Goal: Transaction & Acquisition: Purchase product/service

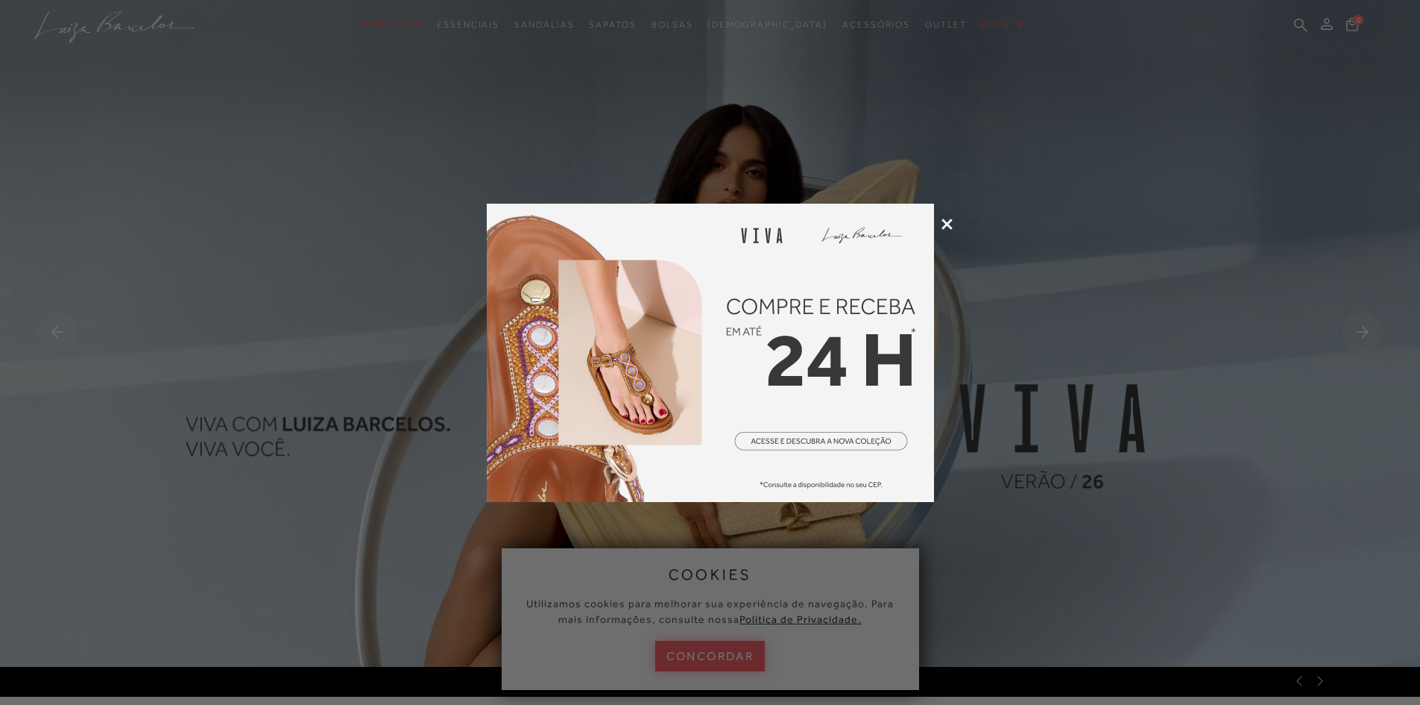
click at [947, 223] on icon at bounding box center [947, 223] width 11 height 11
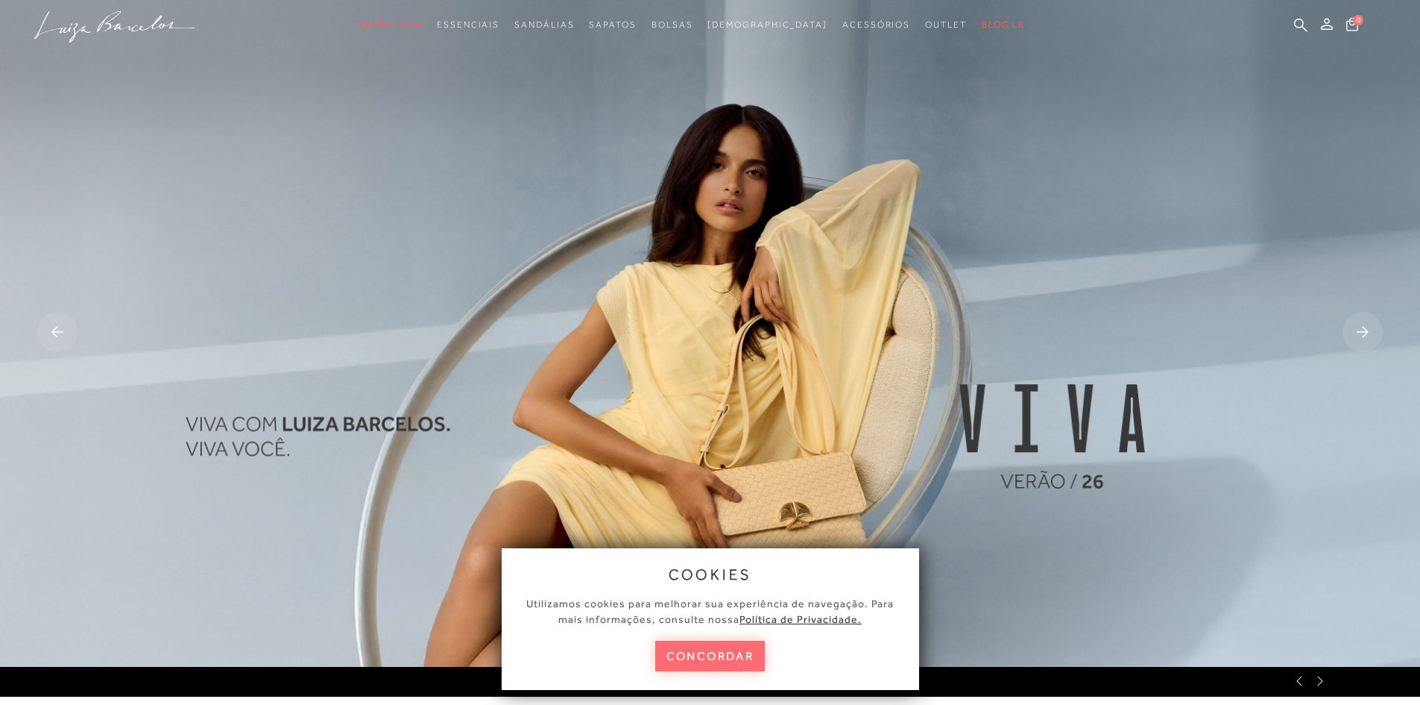
click at [727, 661] on button "concordar" at bounding box center [710, 655] width 110 height 31
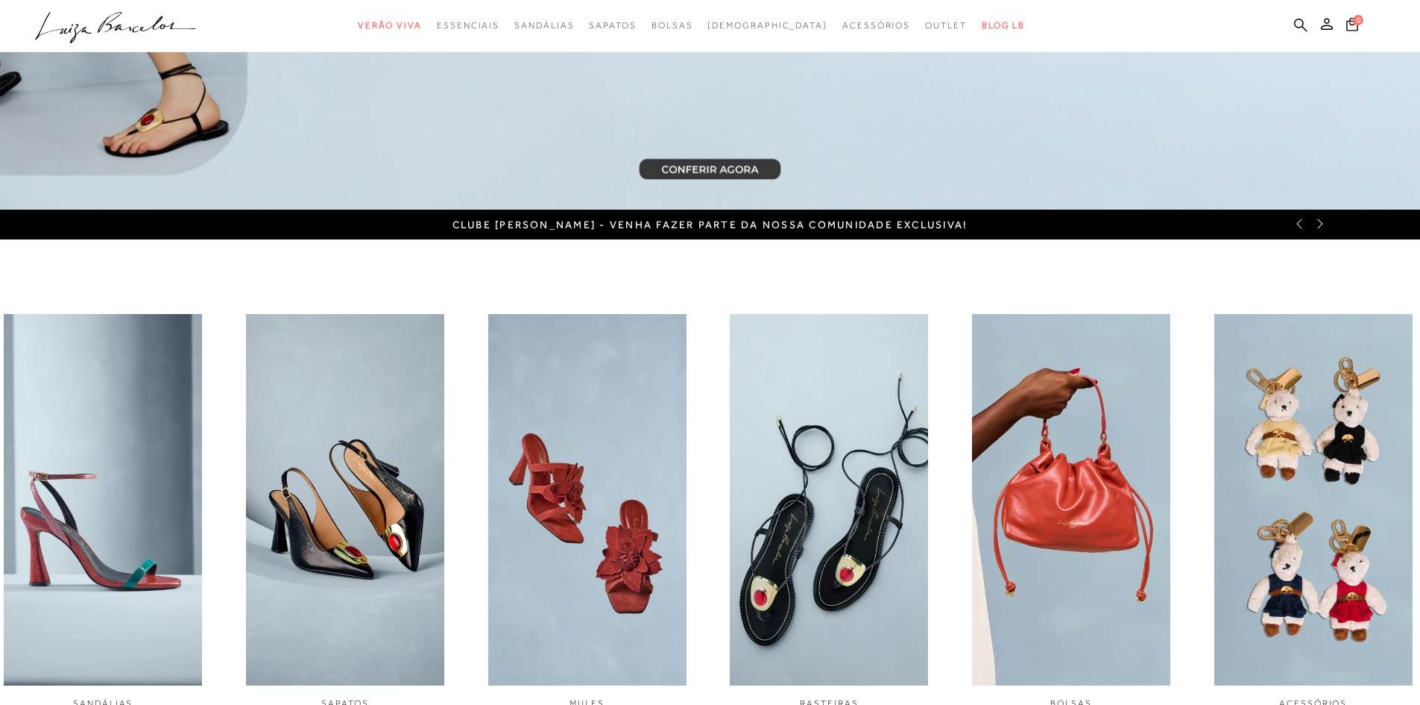
scroll to position [224, 0]
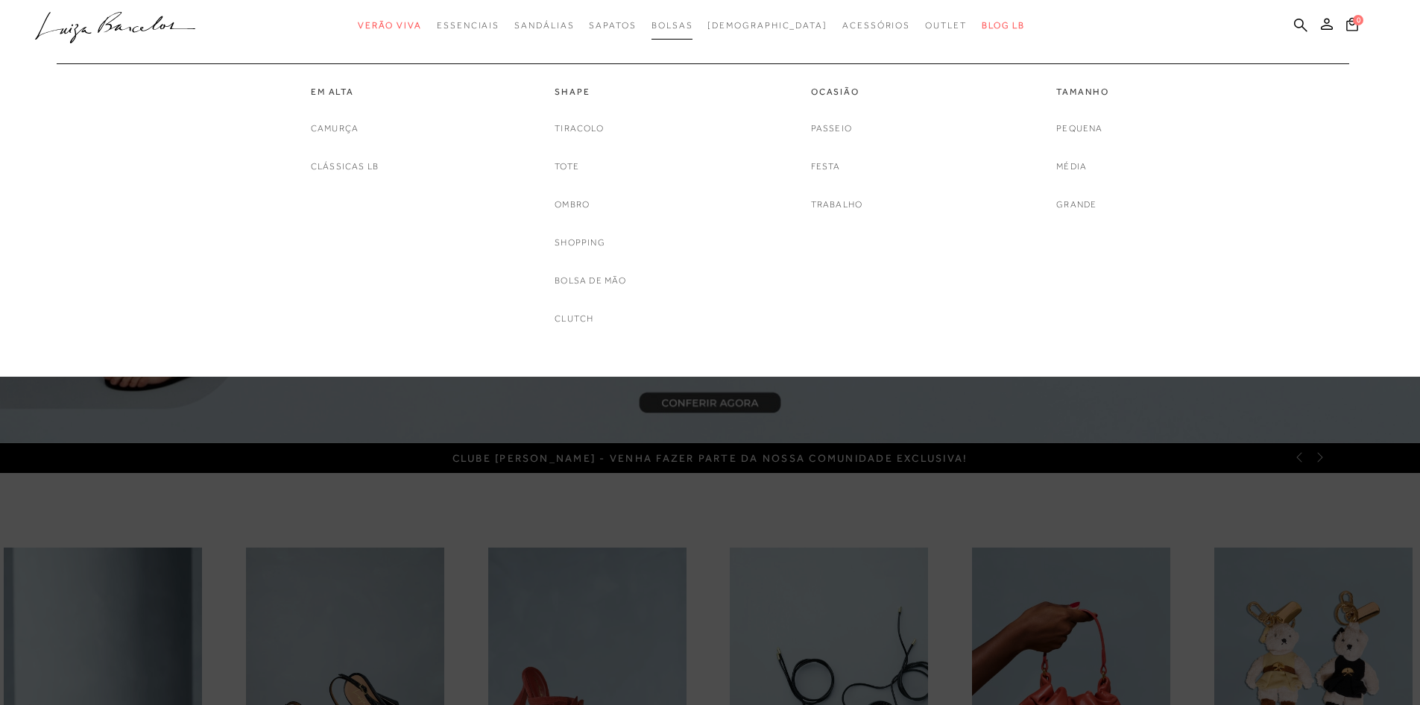
click at [693, 28] on span "Bolsas" at bounding box center [673, 25] width 42 height 10
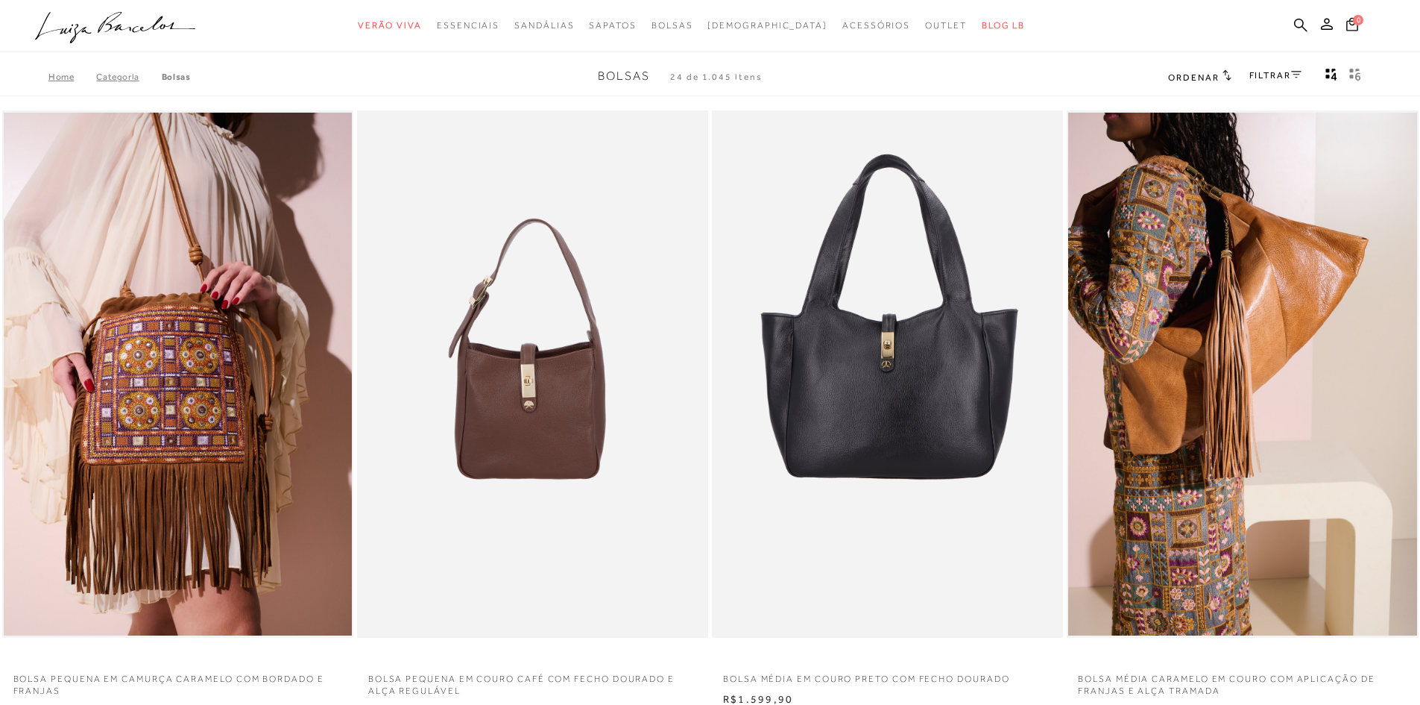
click at [1209, 77] on span "Ordenar" at bounding box center [1193, 77] width 51 height 10
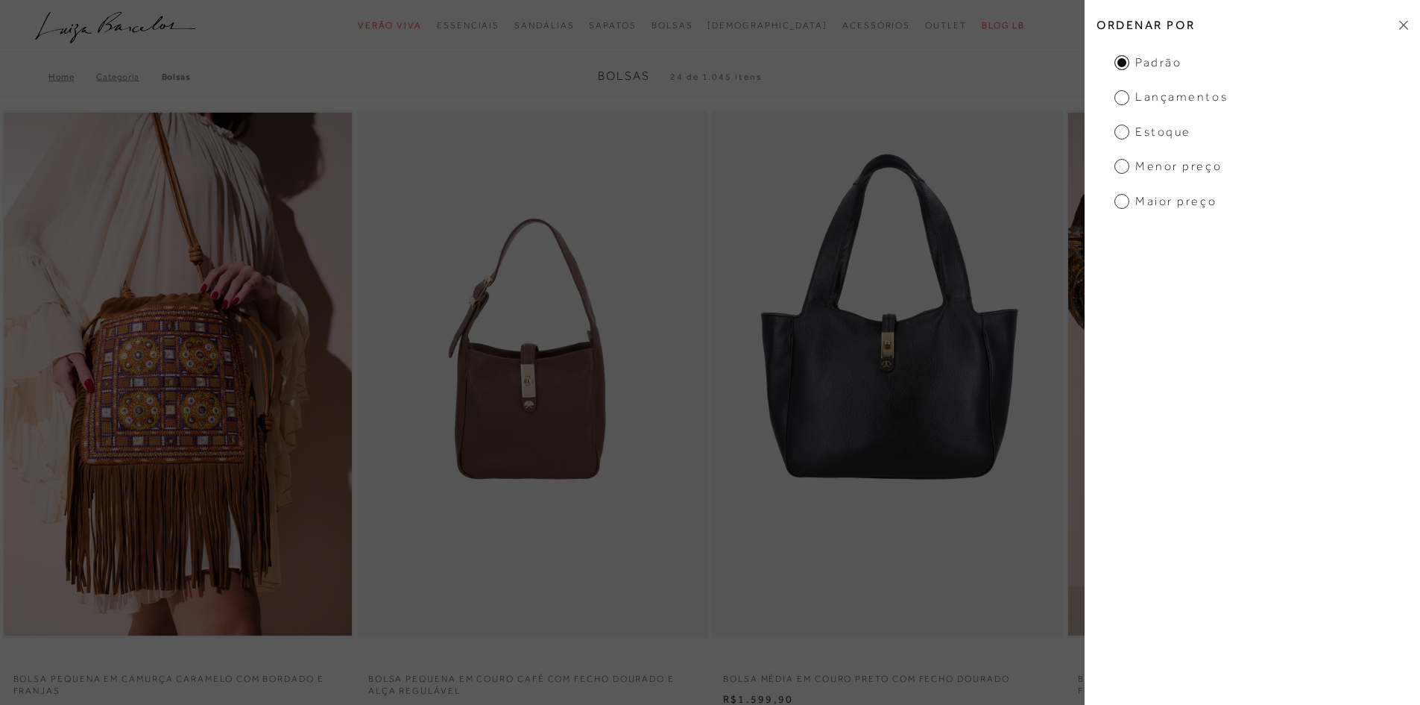
click at [1168, 171] on span "Menor preço" at bounding box center [1168, 166] width 107 height 16
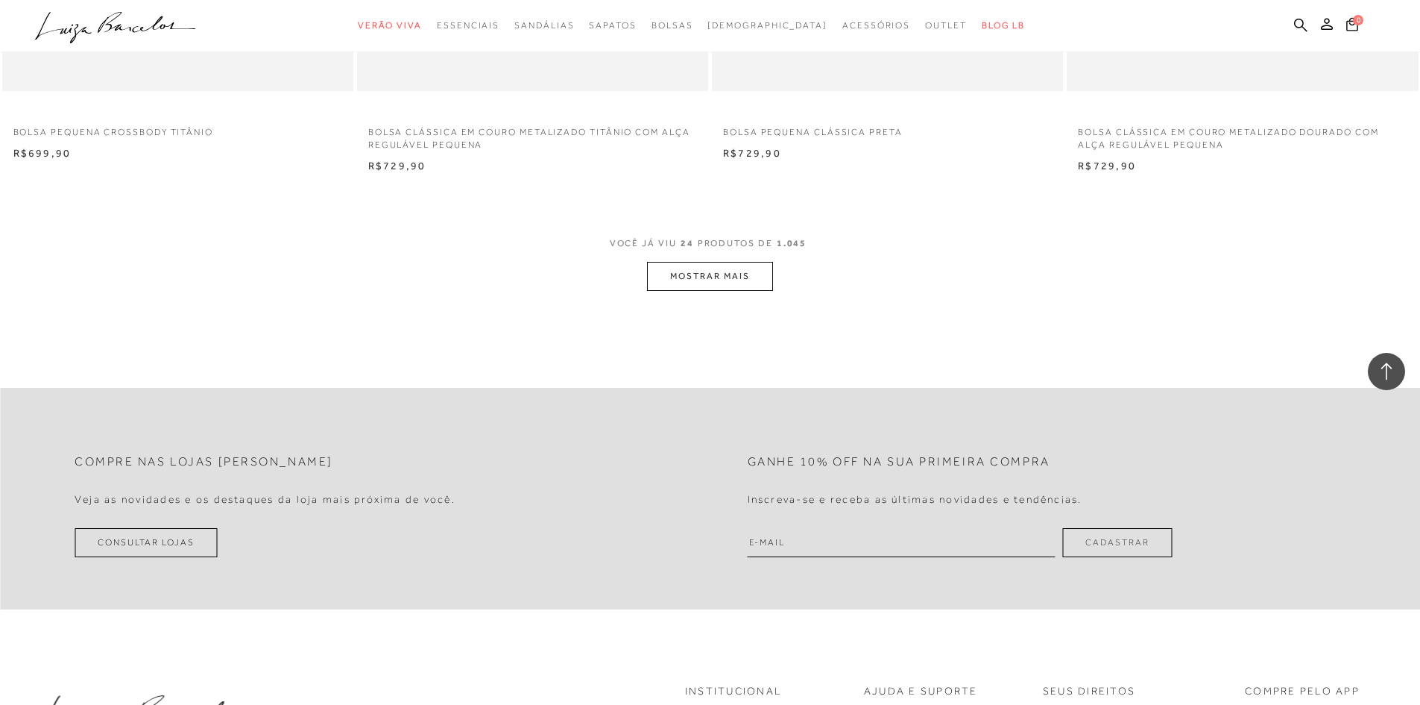
scroll to position [3802, 0]
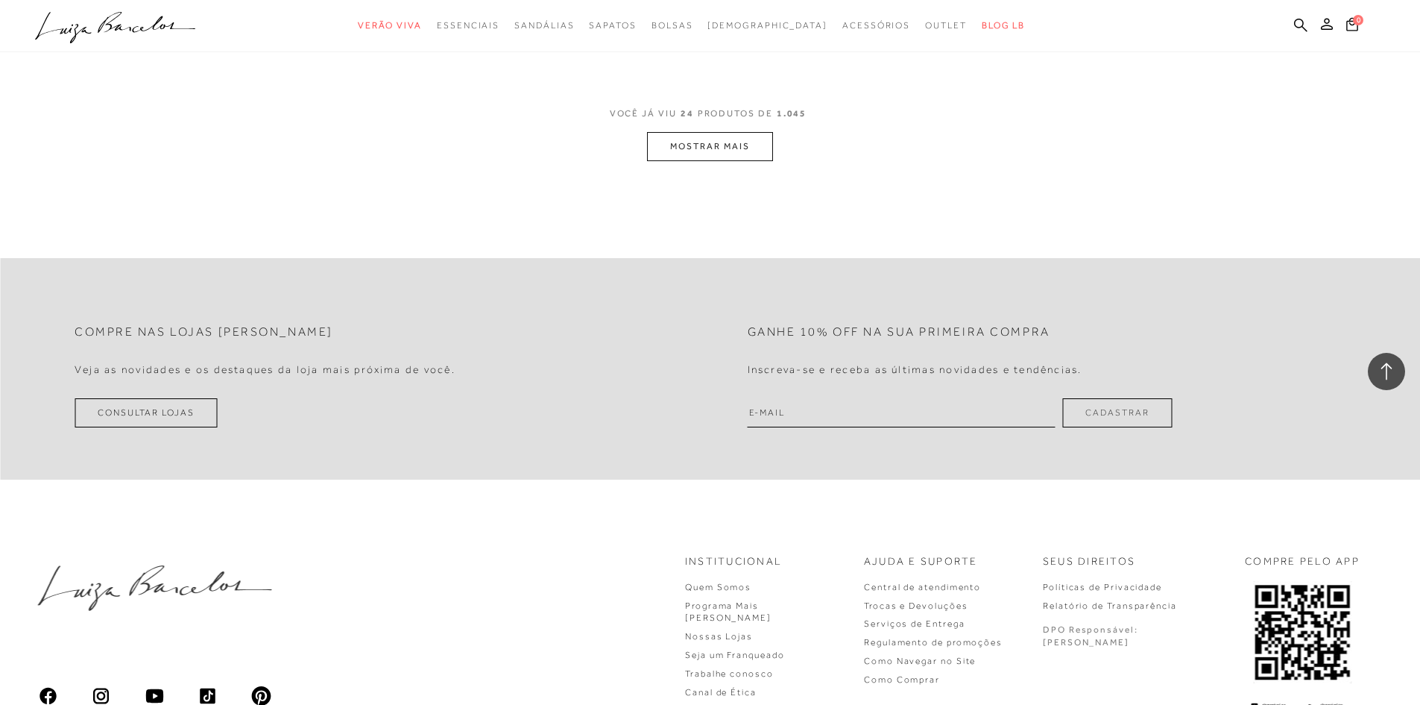
click at [740, 139] on button "MOSTRAR MAIS" at bounding box center [709, 146] width 125 height 29
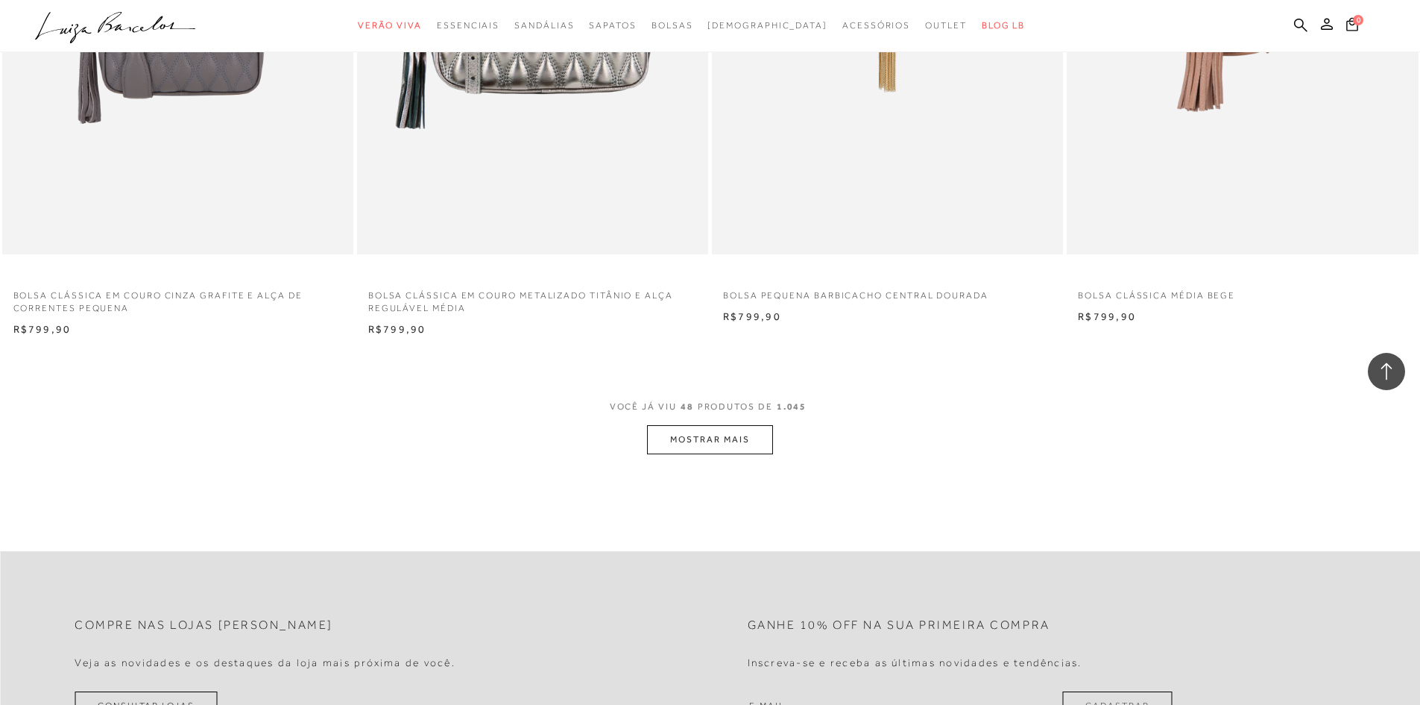
scroll to position [7232, 0]
click at [699, 445] on button "MOSTRAR MAIS" at bounding box center [709, 436] width 125 height 29
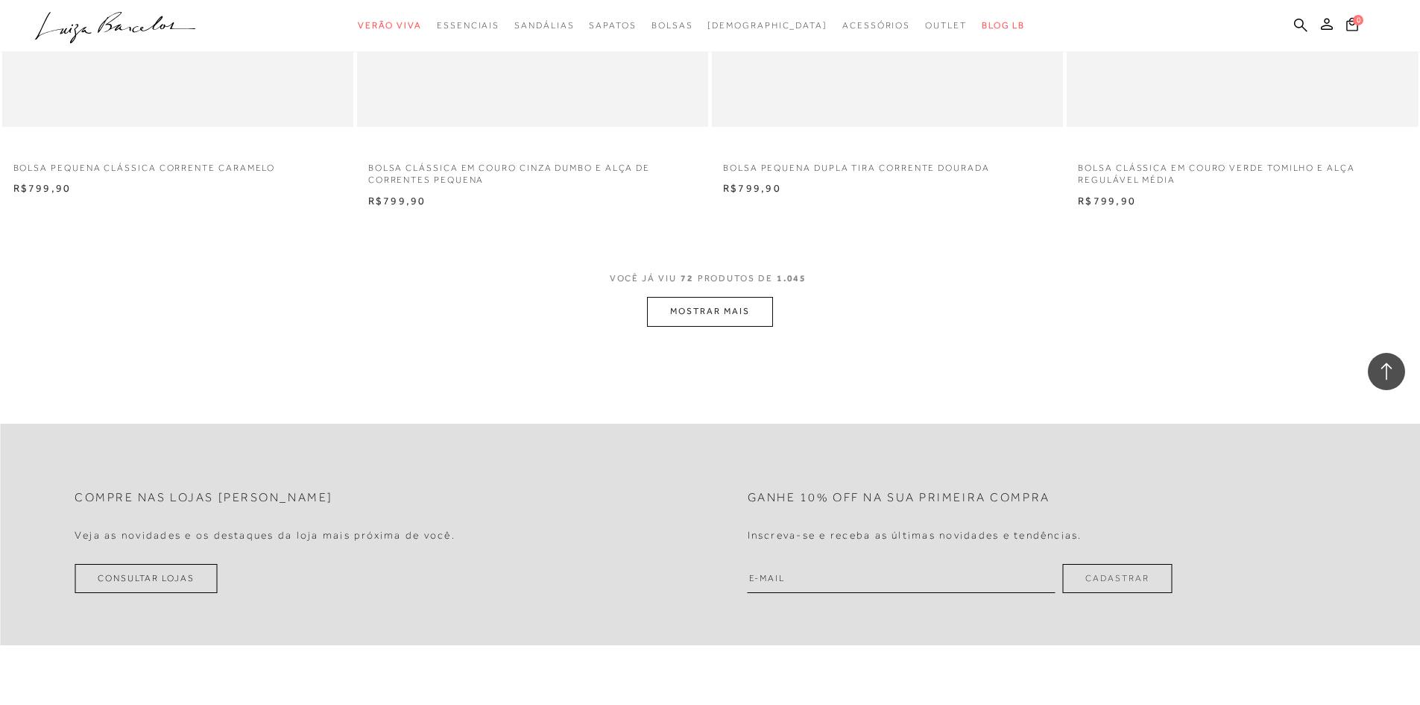
scroll to position [11109, 0]
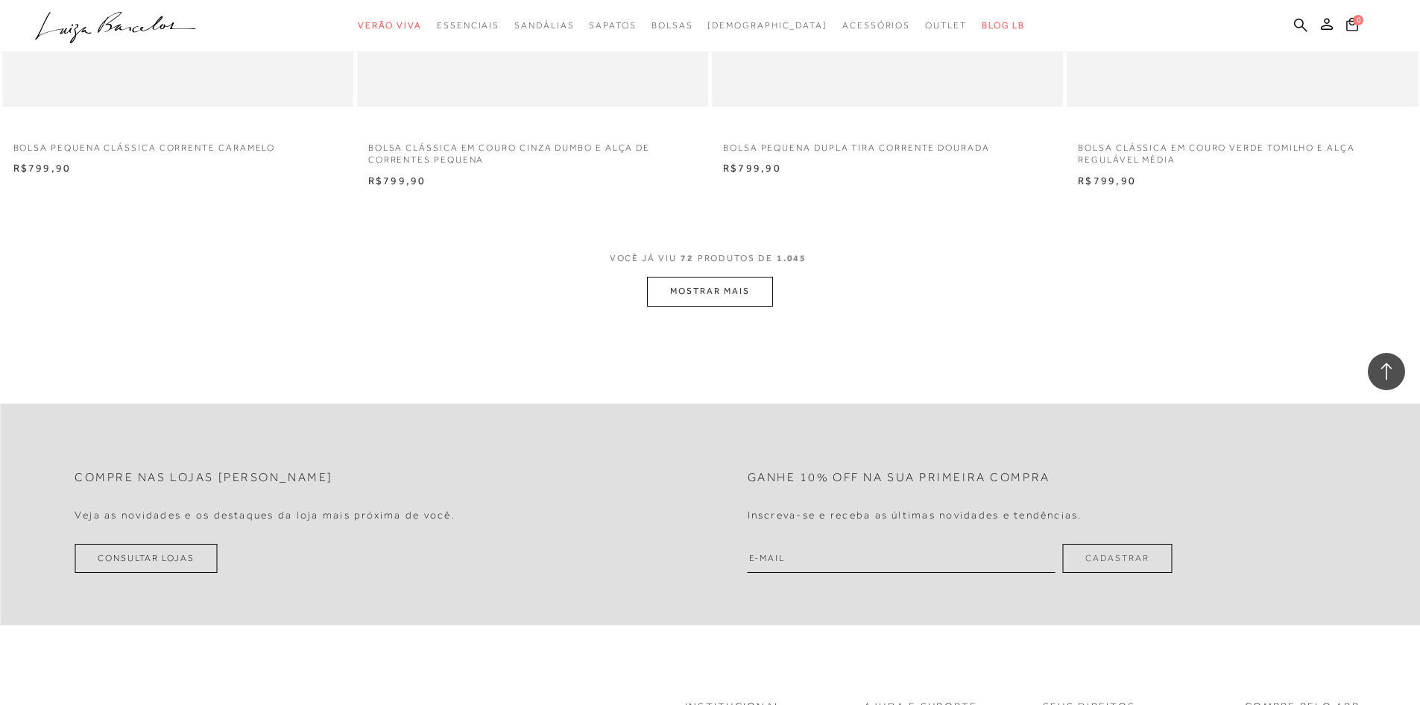
click at [743, 289] on button "MOSTRAR MAIS" at bounding box center [709, 291] width 125 height 29
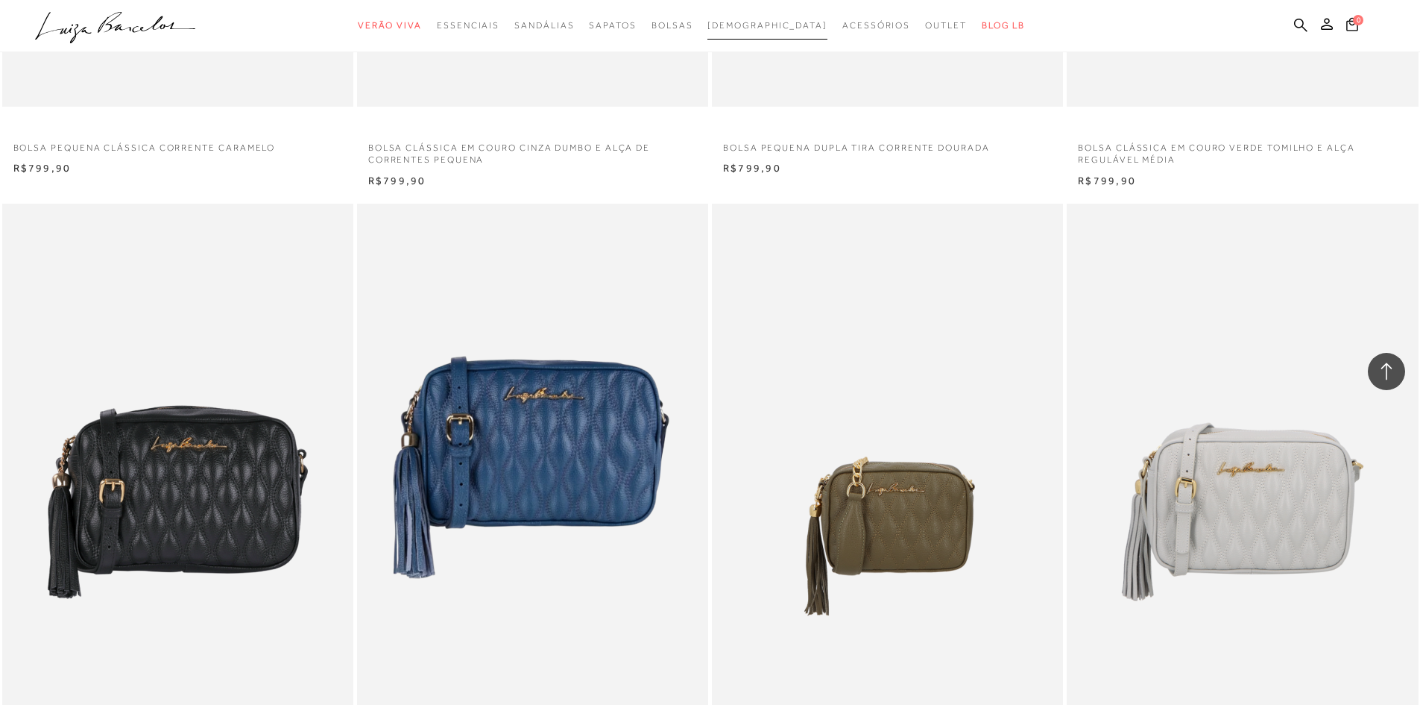
click at [744, 22] on span "[DEMOGRAPHIC_DATA]" at bounding box center [768, 25] width 120 height 10
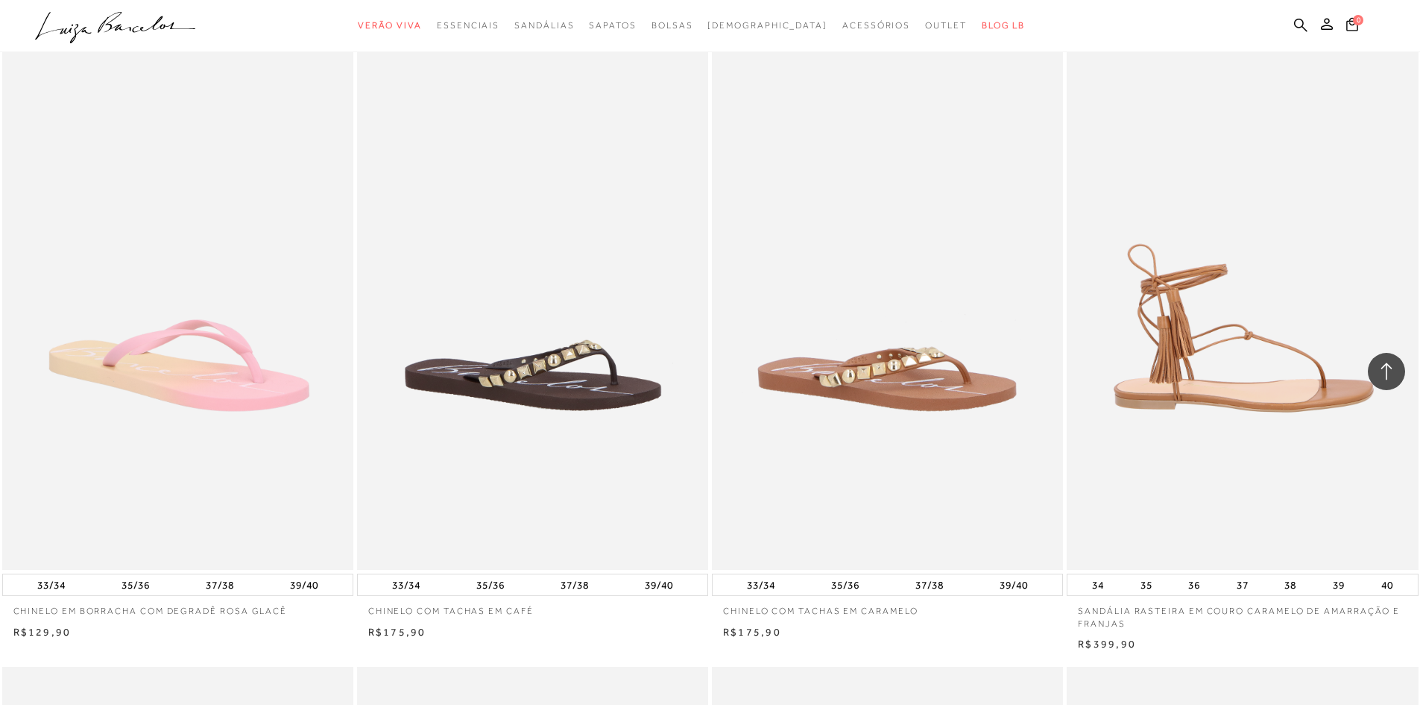
scroll to position [671, 0]
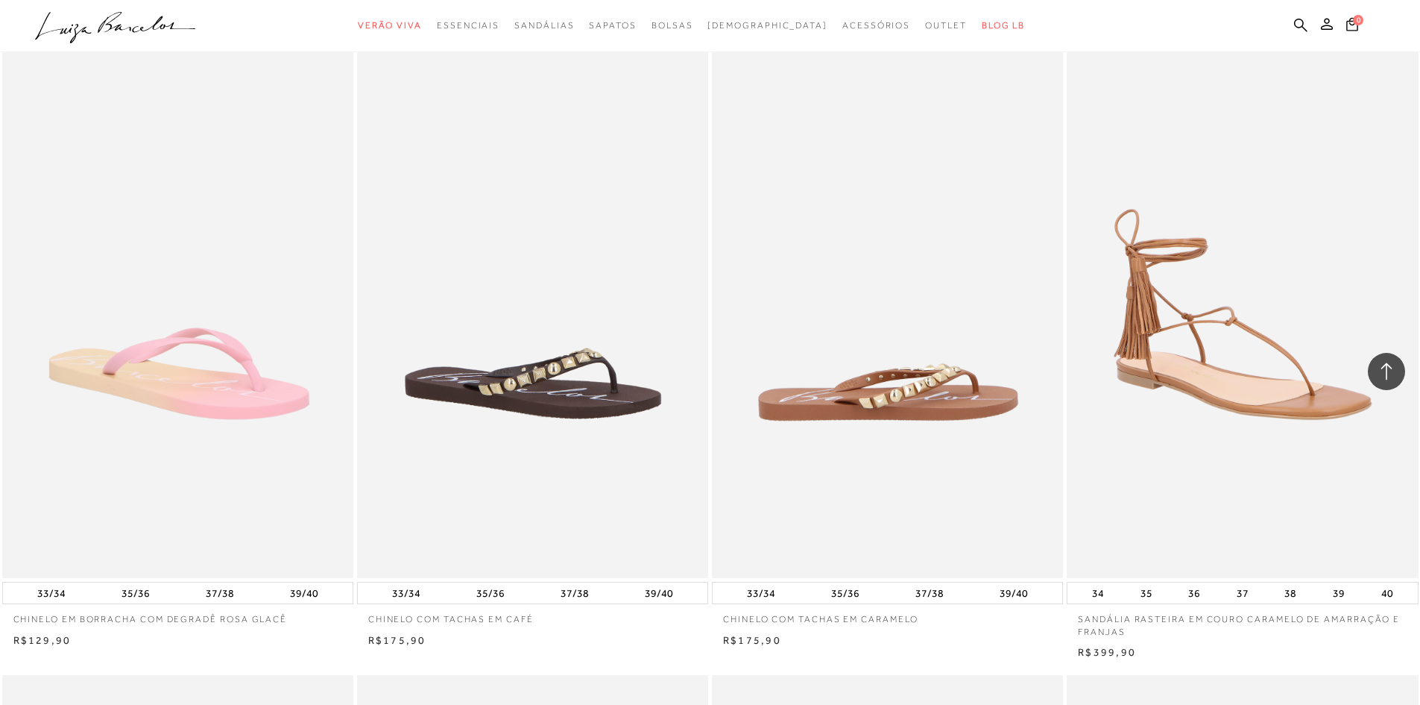
click at [928, 397] on img at bounding box center [889, 314] width 350 height 527
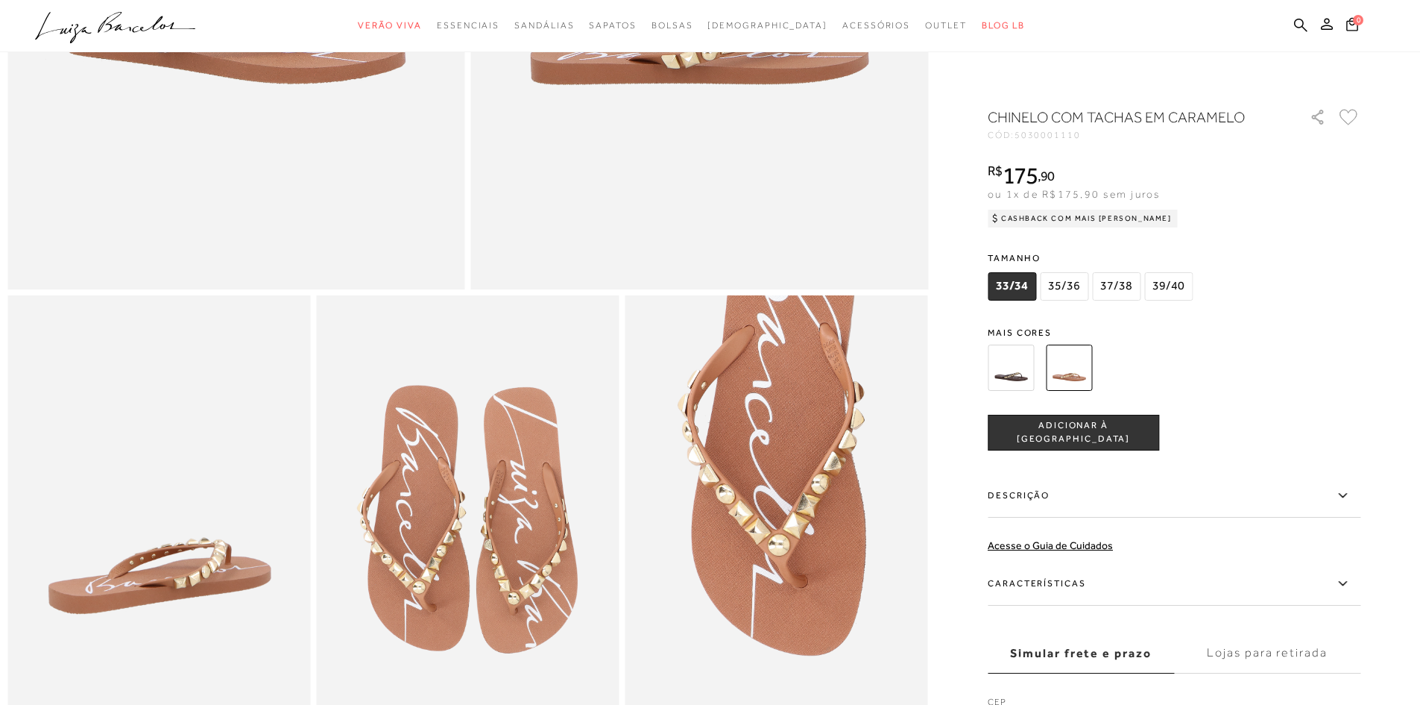
scroll to position [522, 0]
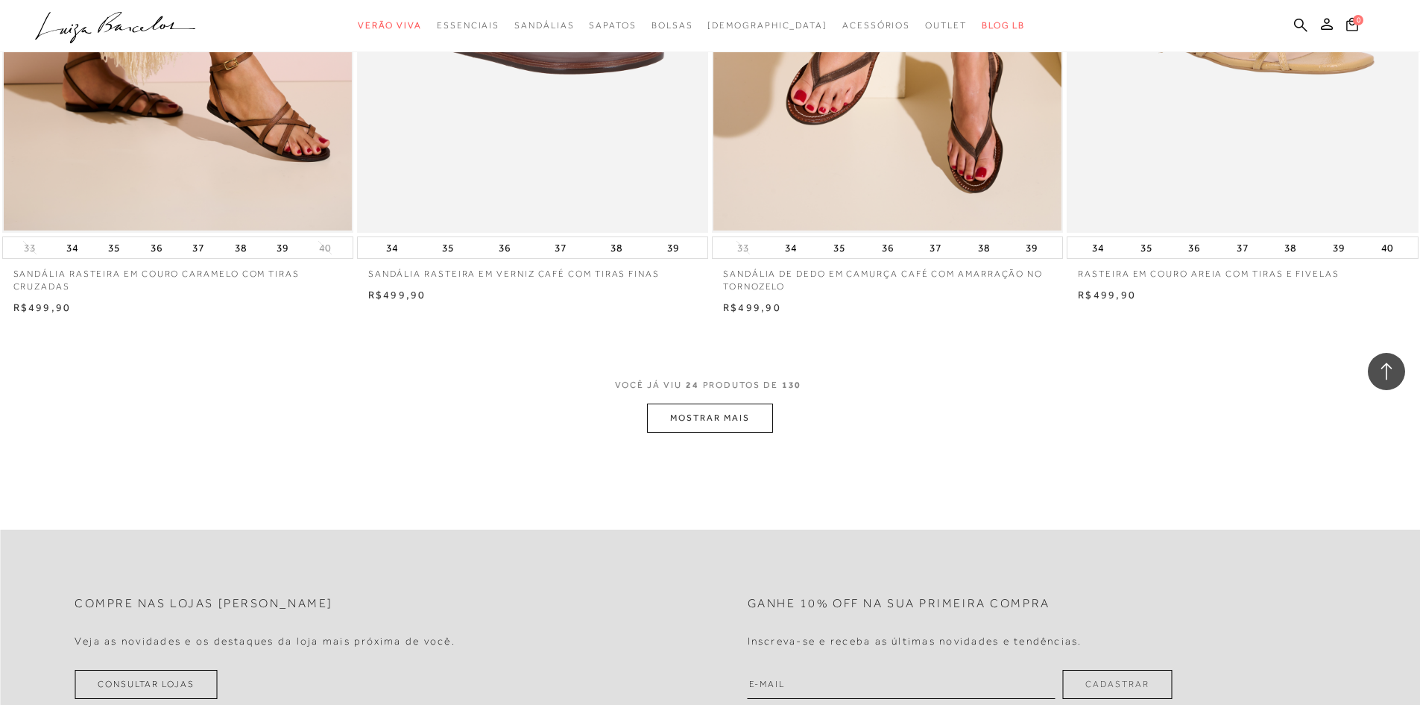
scroll to position [3579, 0]
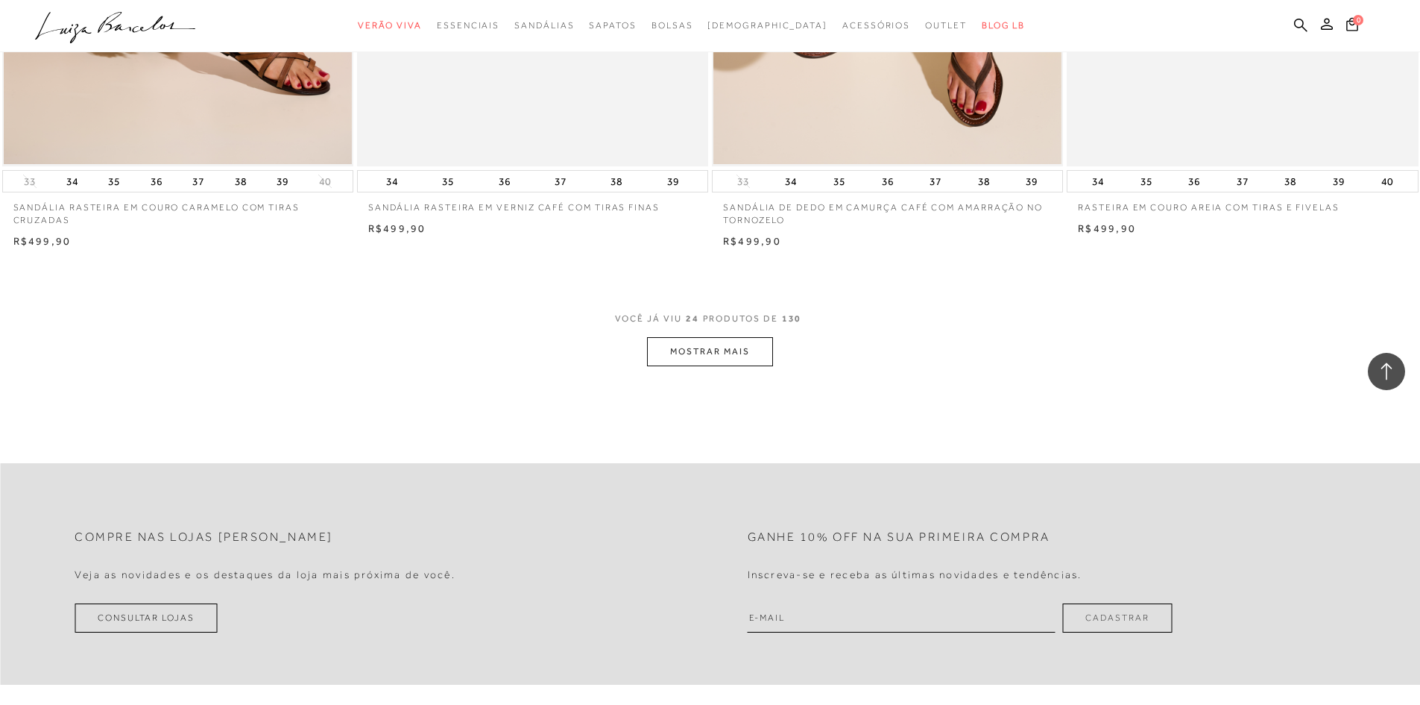
click at [696, 358] on button "MOSTRAR MAIS" at bounding box center [709, 351] width 125 height 29
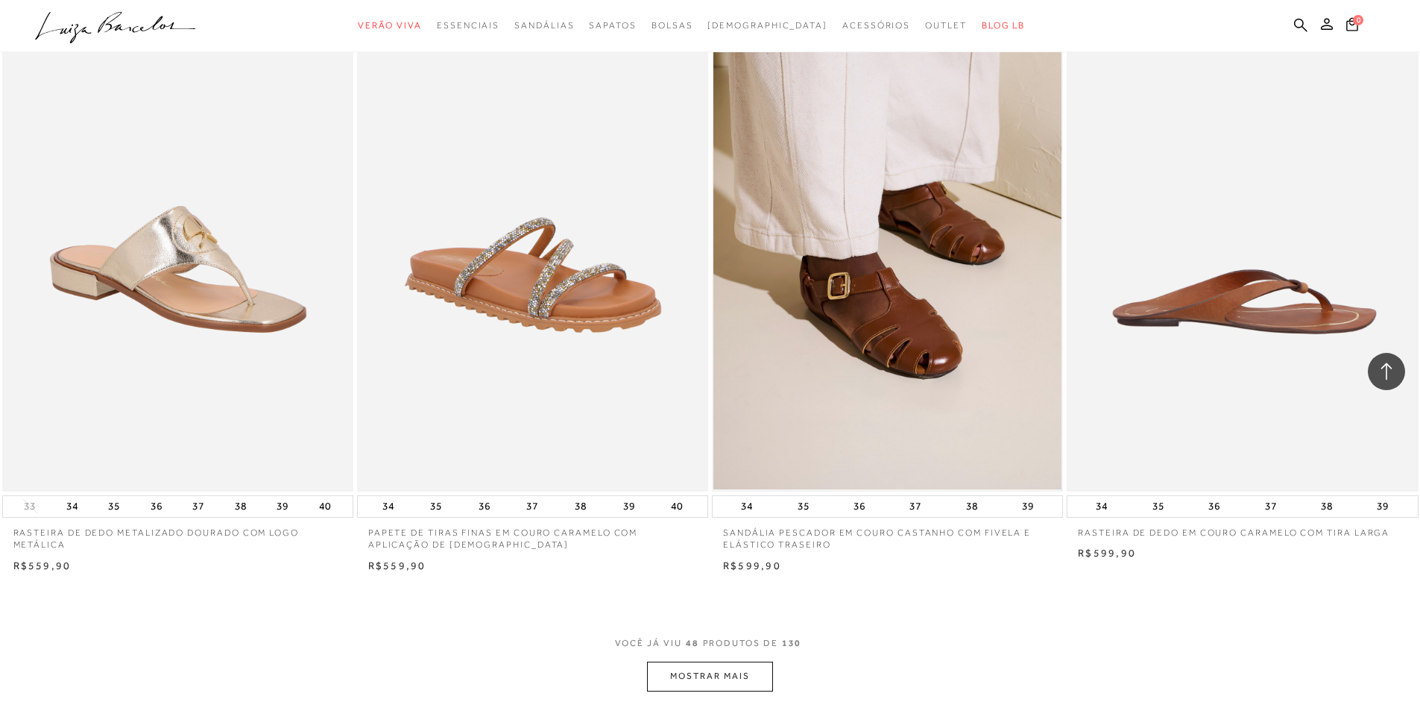
scroll to position [7307, 0]
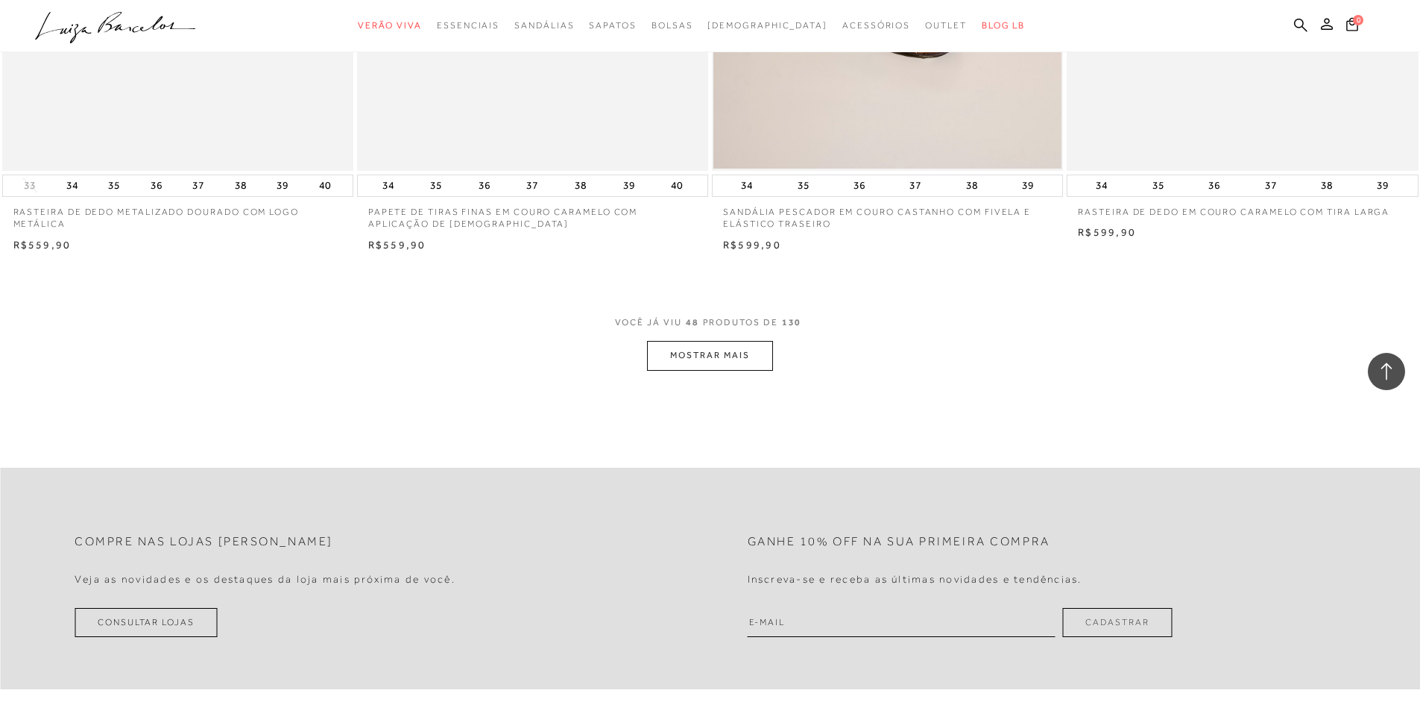
click at [711, 370] on button "MOSTRAR MAIS" at bounding box center [709, 355] width 125 height 29
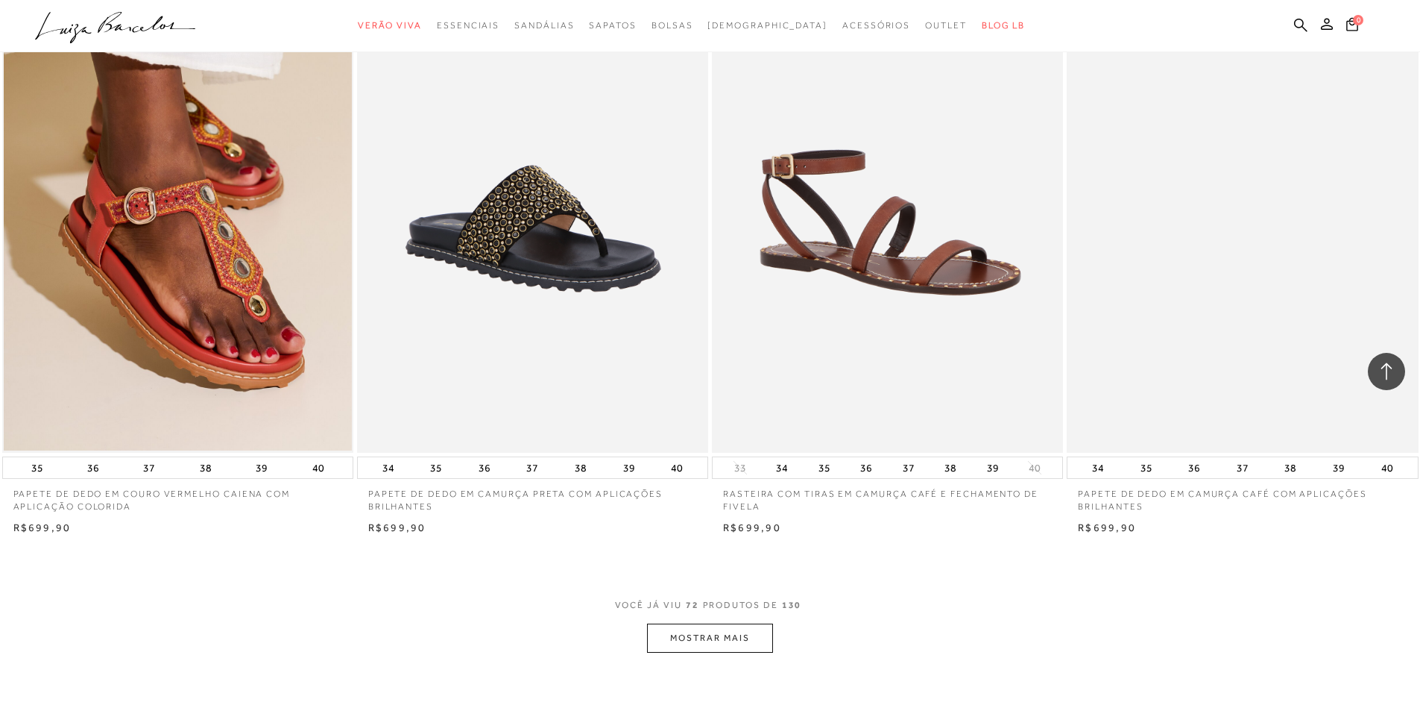
scroll to position [11035, 0]
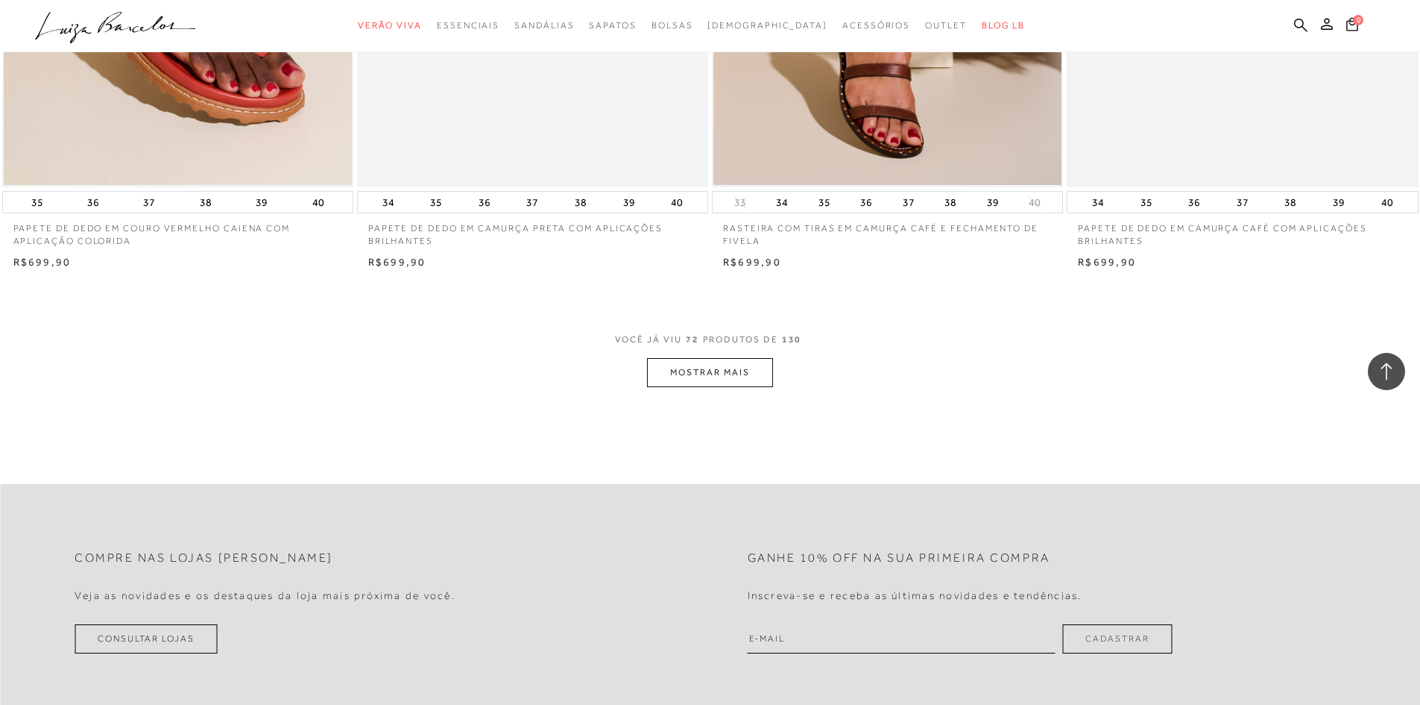
click at [763, 387] on button "MOSTRAR MAIS" at bounding box center [709, 372] width 125 height 29
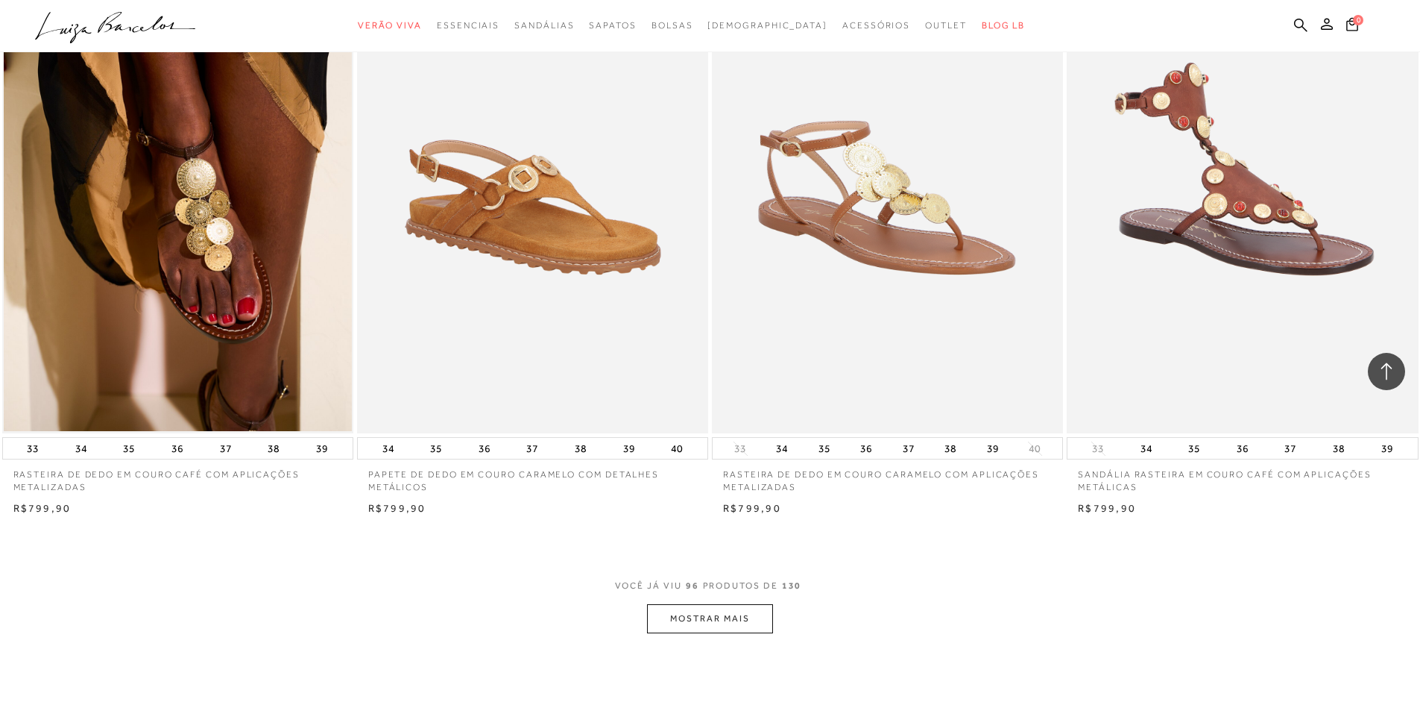
scroll to position [14539, 0]
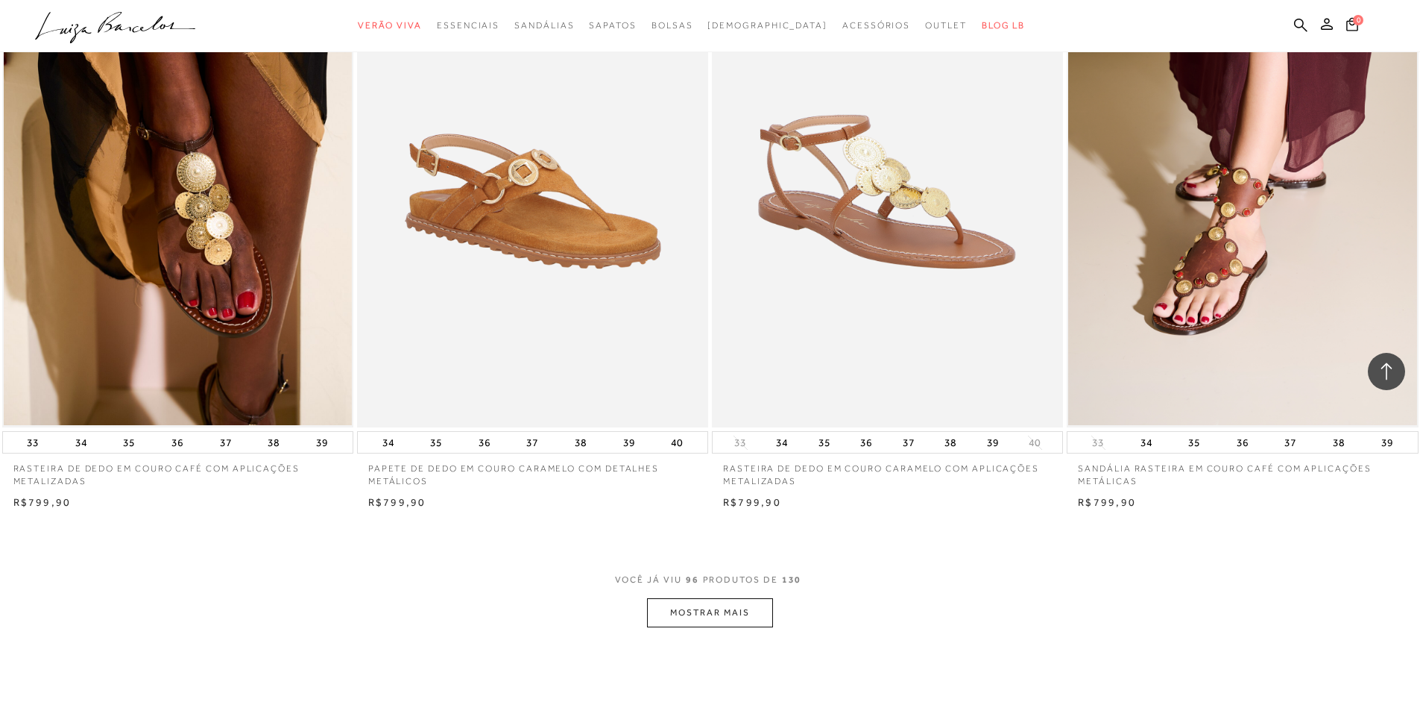
click at [701, 627] on button "MOSTRAR MAIS" at bounding box center [709, 612] width 125 height 29
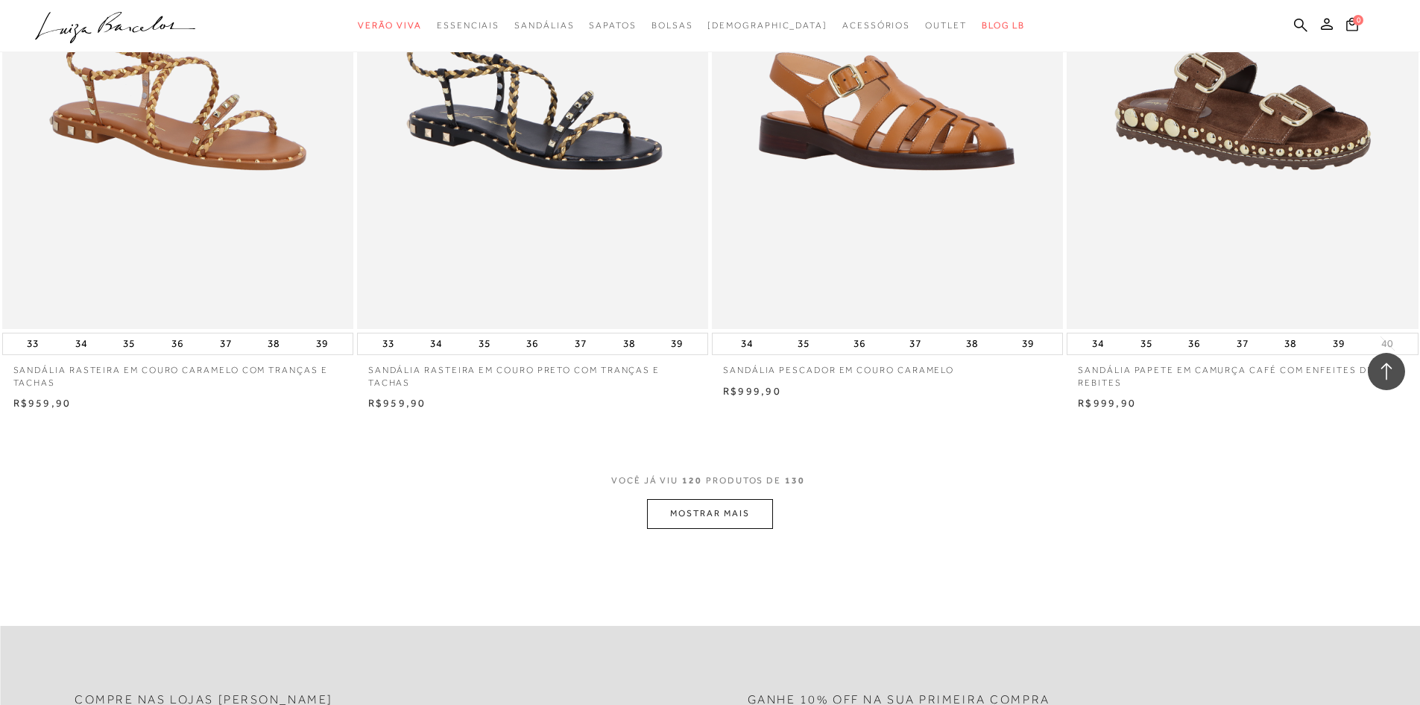
scroll to position [18416, 0]
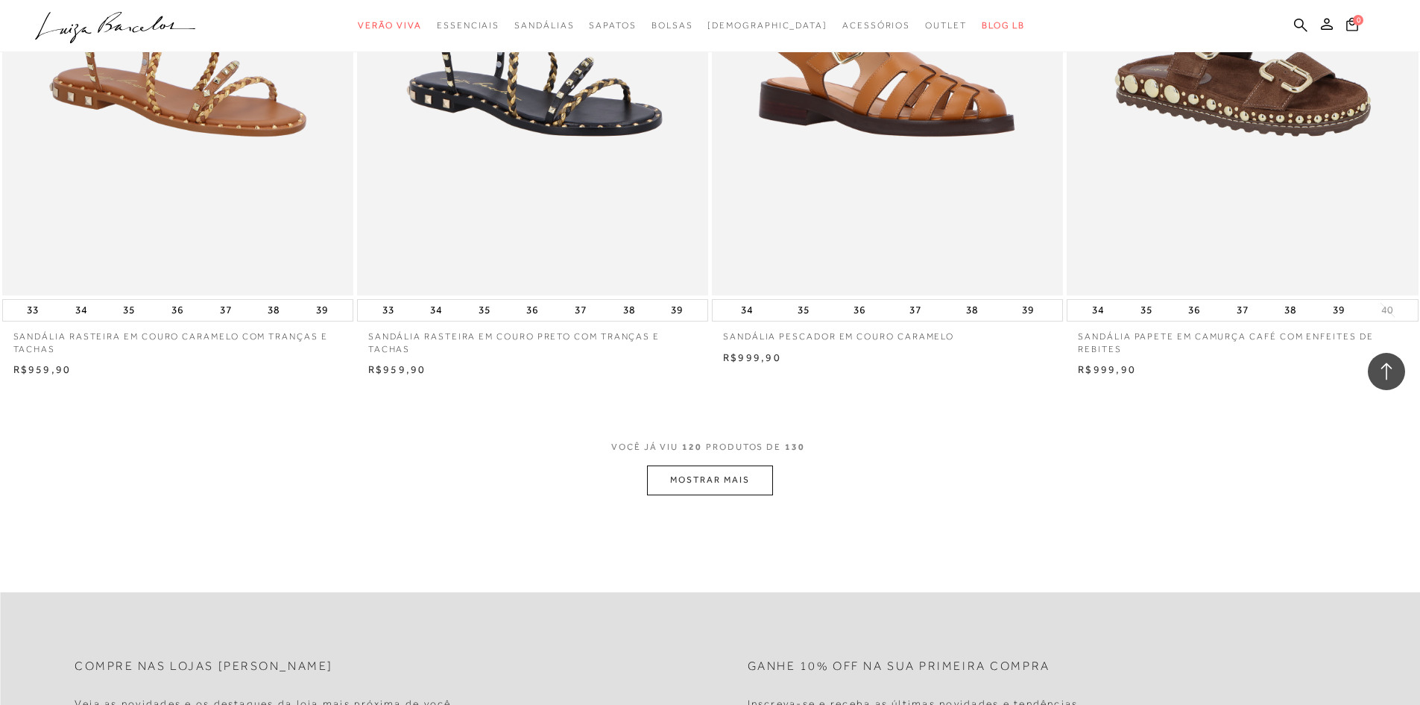
click at [754, 492] on button "MOSTRAR MAIS" at bounding box center [709, 479] width 125 height 29
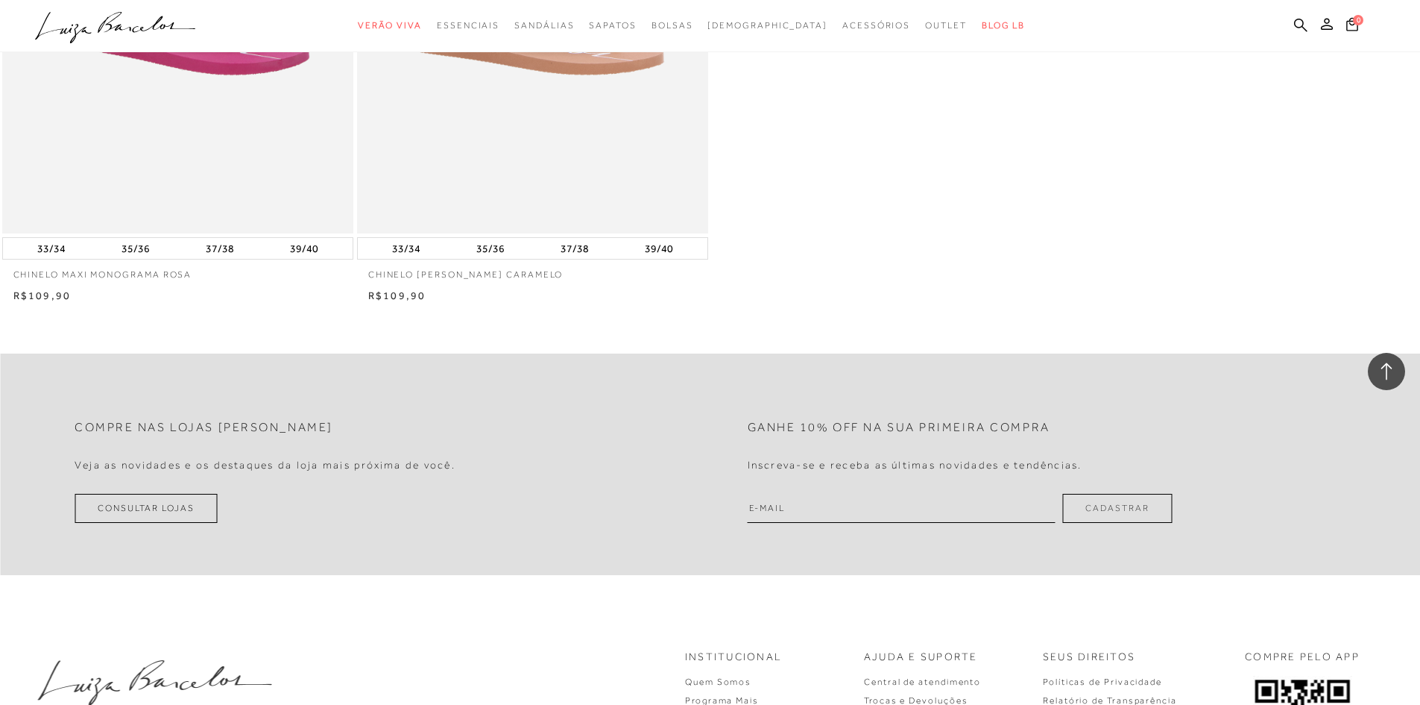
scroll to position [20354, 0]
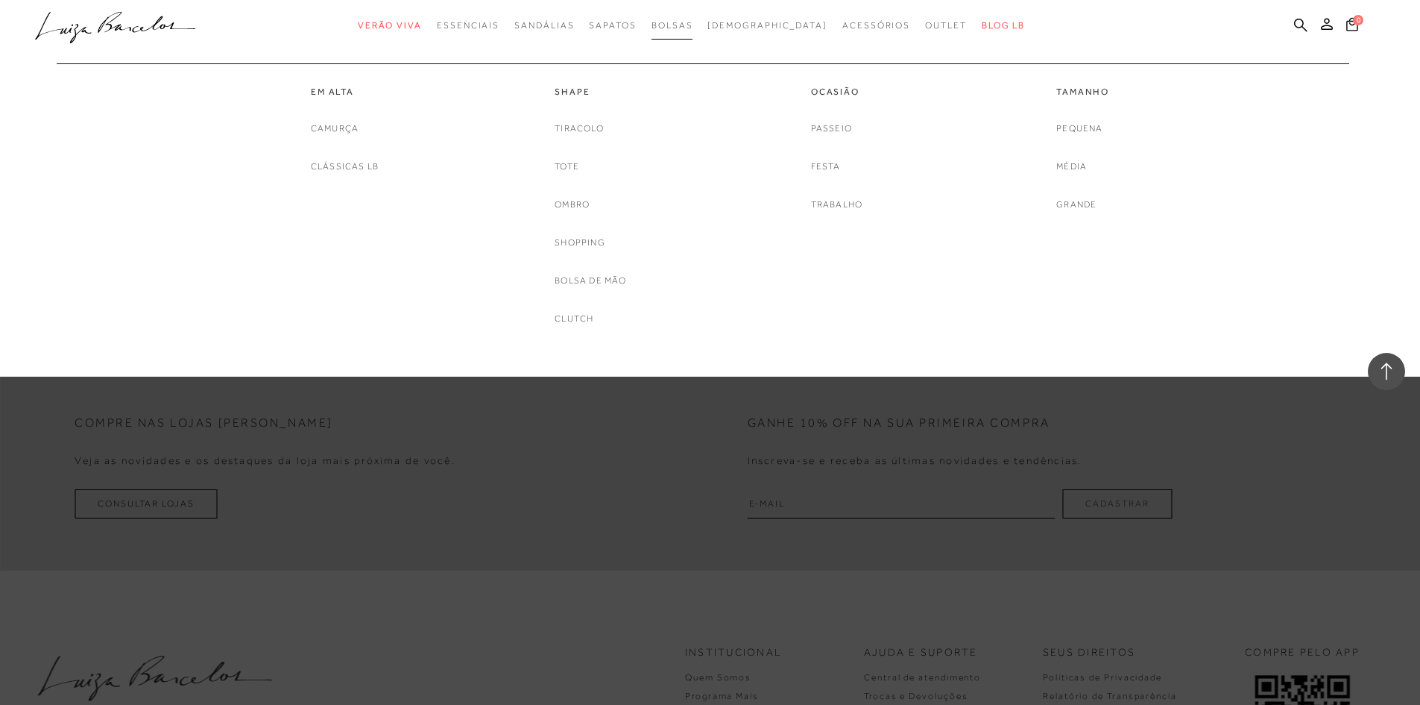
click at [693, 23] on span "Bolsas" at bounding box center [673, 25] width 42 height 10
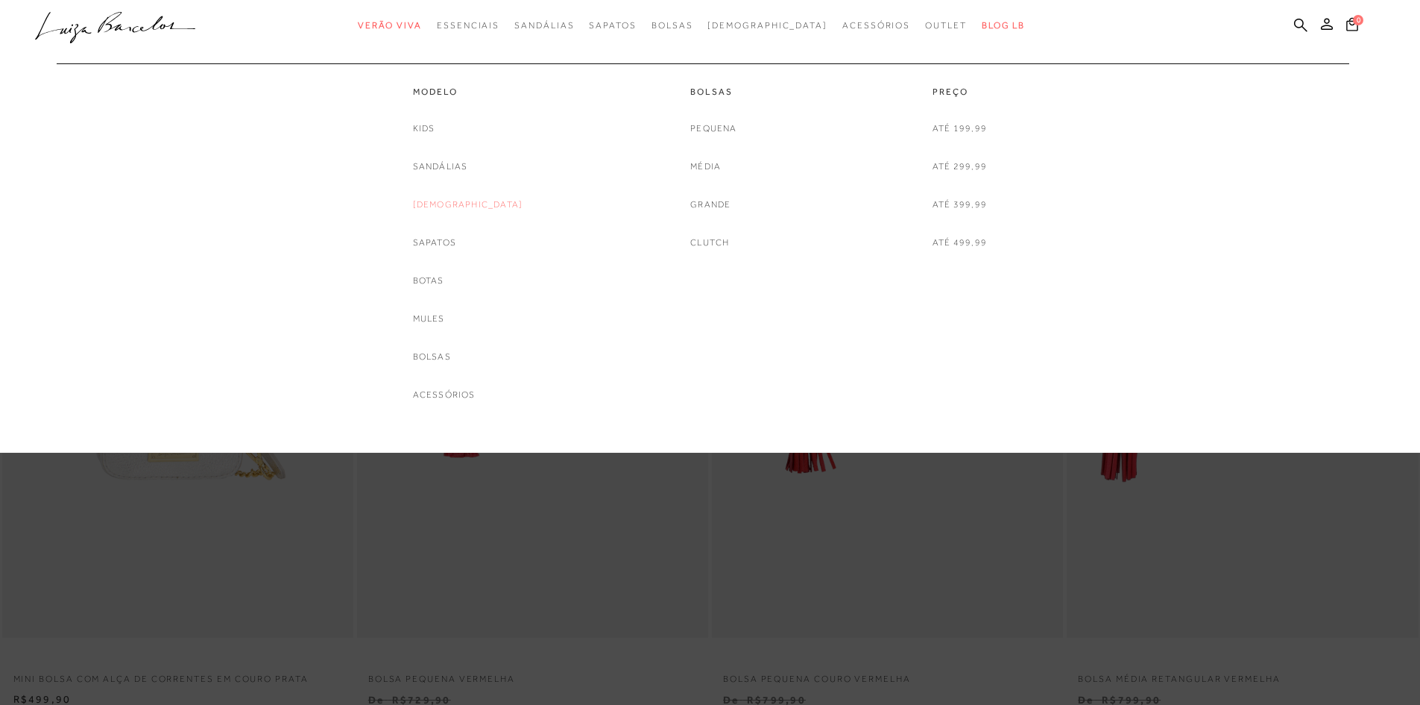
click at [462, 202] on link "[DEMOGRAPHIC_DATA]" at bounding box center [468, 205] width 110 height 16
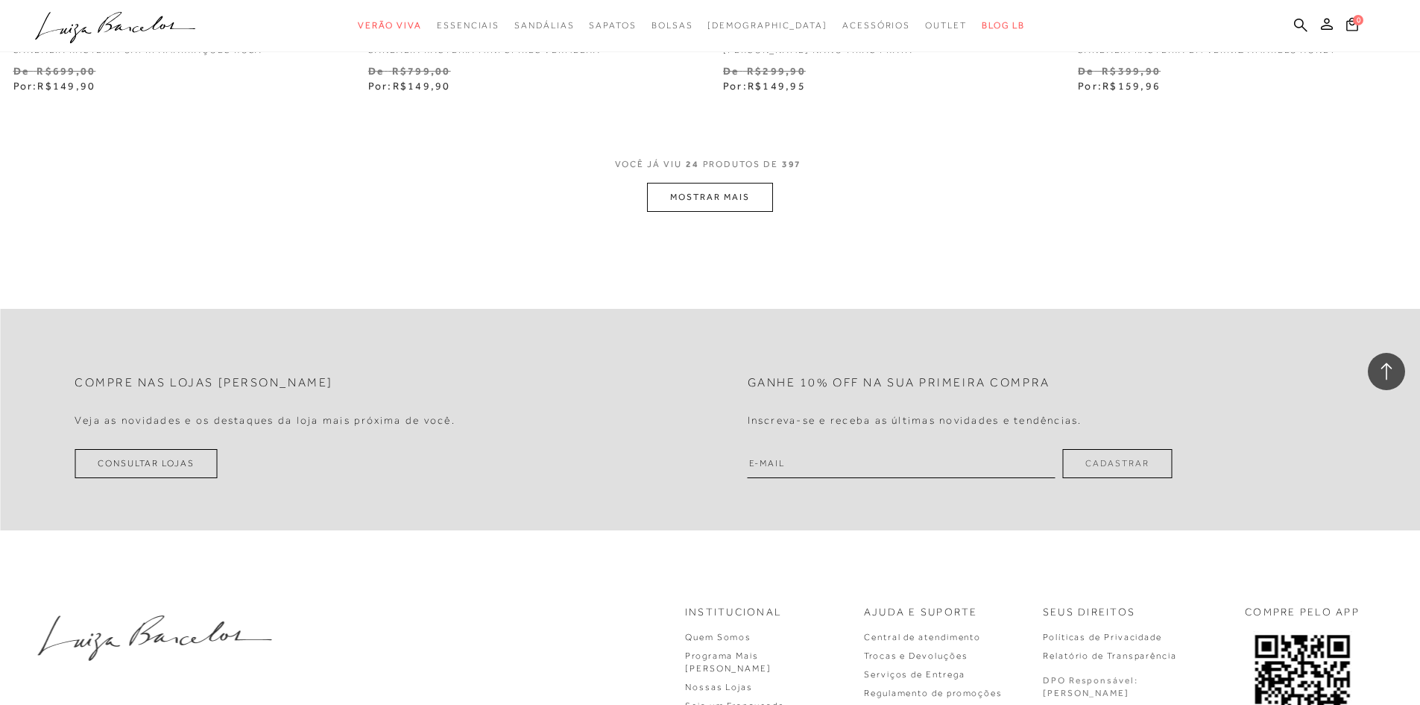
scroll to position [3638, 0]
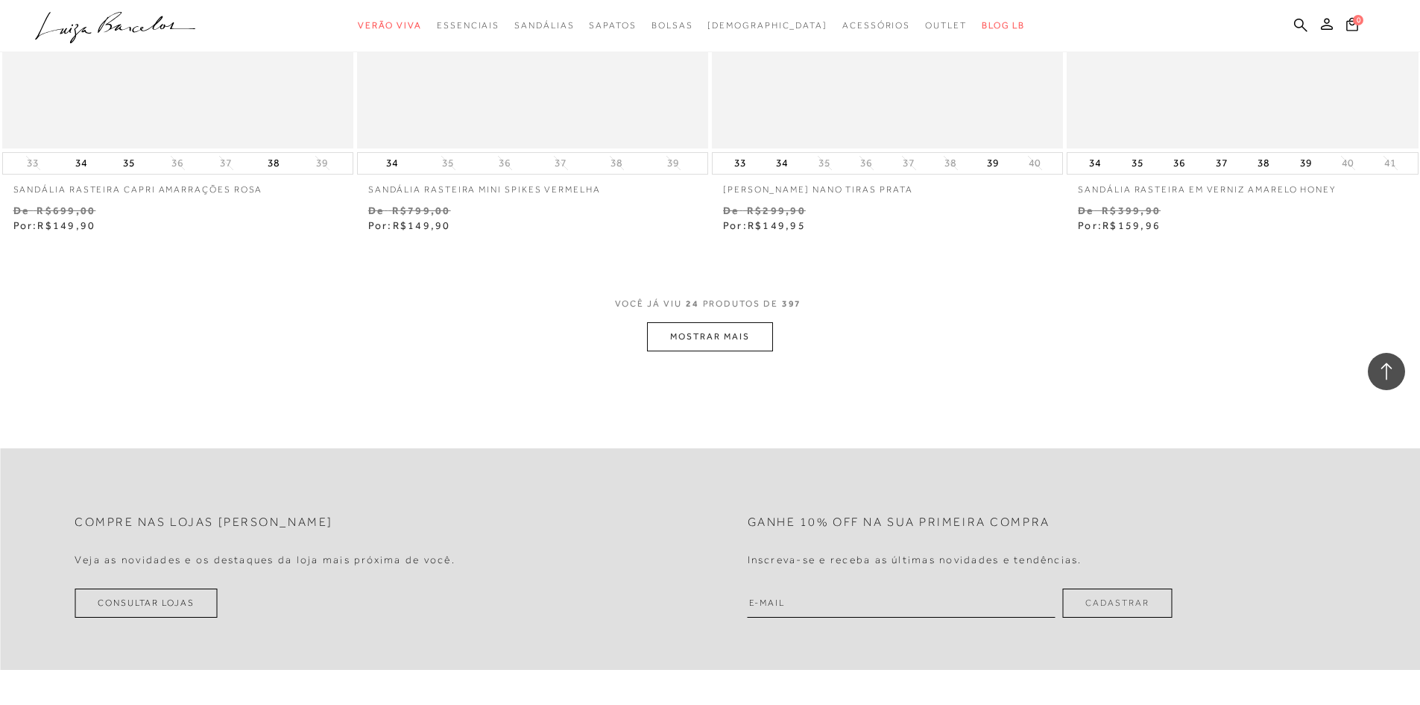
click at [745, 337] on button "MOSTRAR MAIS" at bounding box center [709, 336] width 125 height 29
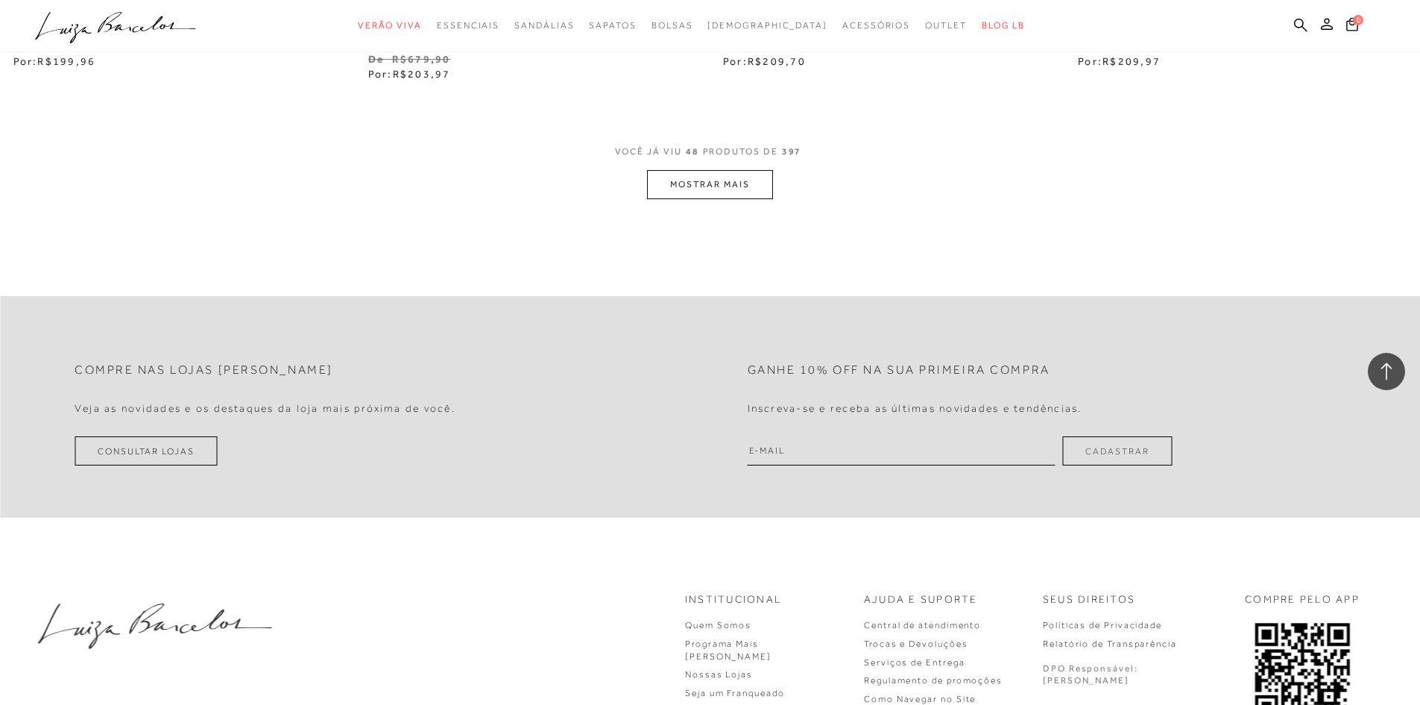
scroll to position [7738, 0]
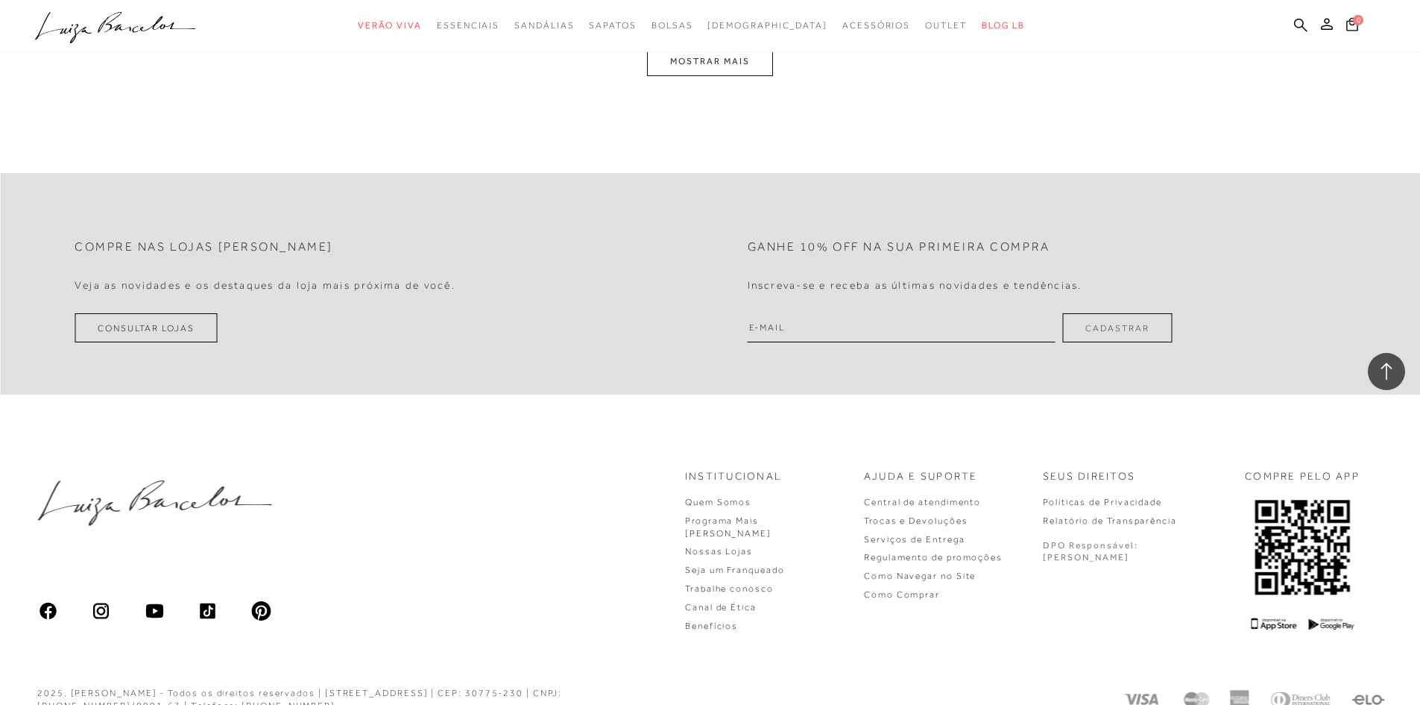
click at [750, 67] on button "MOSTRAR MAIS" at bounding box center [709, 61] width 125 height 29
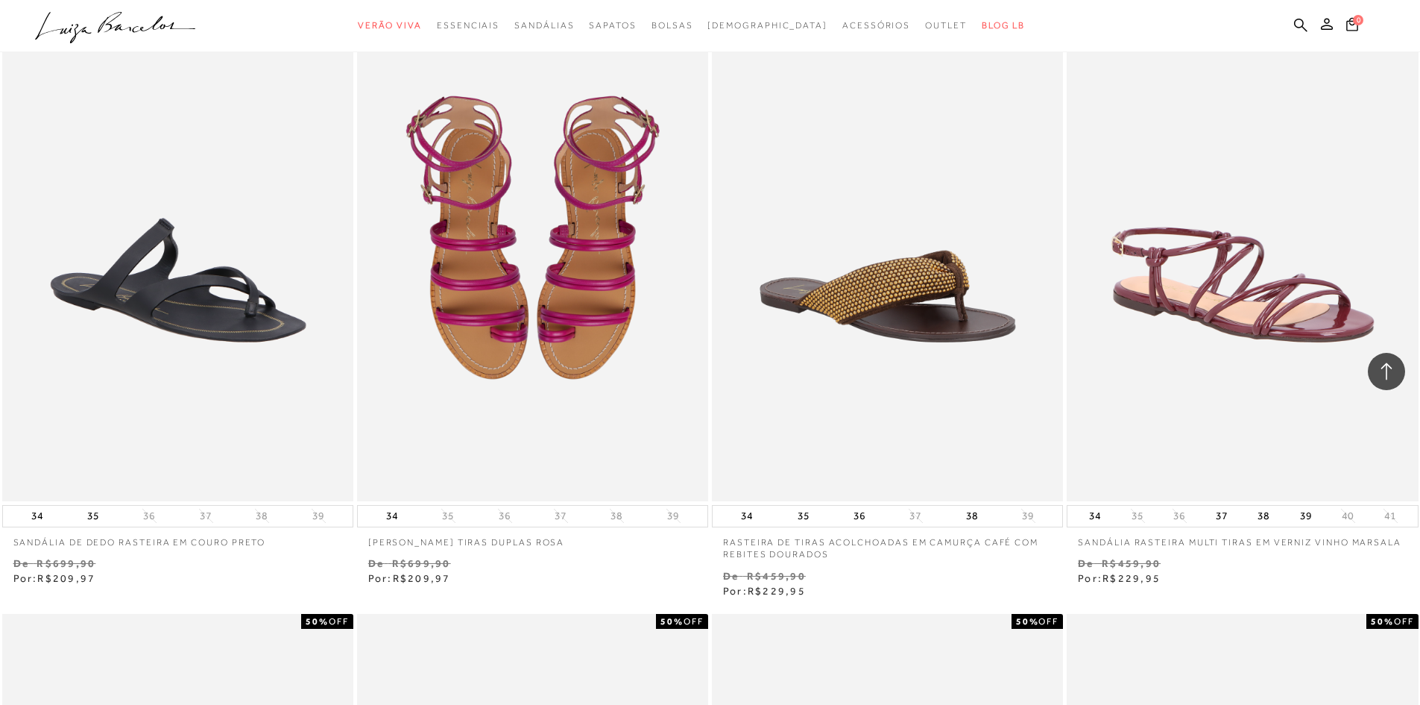
scroll to position [11552, 0]
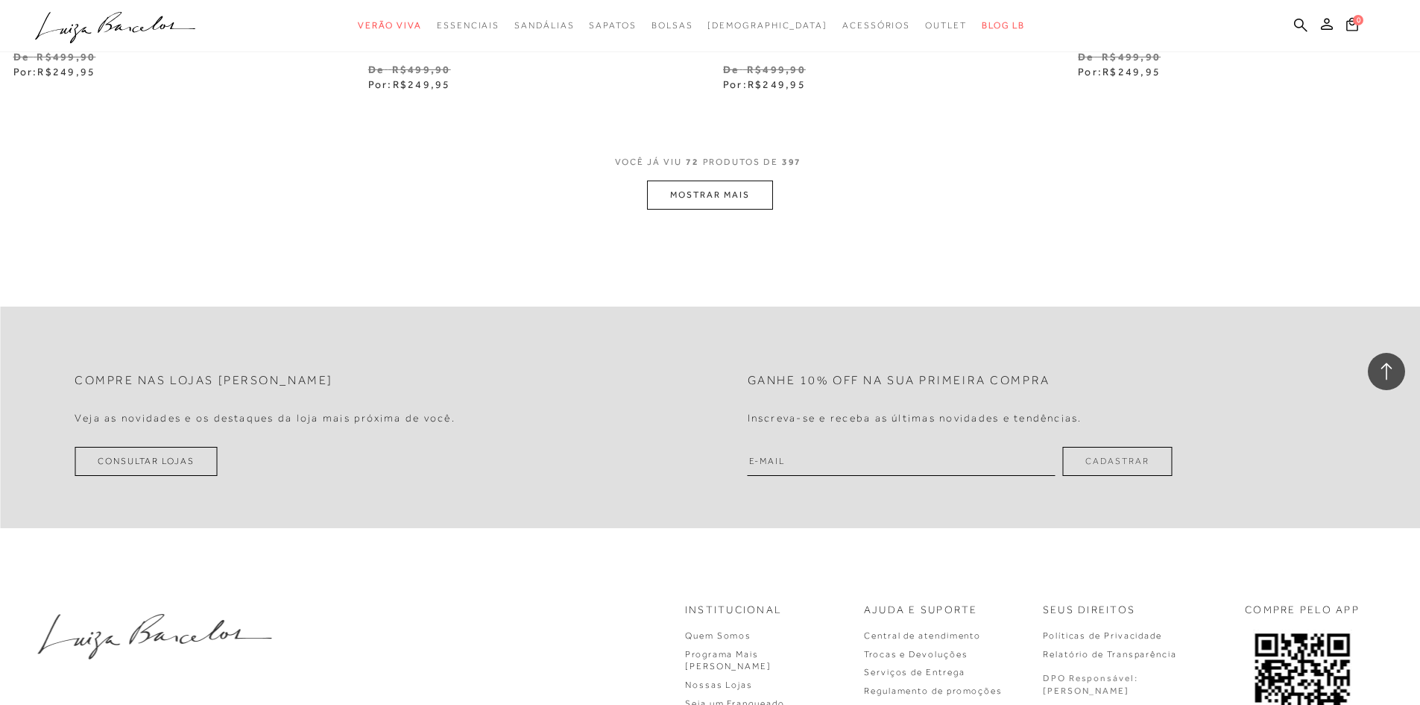
scroll to position [11403, 0]
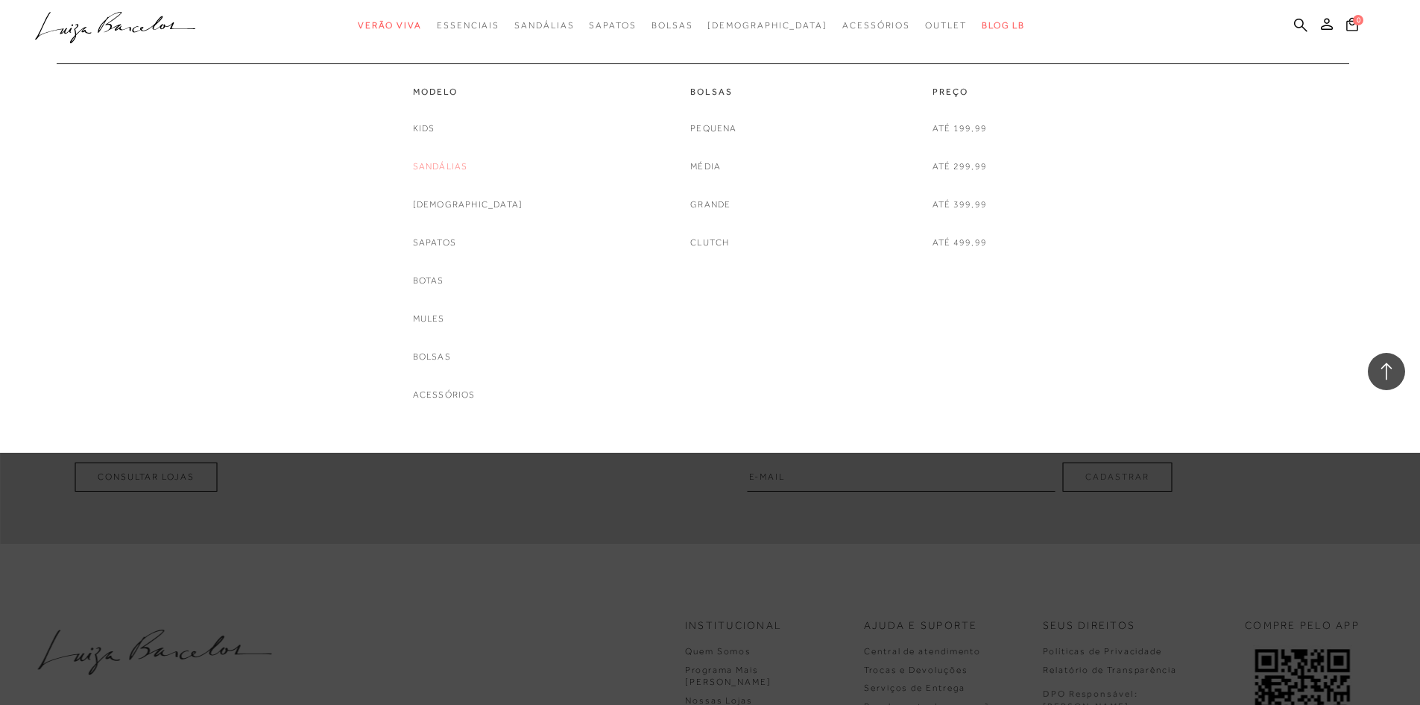
click at [445, 172] on link "Sandálias" at bounding box center [440, 167] width 55 height 16
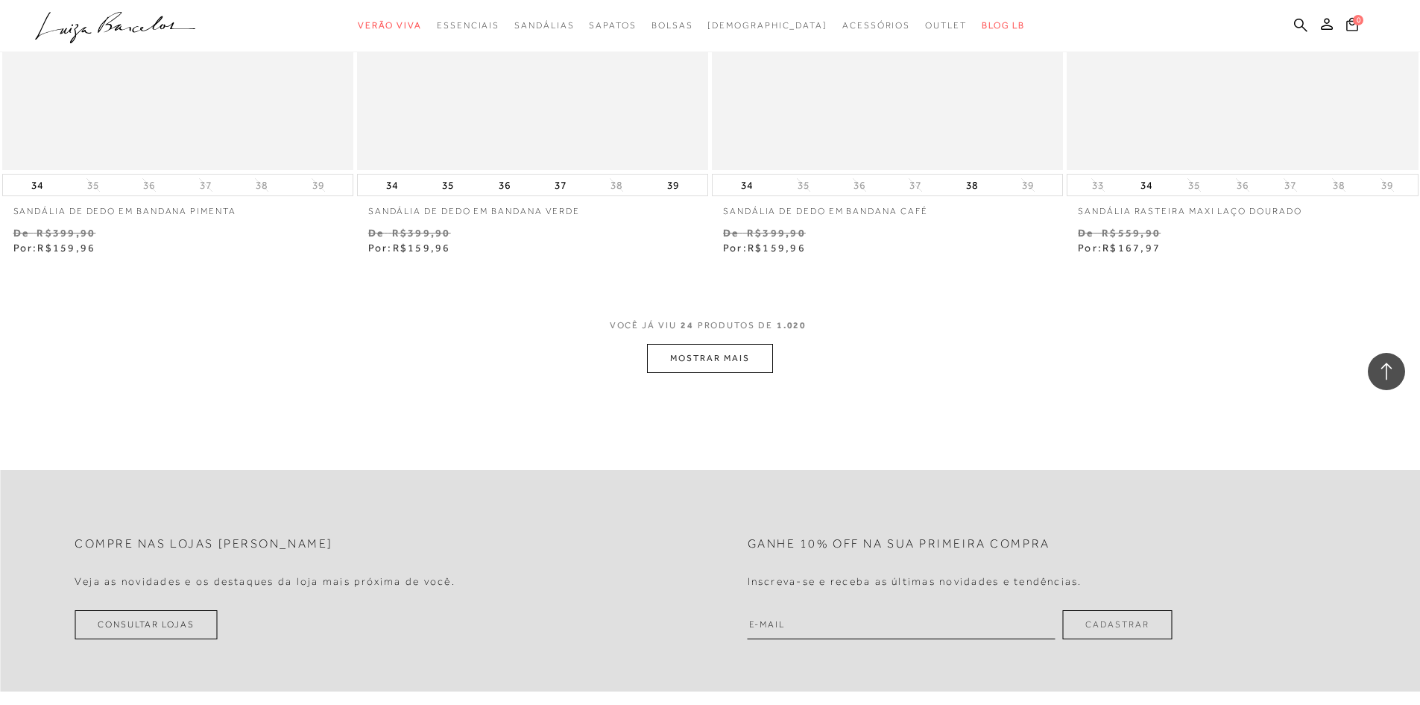
scroll to position [3728, 0]
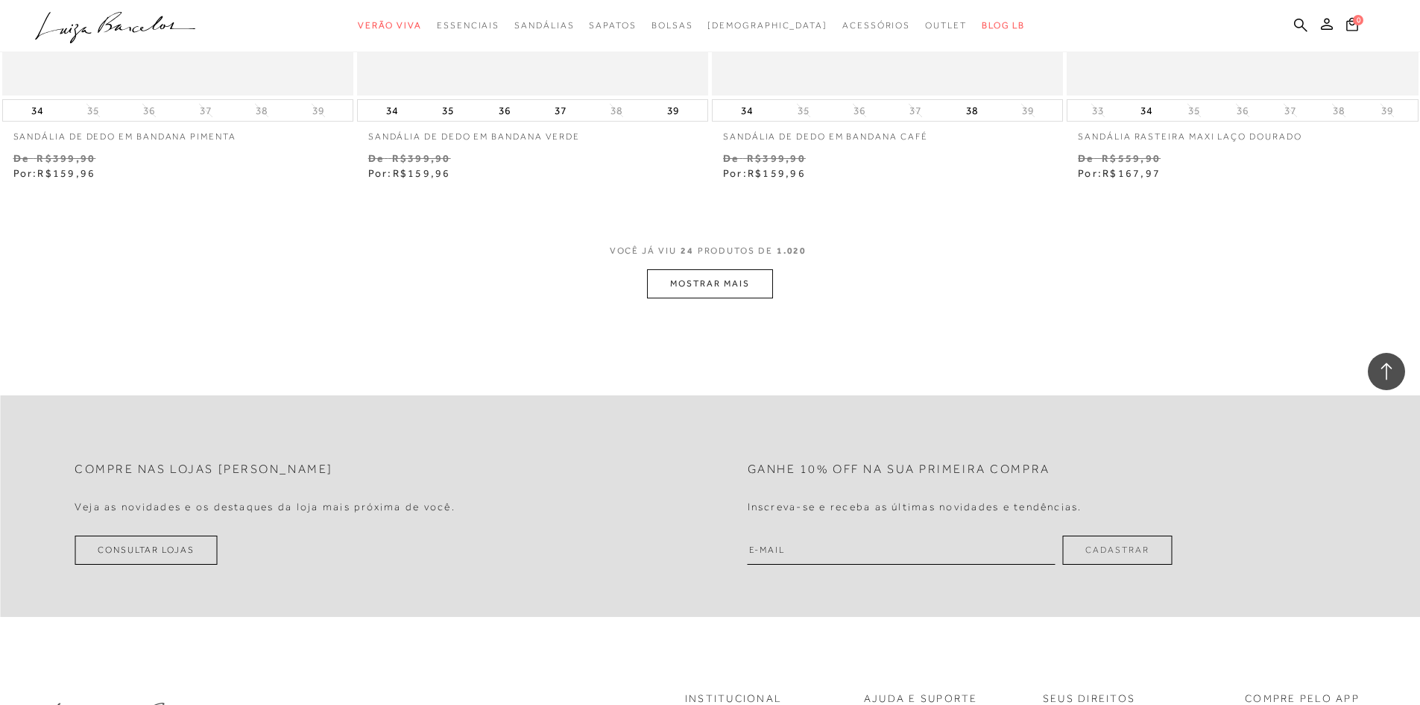
click at [689, 280] on button "MOSTRAR MAIS" at bounding box center [709, 283] width 125 height 29
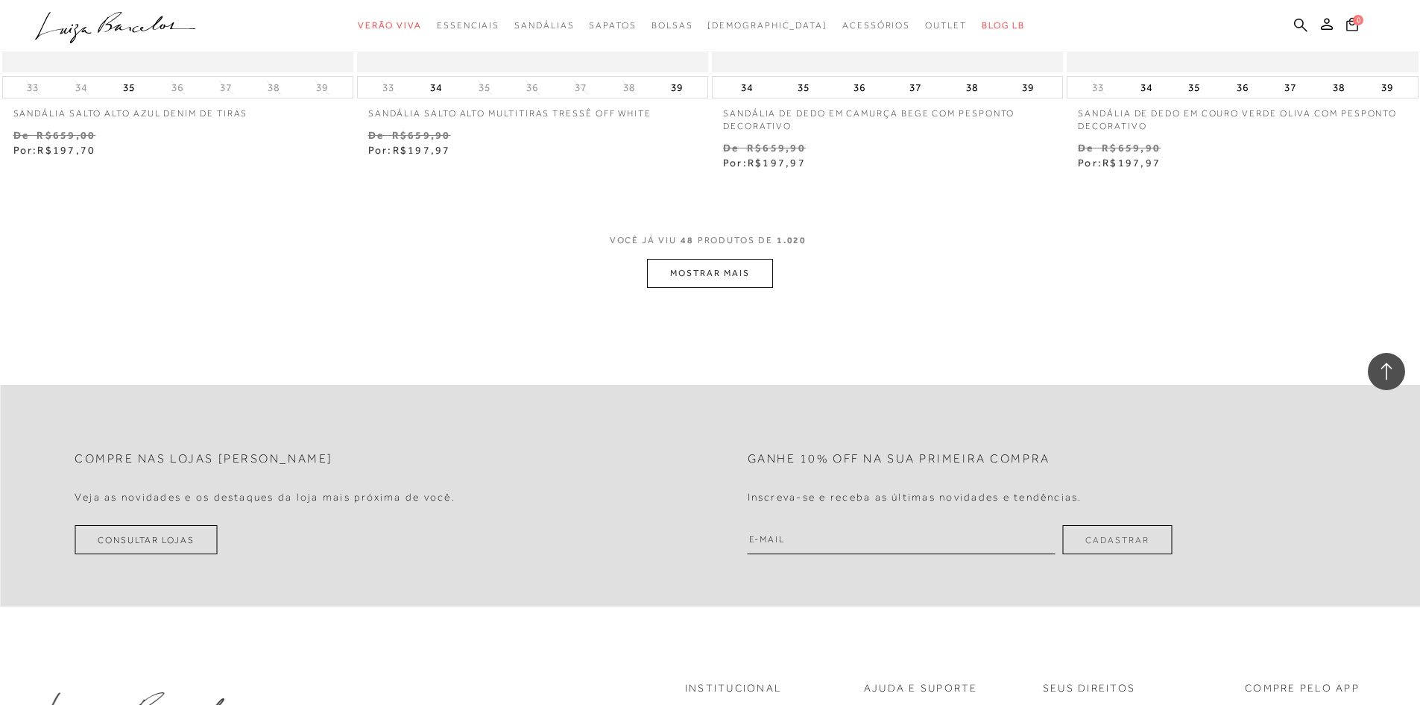
scroll to position [7530, 0]
click at [743, 270] on button "MOSTRAR MAIS" at bounding box center [709, 269] width 125 height 29
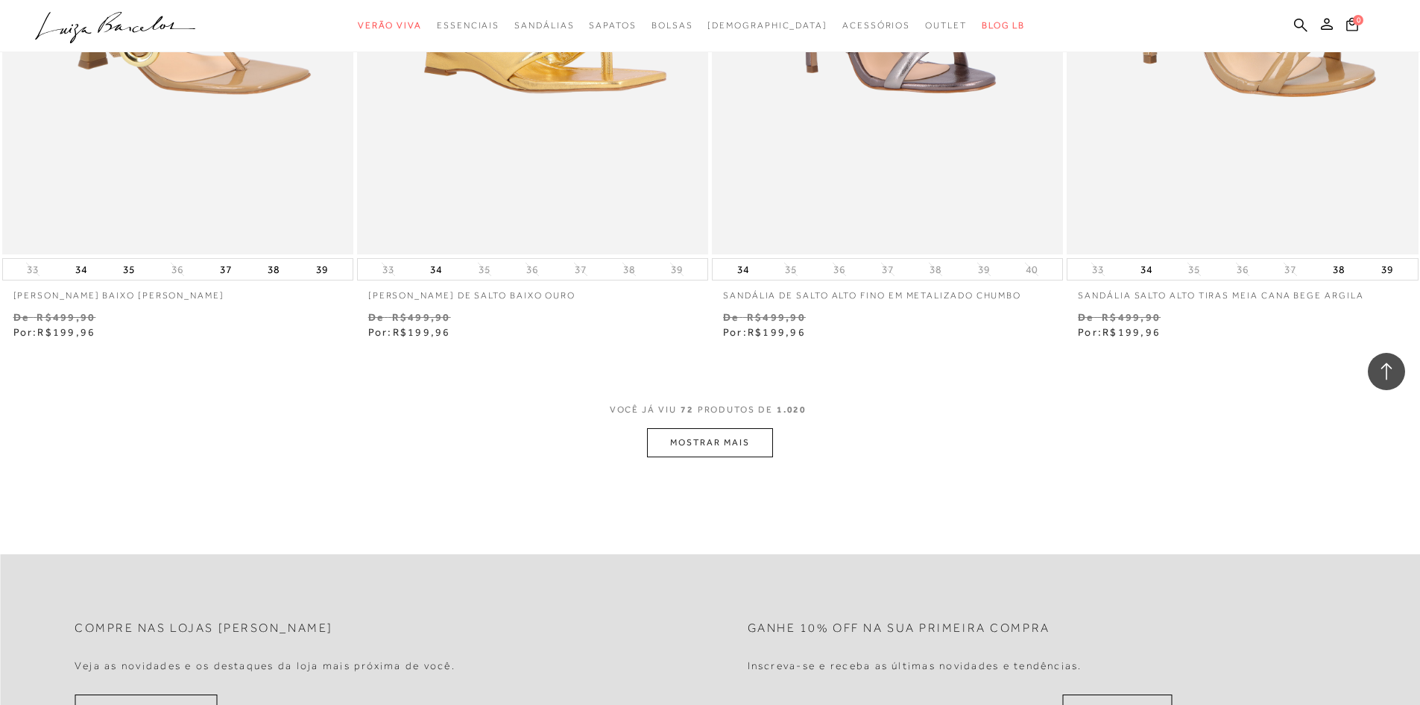
scroll to position [11258, 0]
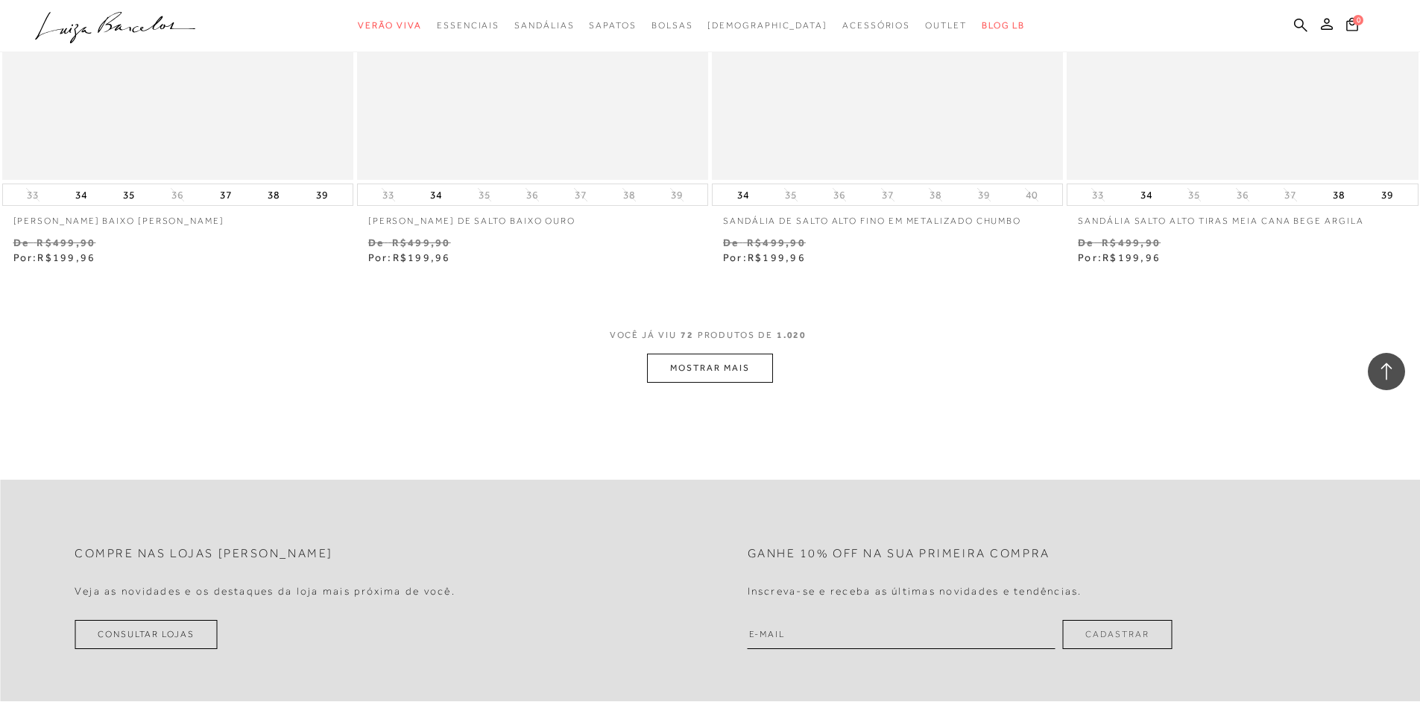
click at [712, 368] on button "MOSTRAR MAIS" at bounding box center [709, 367] width 125 height 29
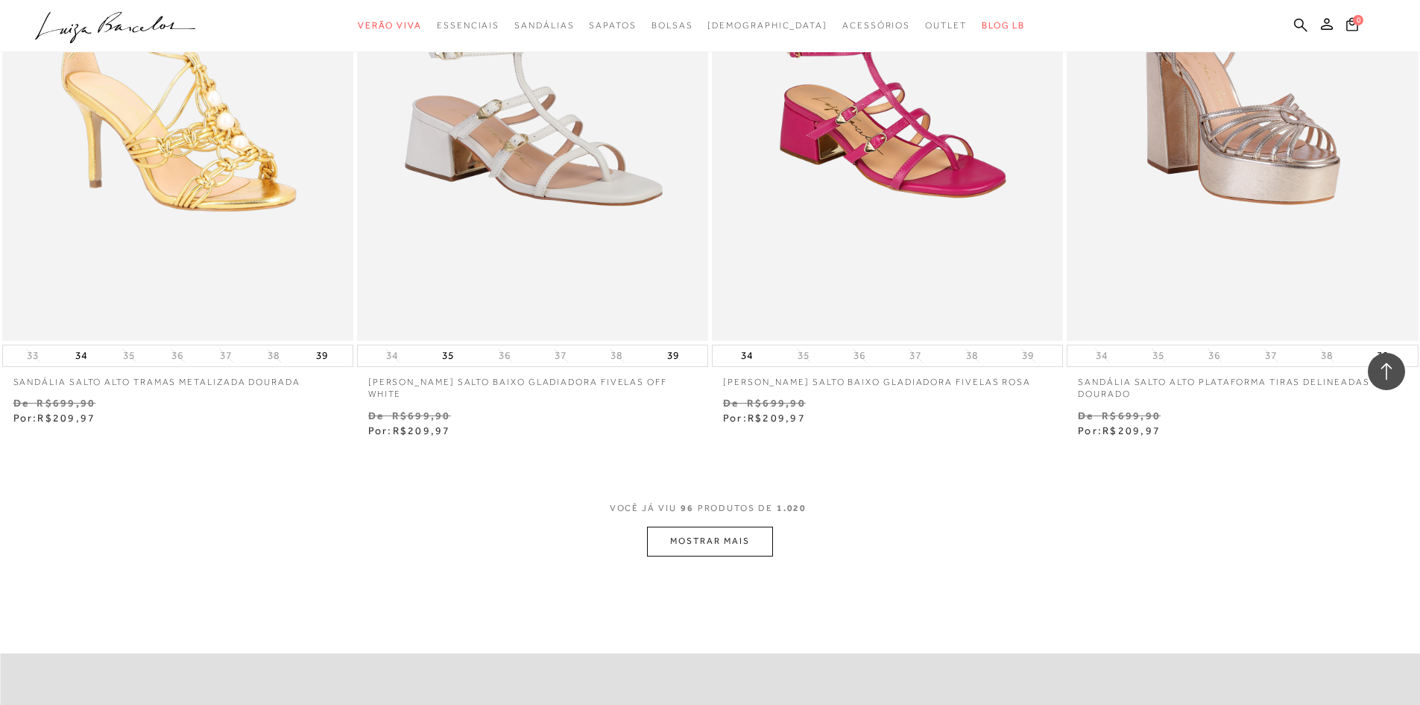
scroll to position [14912, 0]
click at [725, 534] on button "MOSTRAR MAIS" at bounding box center [709, 540] width 125 height 29
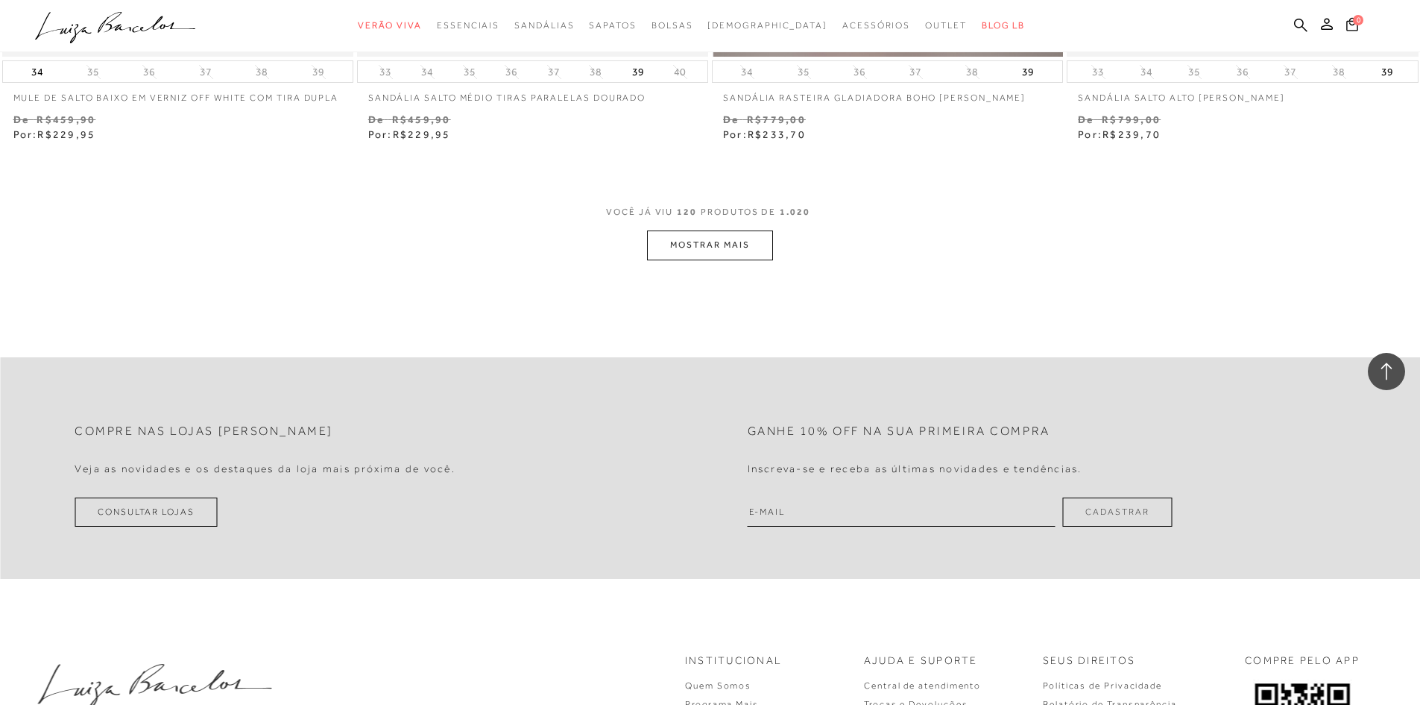
scroll to position [19012, 0]
click at [734, 239] on button "MOSTRAR MAIS" at bounding box center [709, 240] width 125 height 29
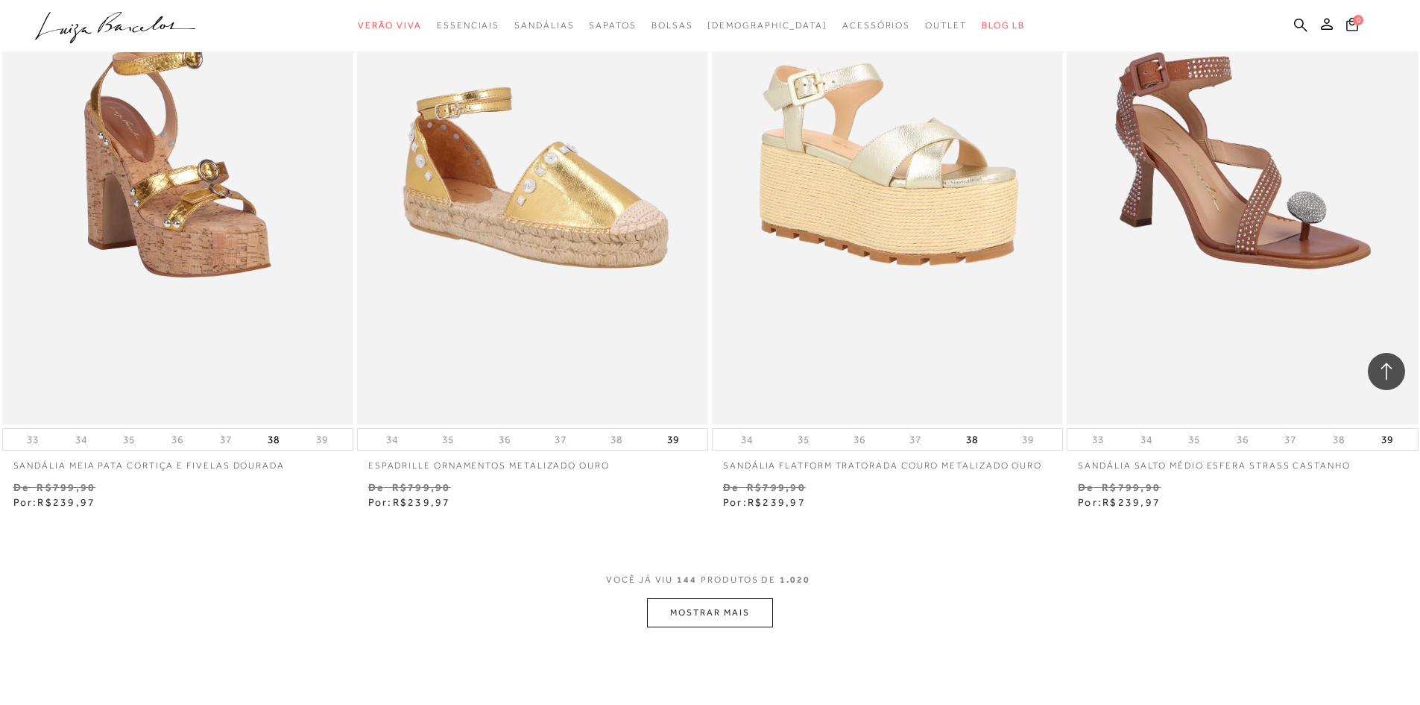
scroll to position [22815, 0]
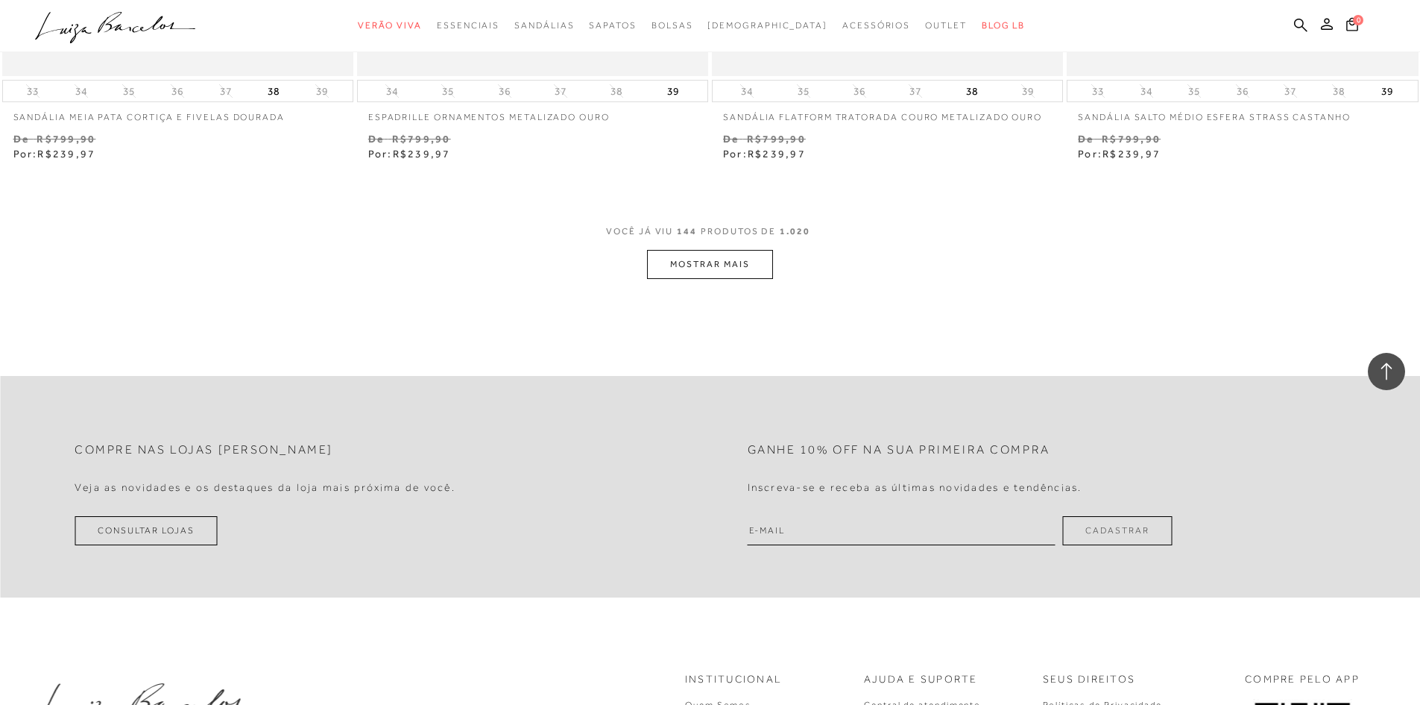
click at [699, 245] on span "VOCÊ JÁ VIU 144 PRODUTOS DE 1.020" at bounding box center [710, 236] width 208 height 27
click at [692, 269] on button "MOSTRAR MAIS" at bounding box center [709, 264] width 125 height 29
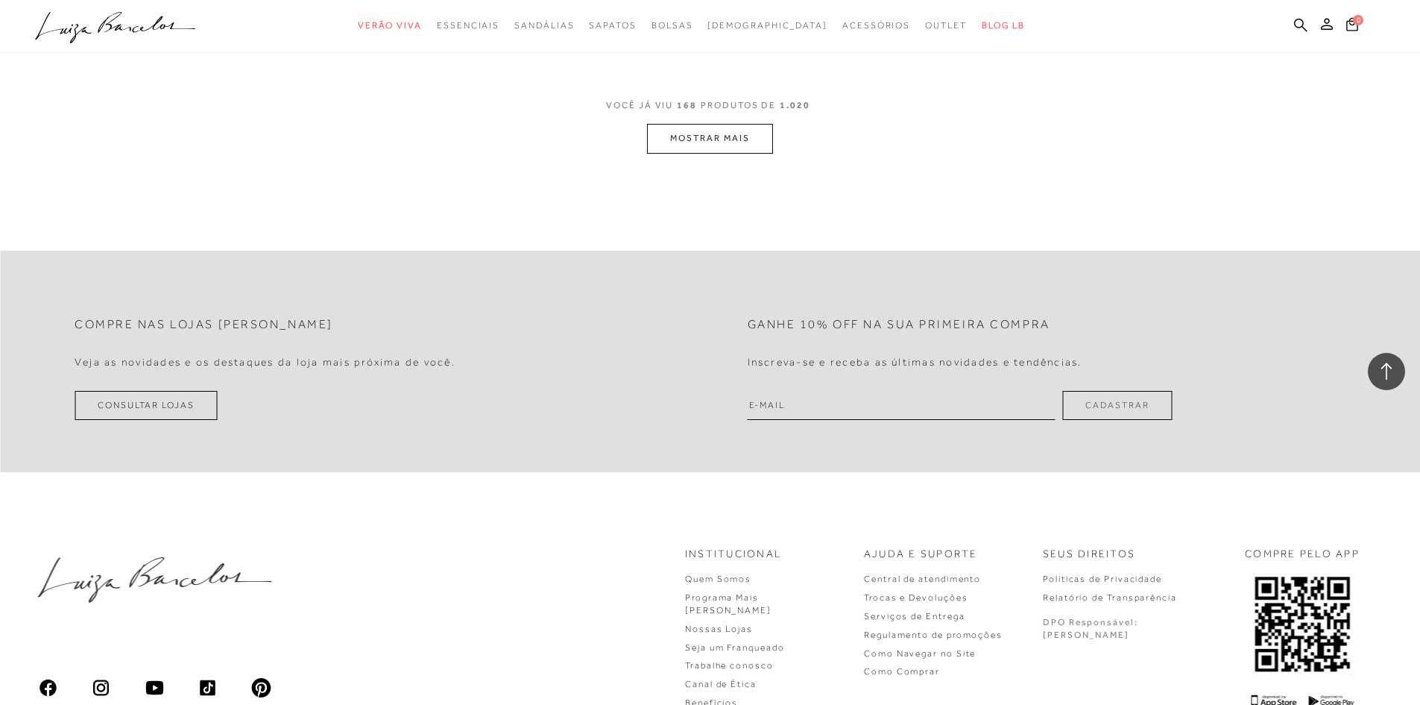
scroll to position [26617, 0]
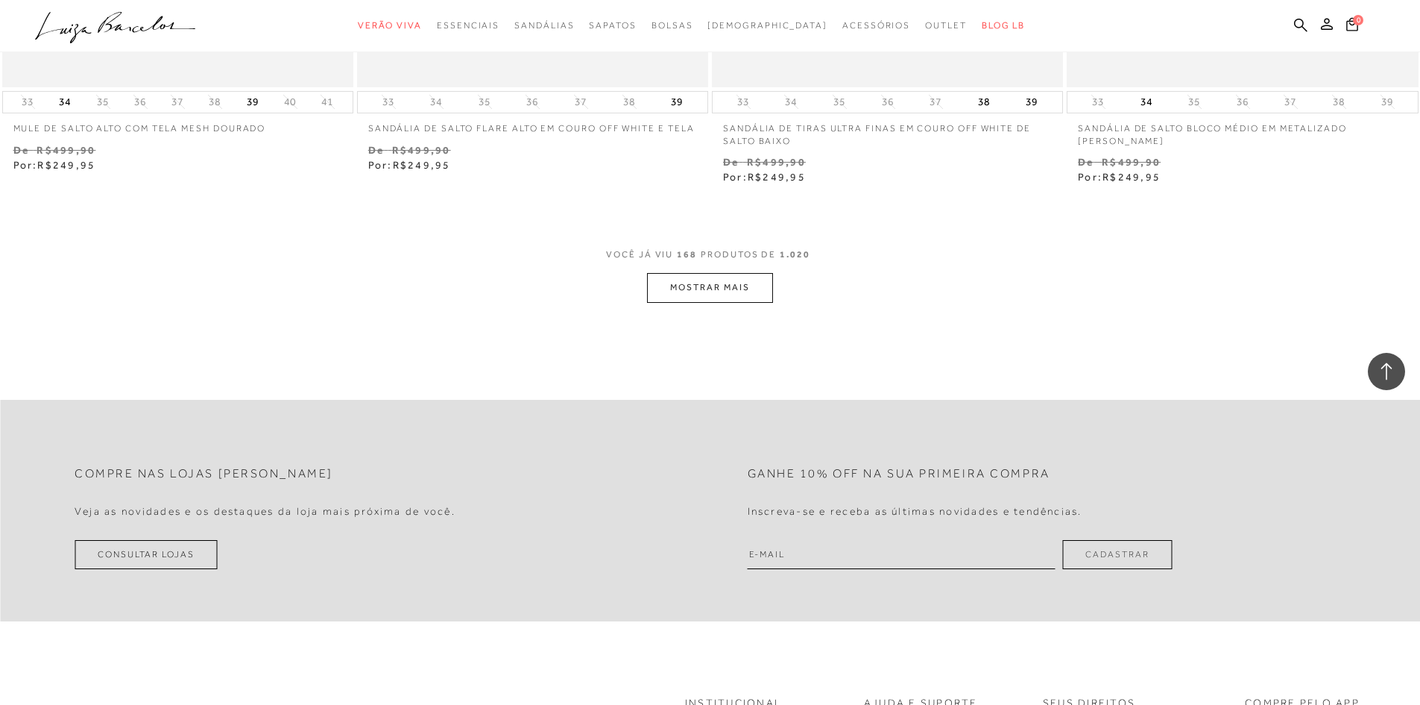
click at [744, 299] on button "MOSTRAR MAIS" at bounding box center [709, 287] width 125 height 29
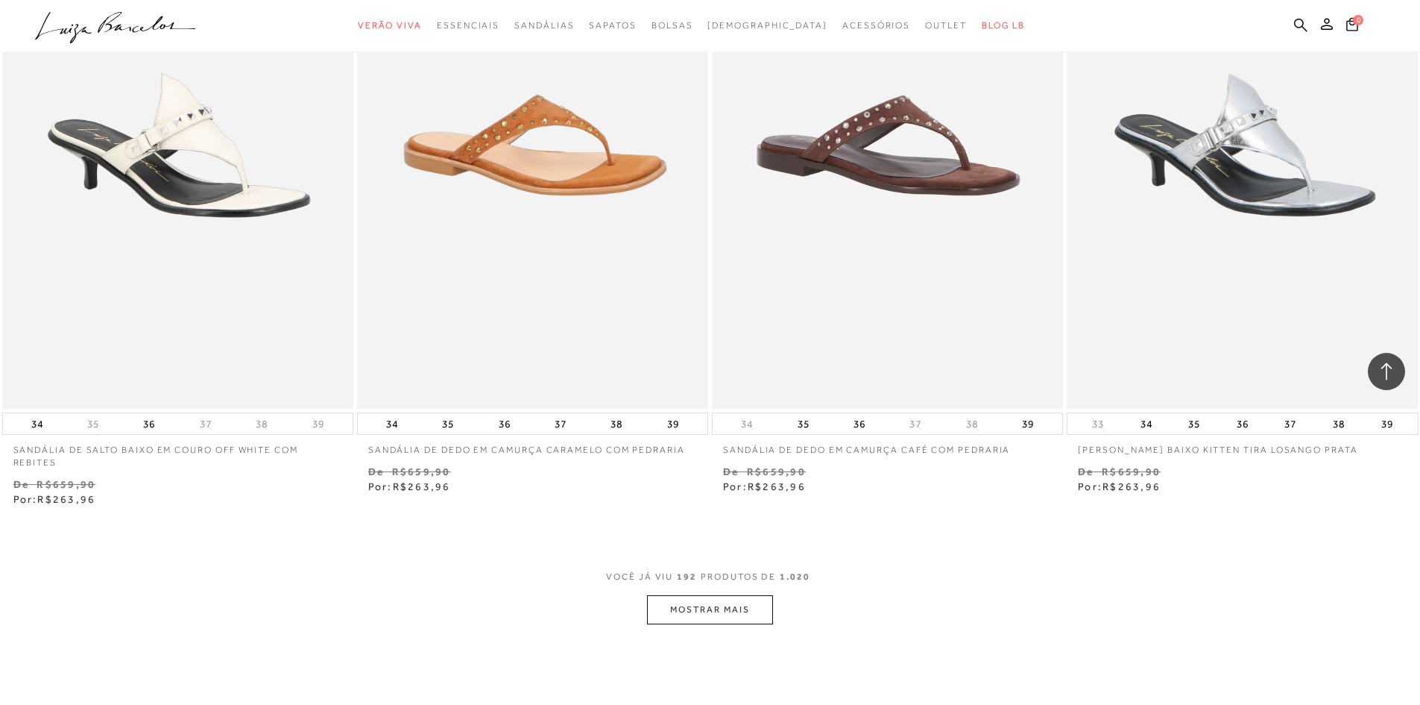
scroll to position [30345, 0]
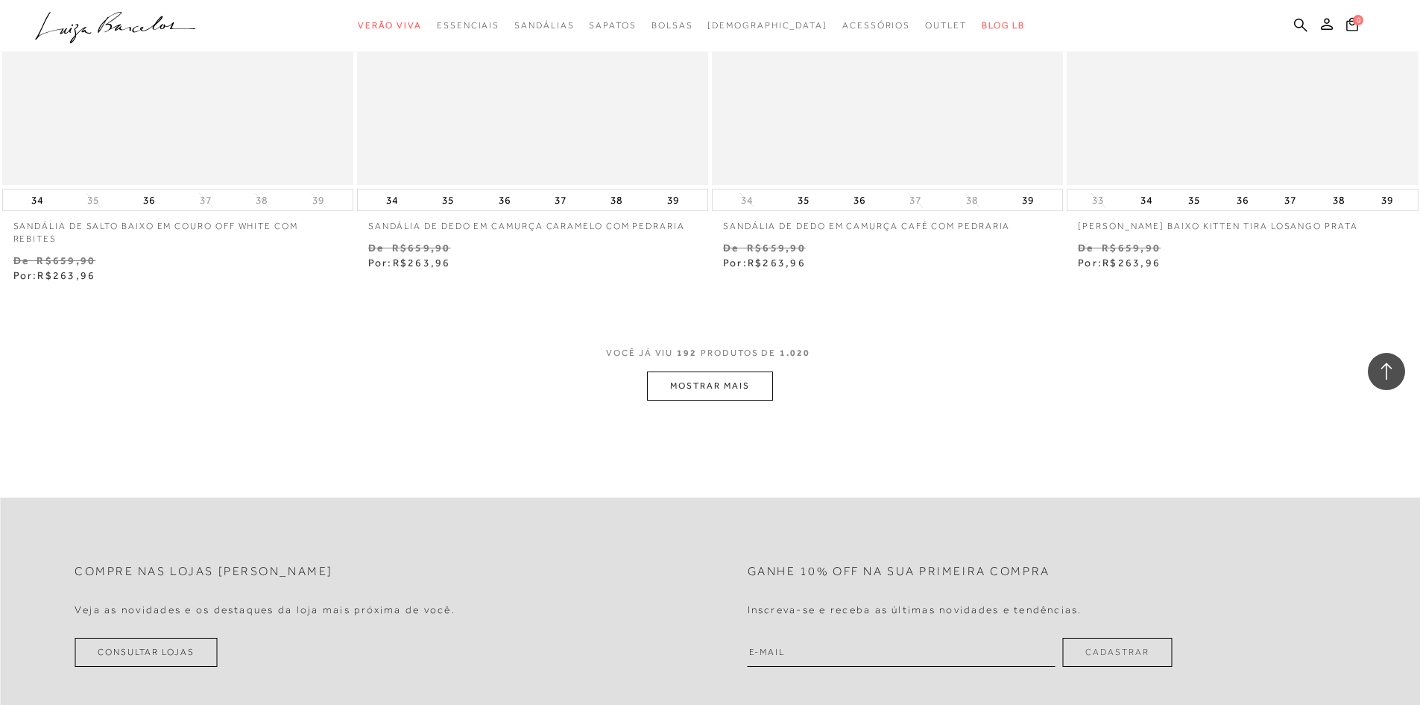
click at [728, 385] on button "MOSTRAR MAIS" at bounding box center [709, 385] width 125 height 29
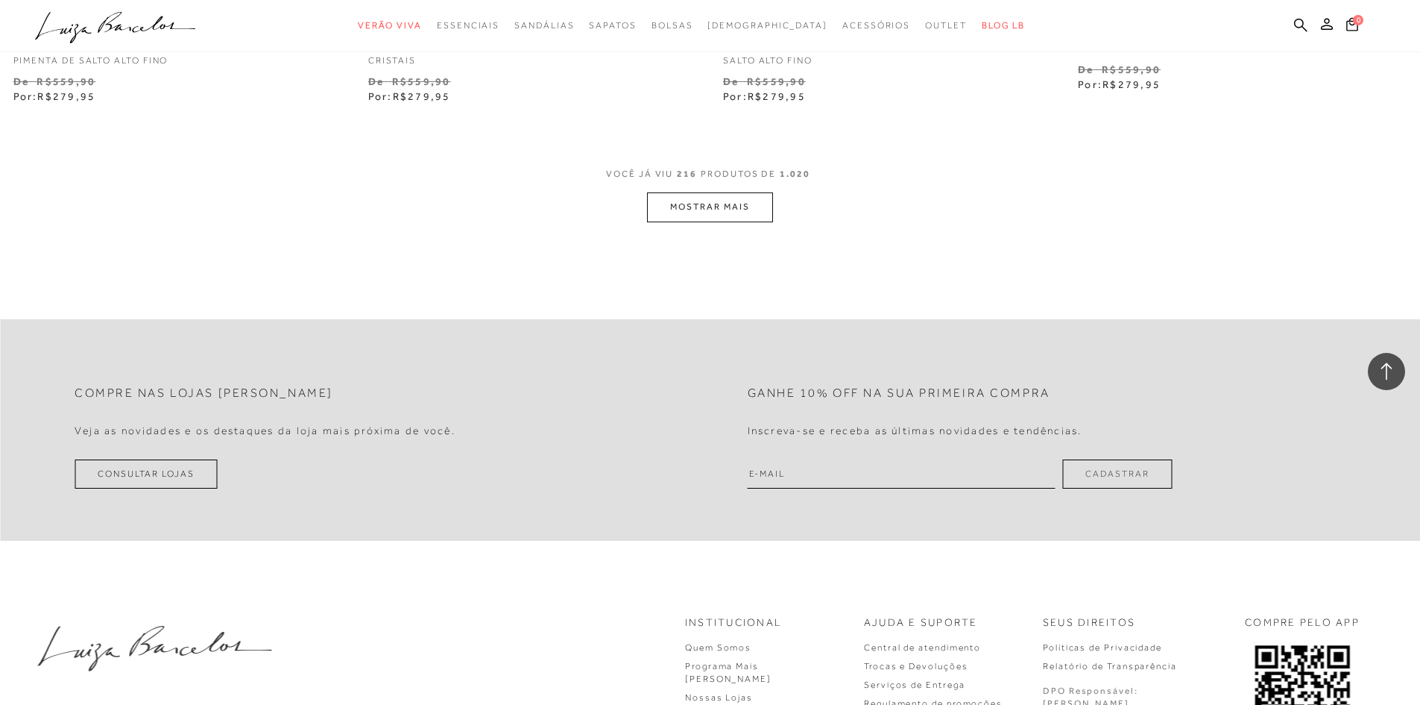
scroll to position [34371, 0]
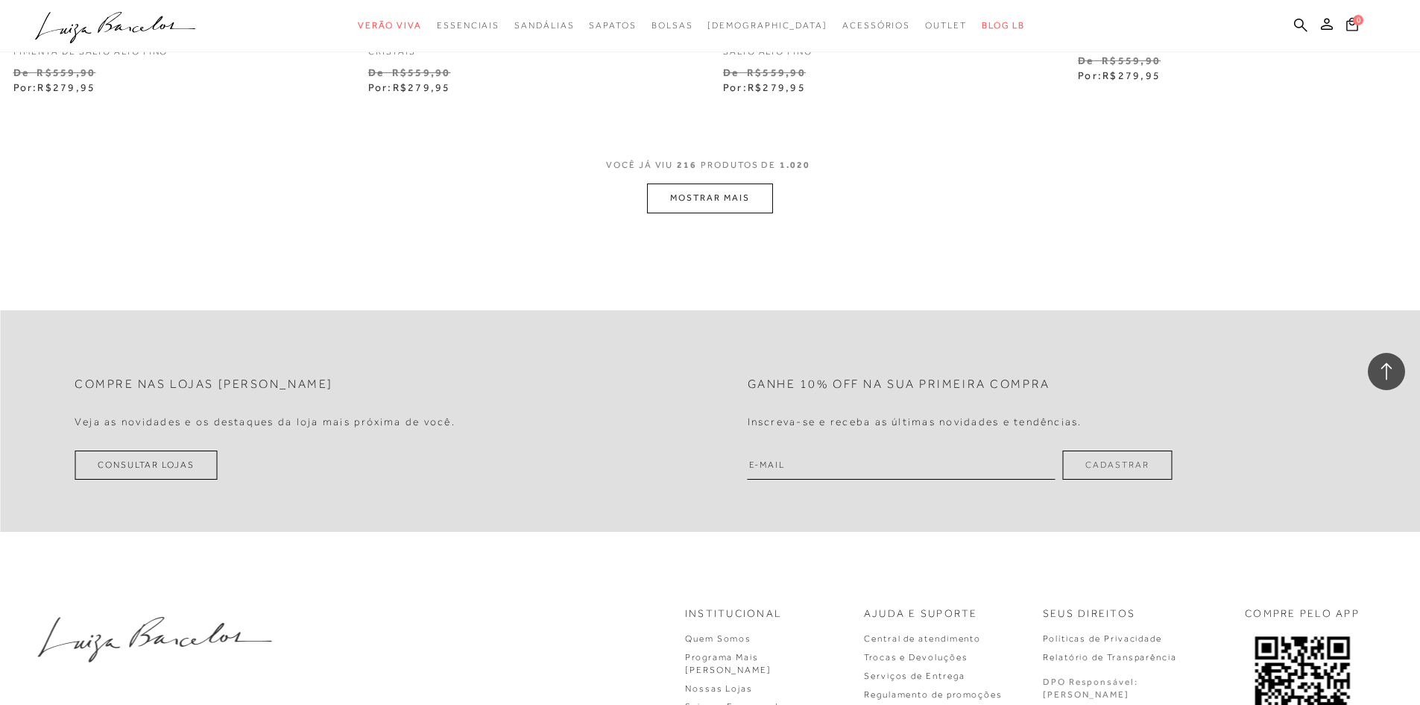
click at [699, 193] on button "MOSTRAR MAIS" at bounding box center [709, 197] width 125 height 29
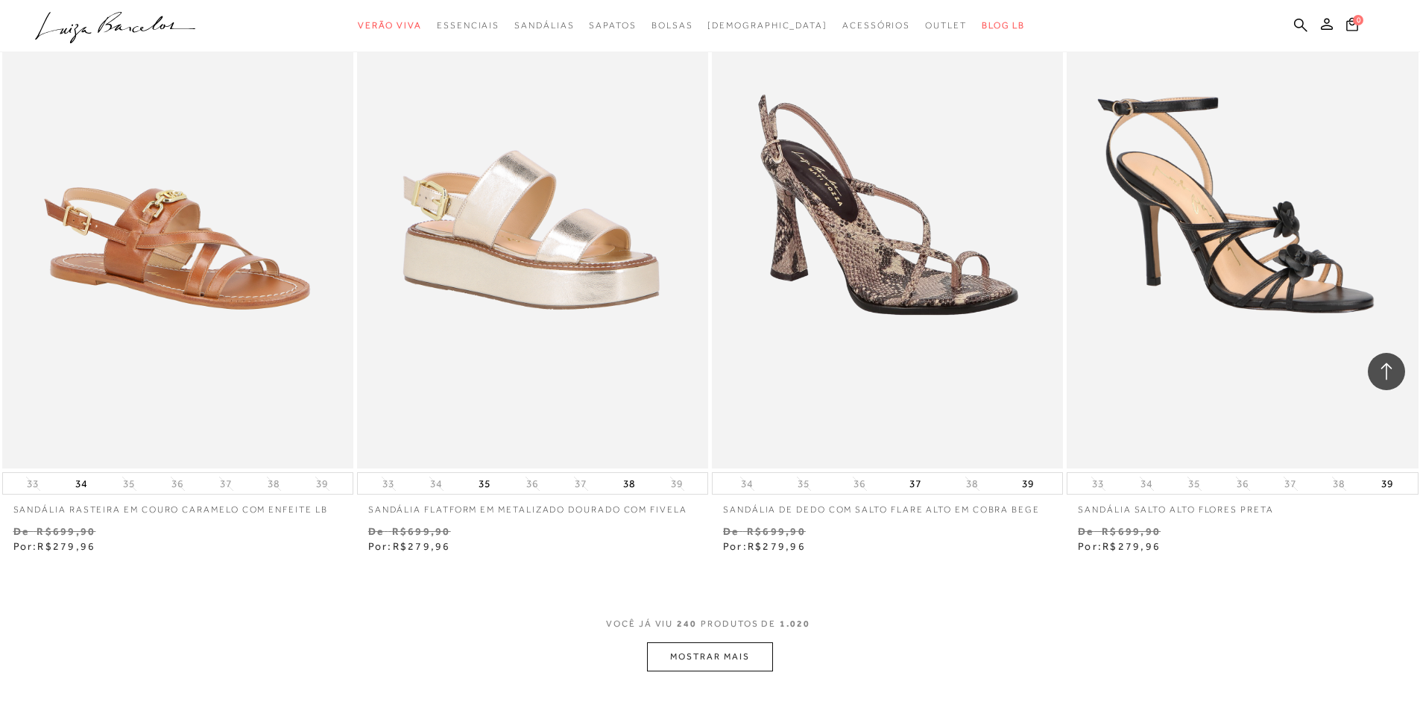
scroll to position [0, 0]
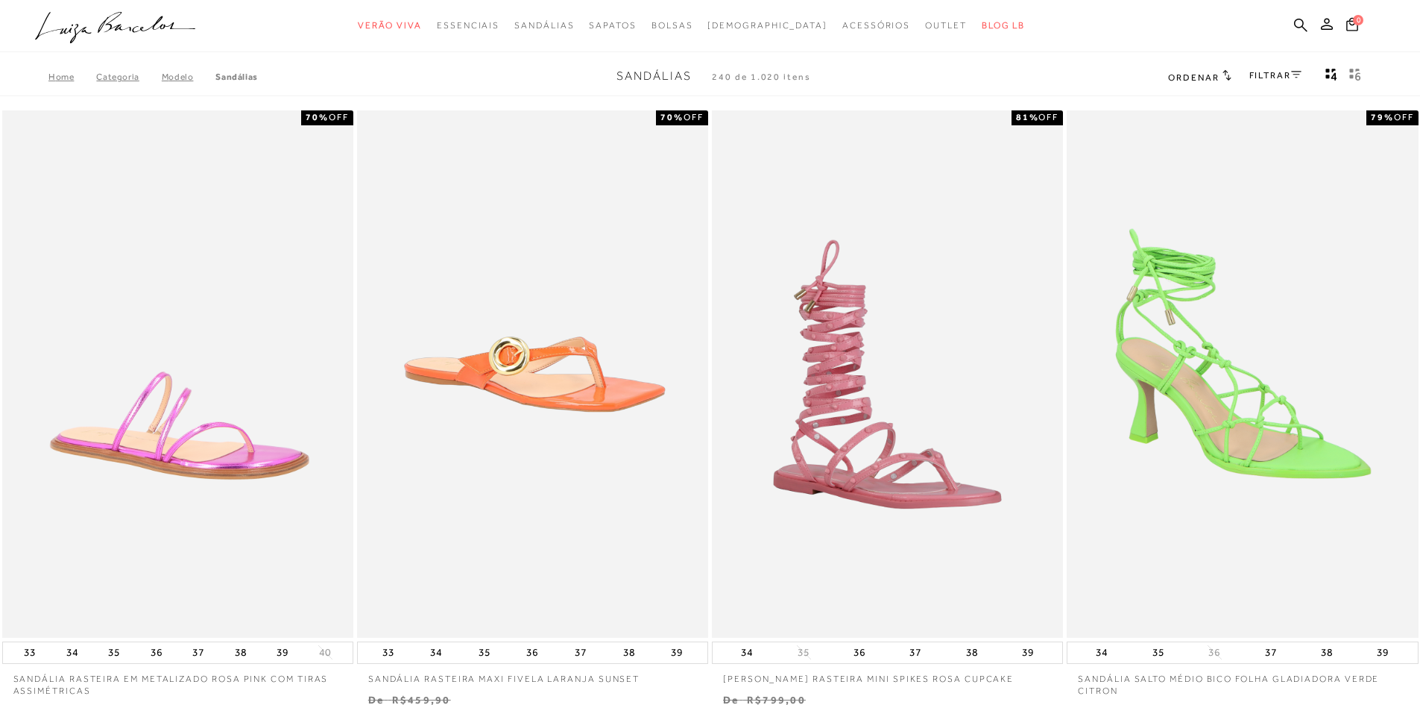
click at [1260, 73] on link "FILTRAR" at bounding box center [1276, 75] width 52 height 10
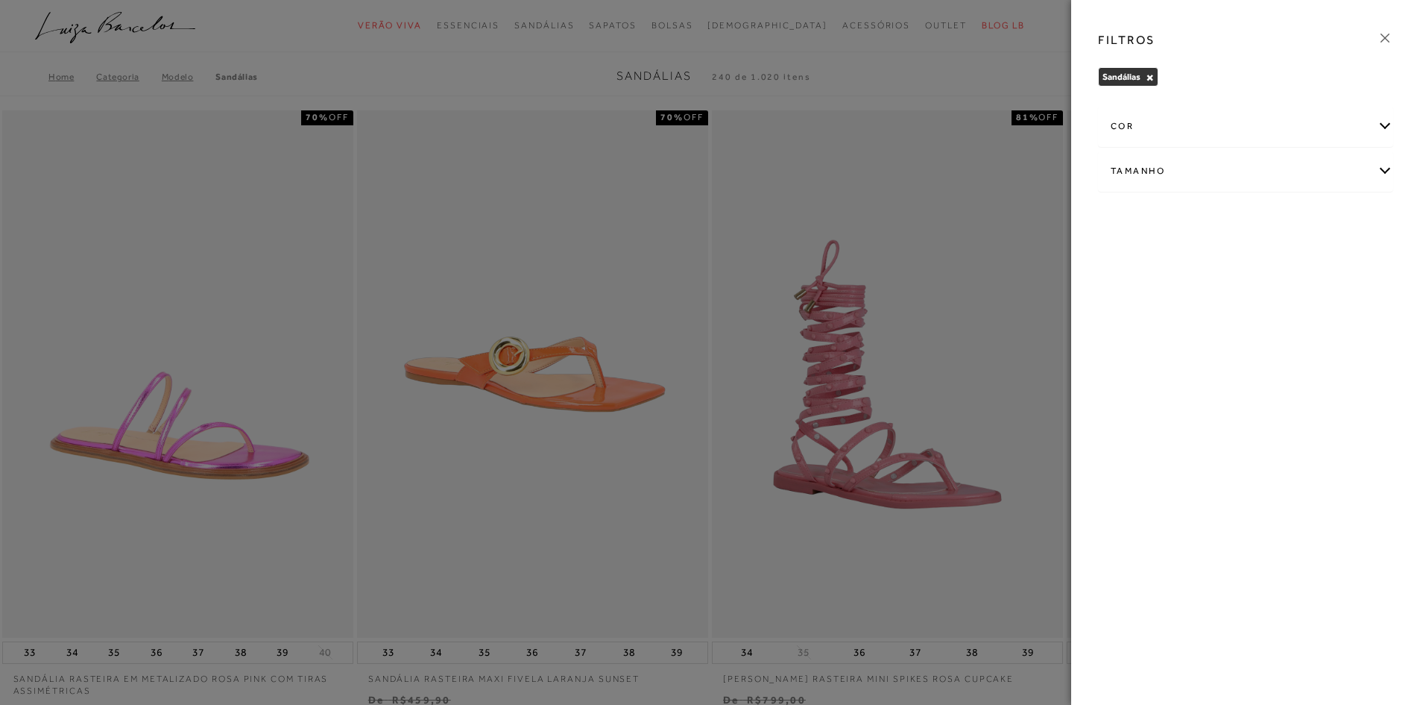
drag, startPoint x: 1146, startPoint y: 167, endPoint x: 1263, endPoint y: 275, distance: 159.3
click at [1146, 168] on div "Tamanho" at bounding box center [1246, 171] width 294 height 40
click at [1223, 292] on span "37" at bounding box center [1220, 297] width 22 height 11
click at [1221, 293] on input "37" at bounding box center [1213, 300] width 15 height 15
checkbox input "true"
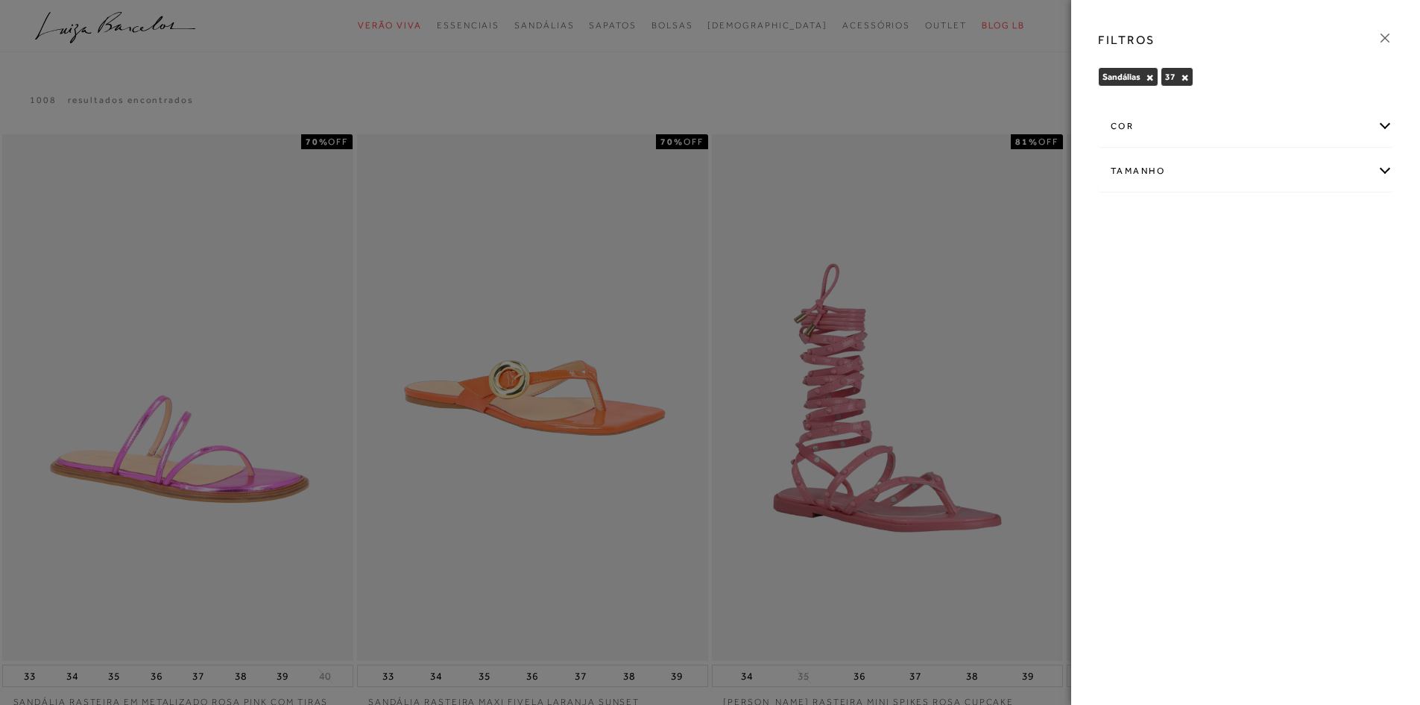
click at [1385, 37] on icon at bounding box center [1385, 38] width 9 height 9
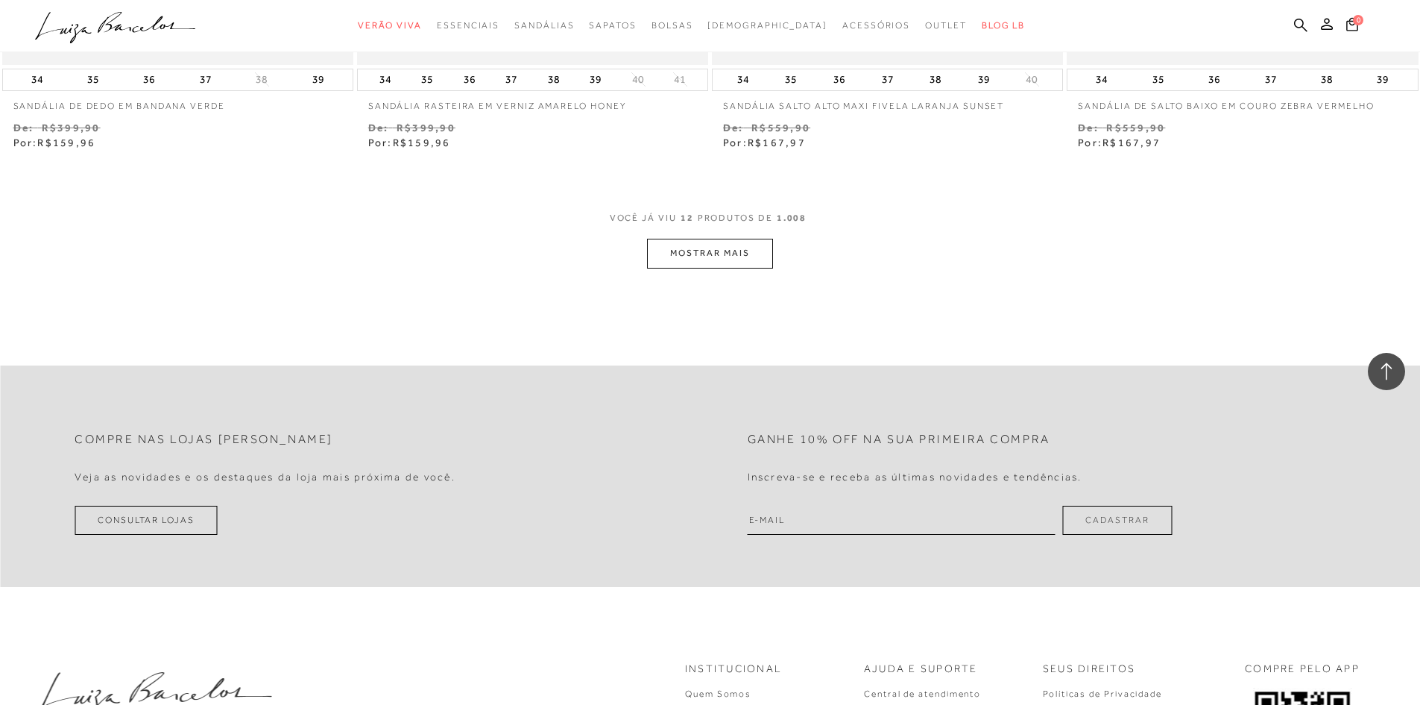
scroll to position [1864, 0]
click at [755, 248] on button "MOSTRAR MAIS" at bounding box center [709, 252] width 125 height 29
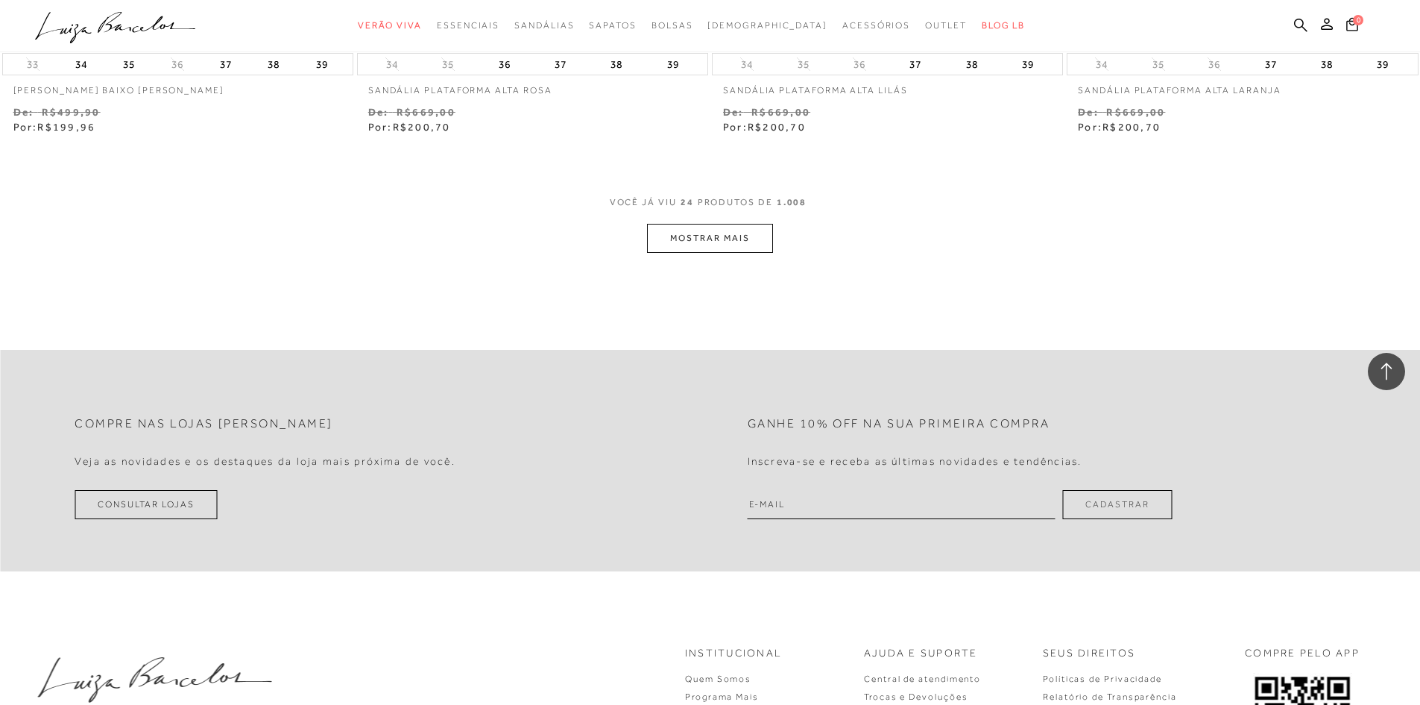
scroll to position [3802, 0]
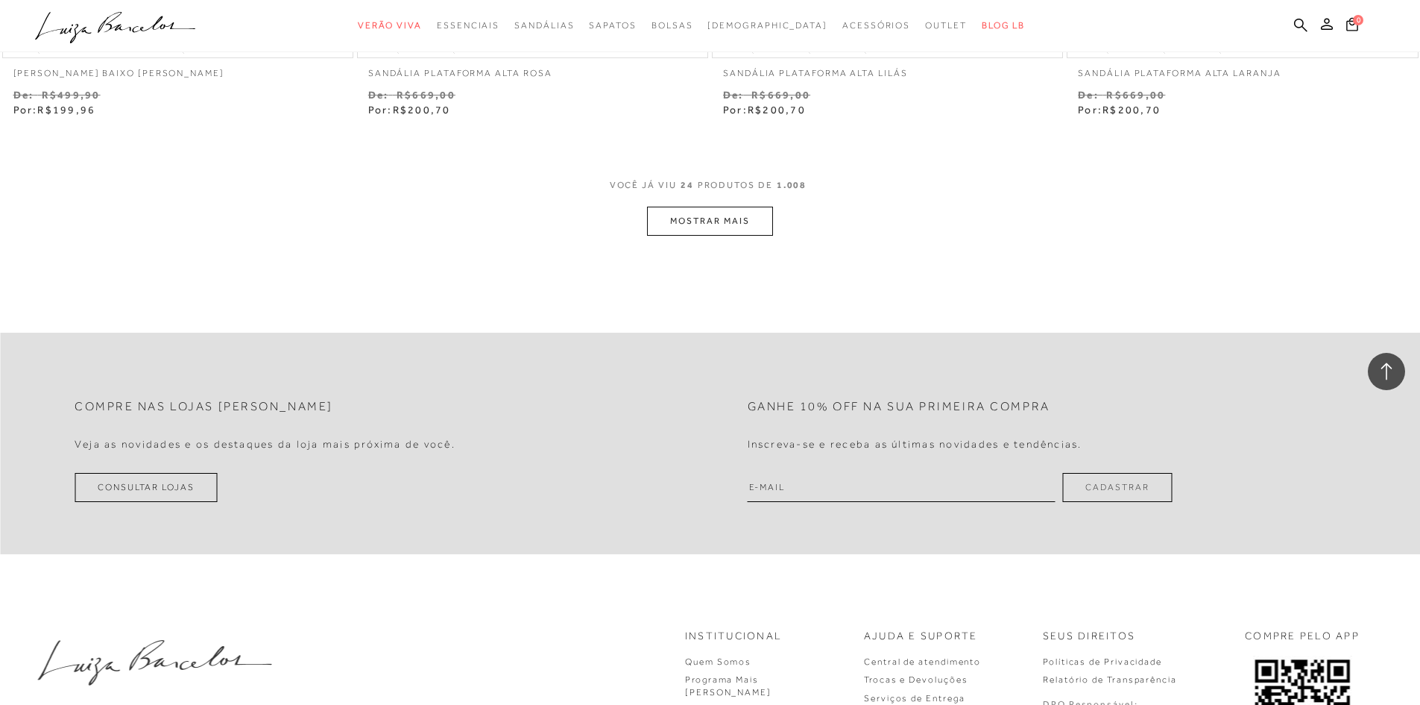
click at [699, 221] on button "MOSTRAR MAIS" at bounding box center [709, 221] width 125 height 29
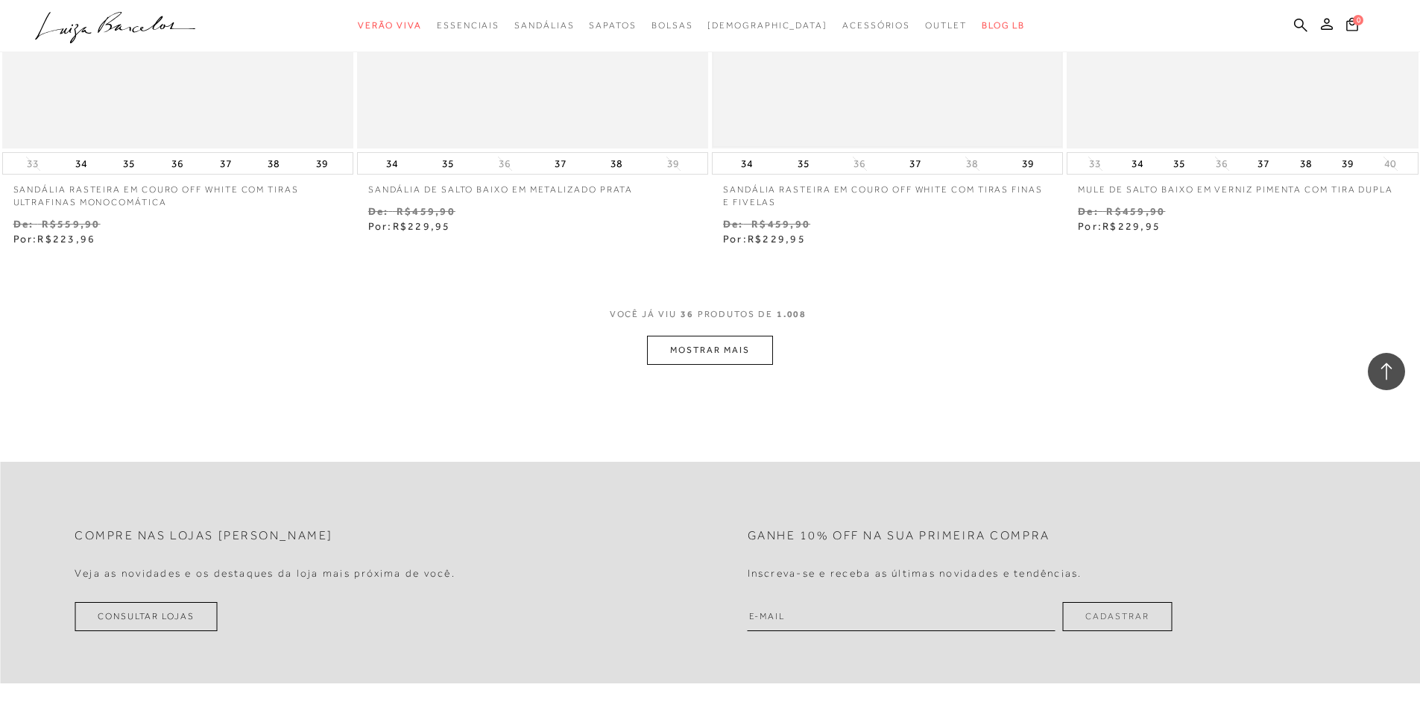
scroll to position [5666, 0]
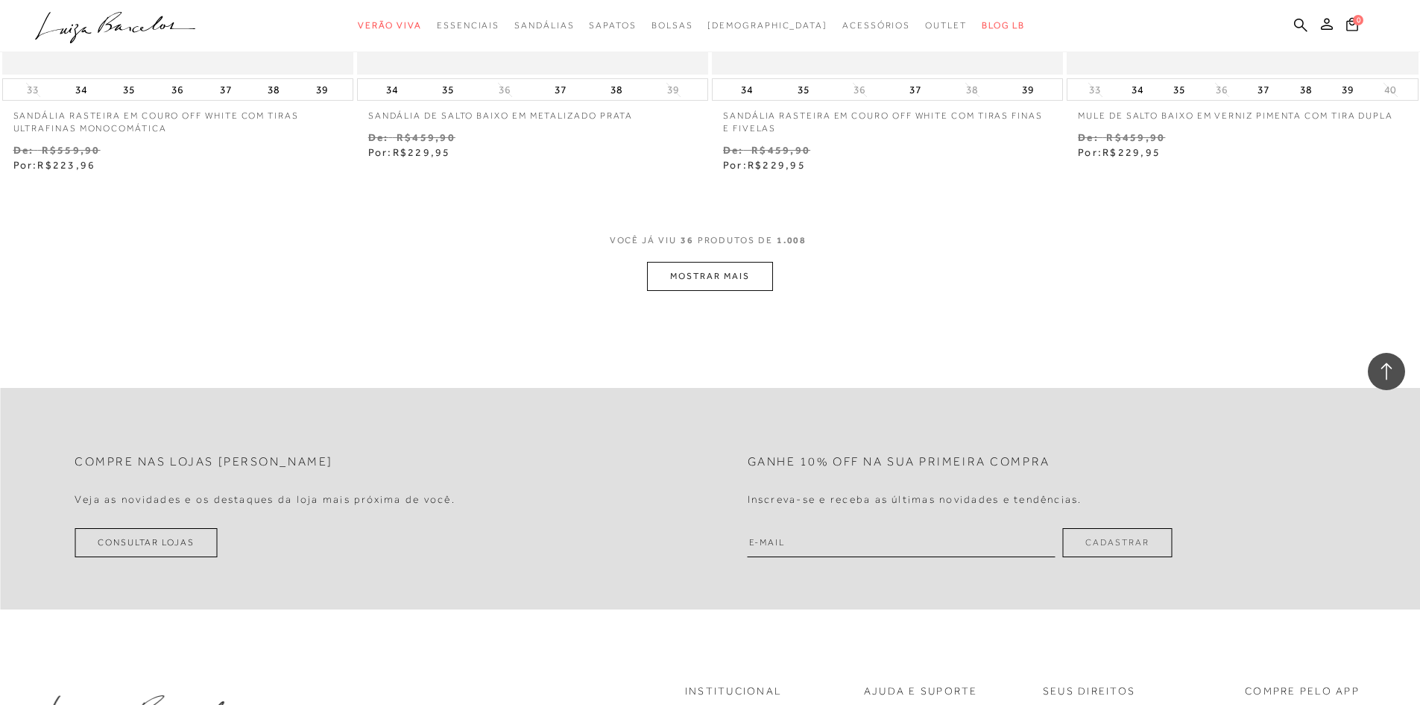
click at [732, 282] on button "MOSTRAR MAIS" at bounding box center [709, 276] width 125 height 29
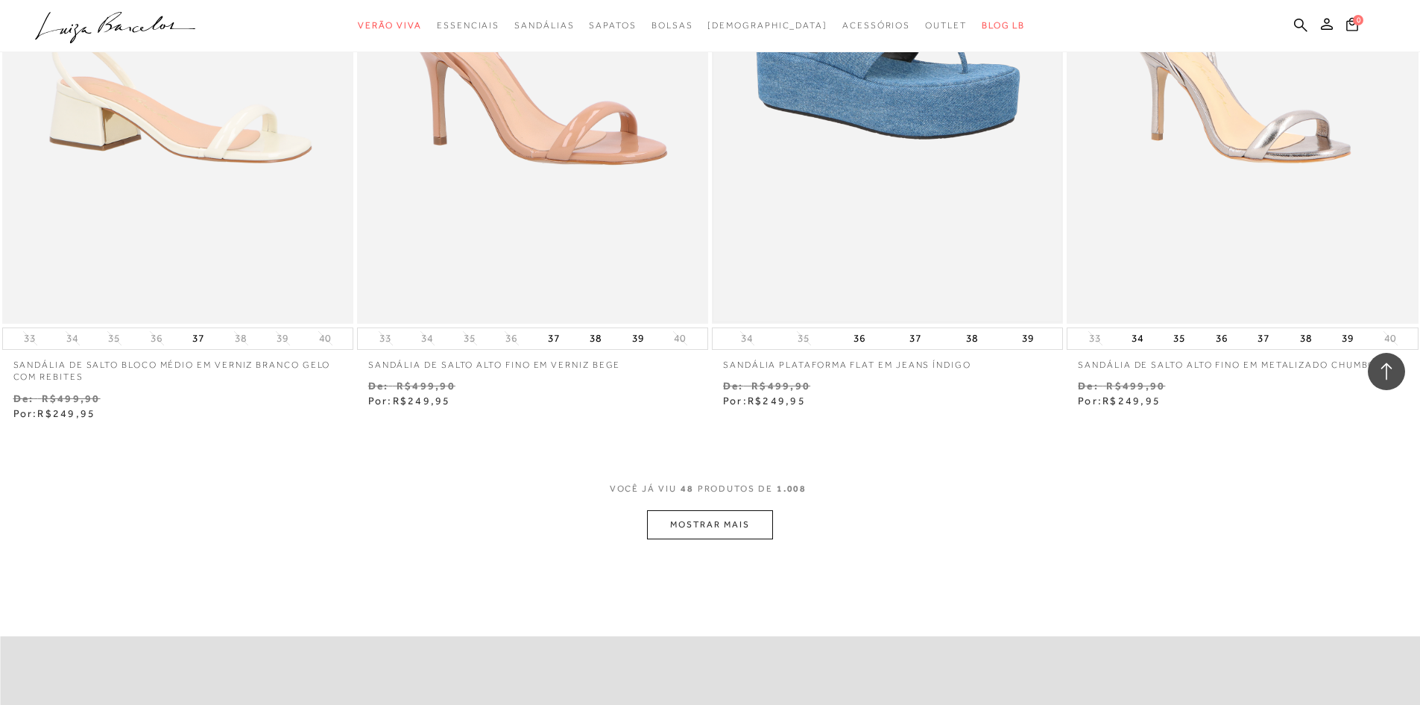
scroll to position [7381, 0]
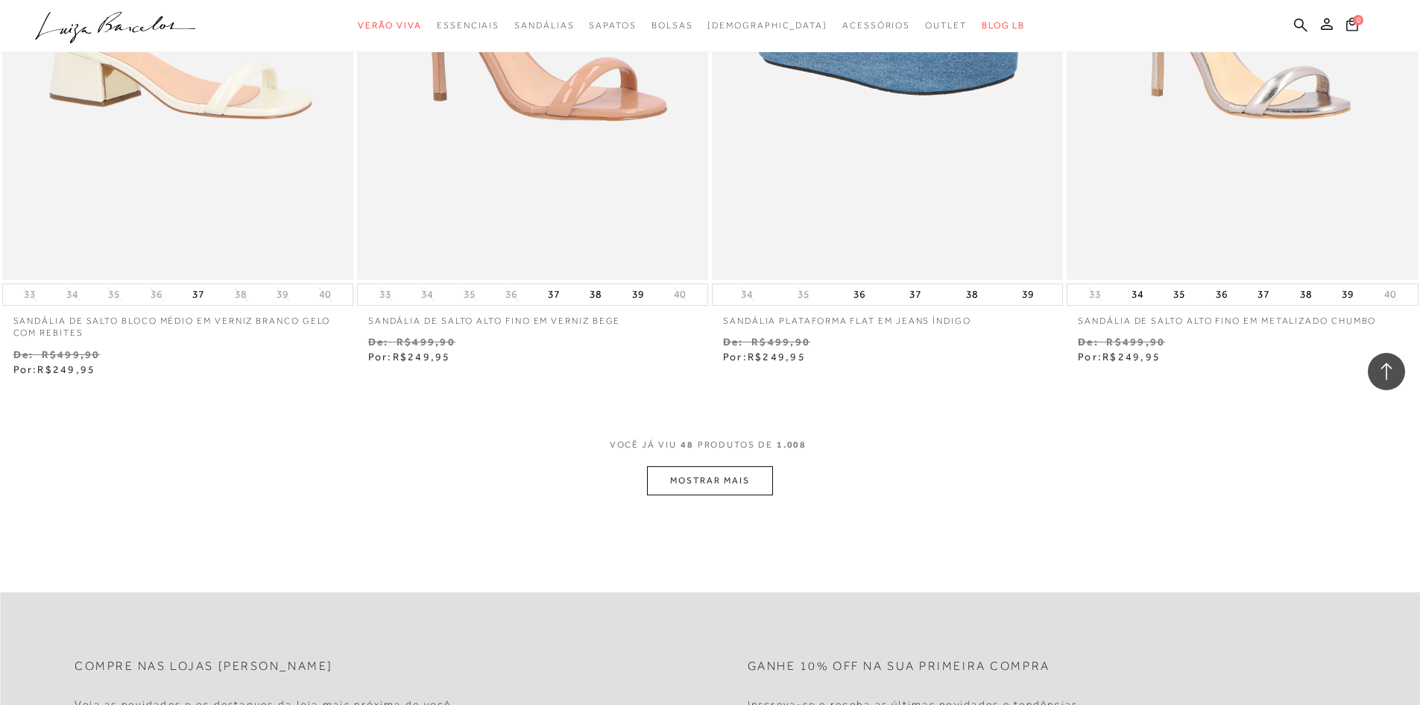
click at [723, 478] on button "MOSTRAR MAIS" at bounding box center [709, 480] width 125 height 29
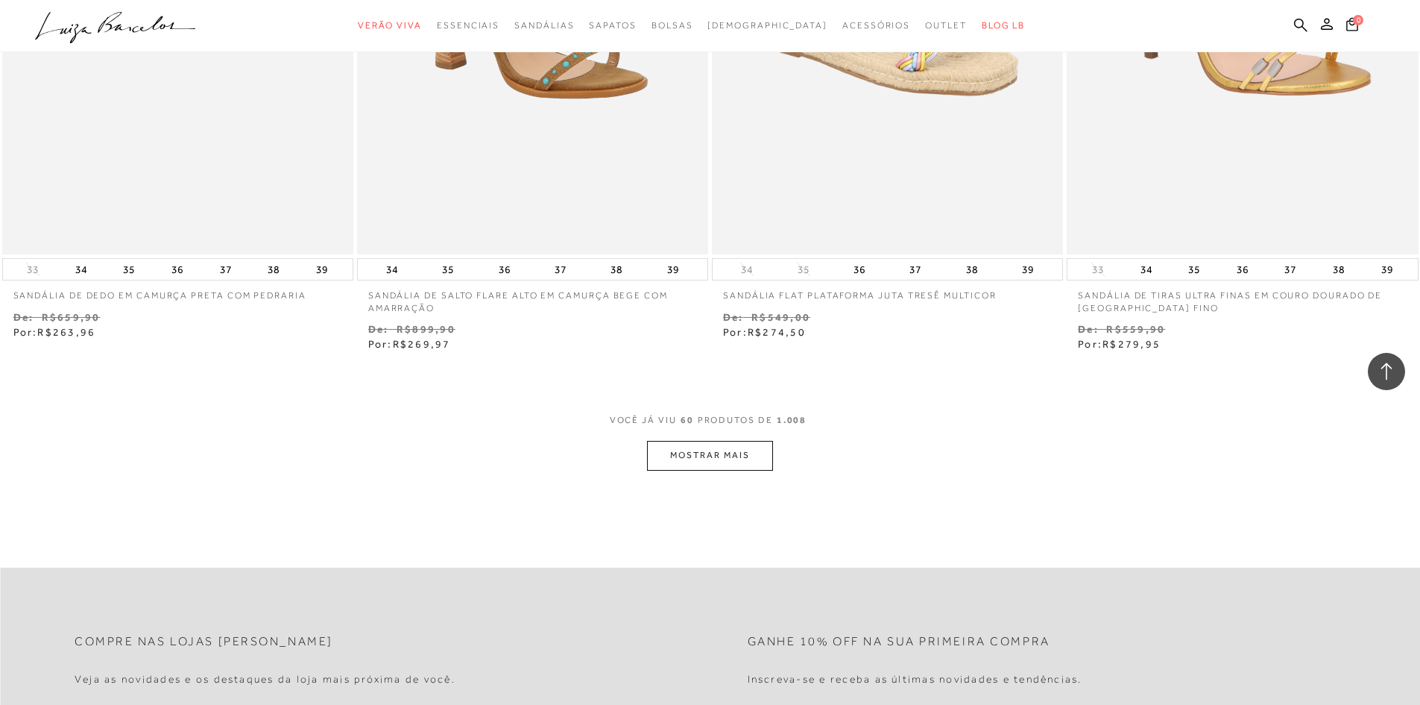
scroll to position [9469, 0]
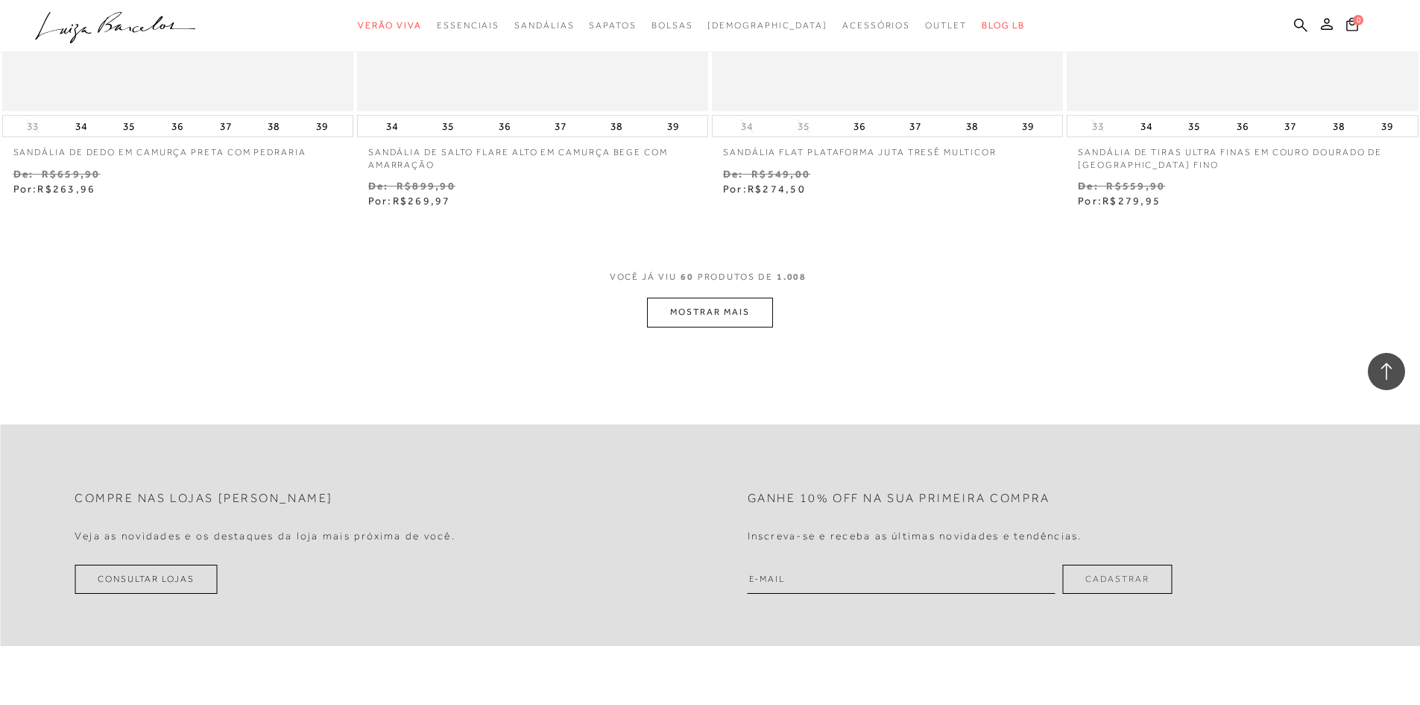
click at [731, 297] on button "MOSTRAR MAIS" at bounding box center [709, 311] width 125 height 29
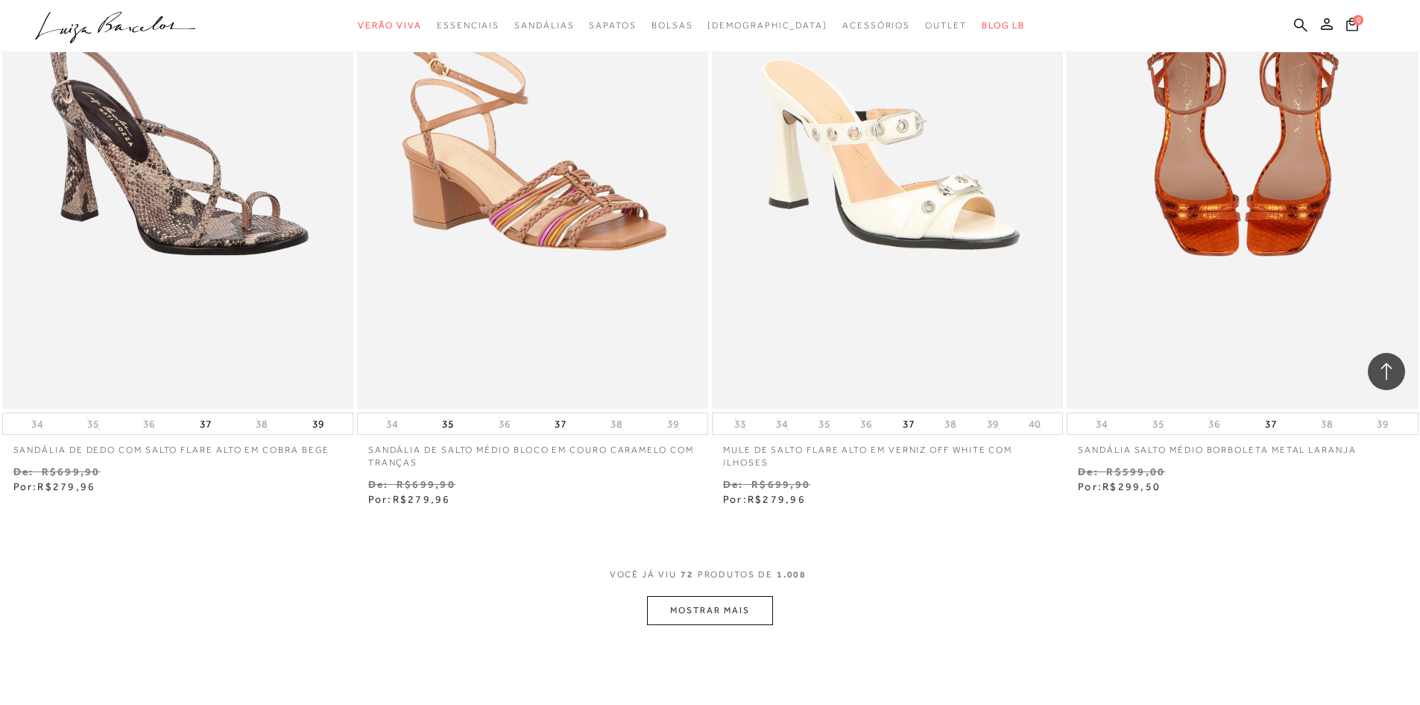
scroll to position [11184, 0]
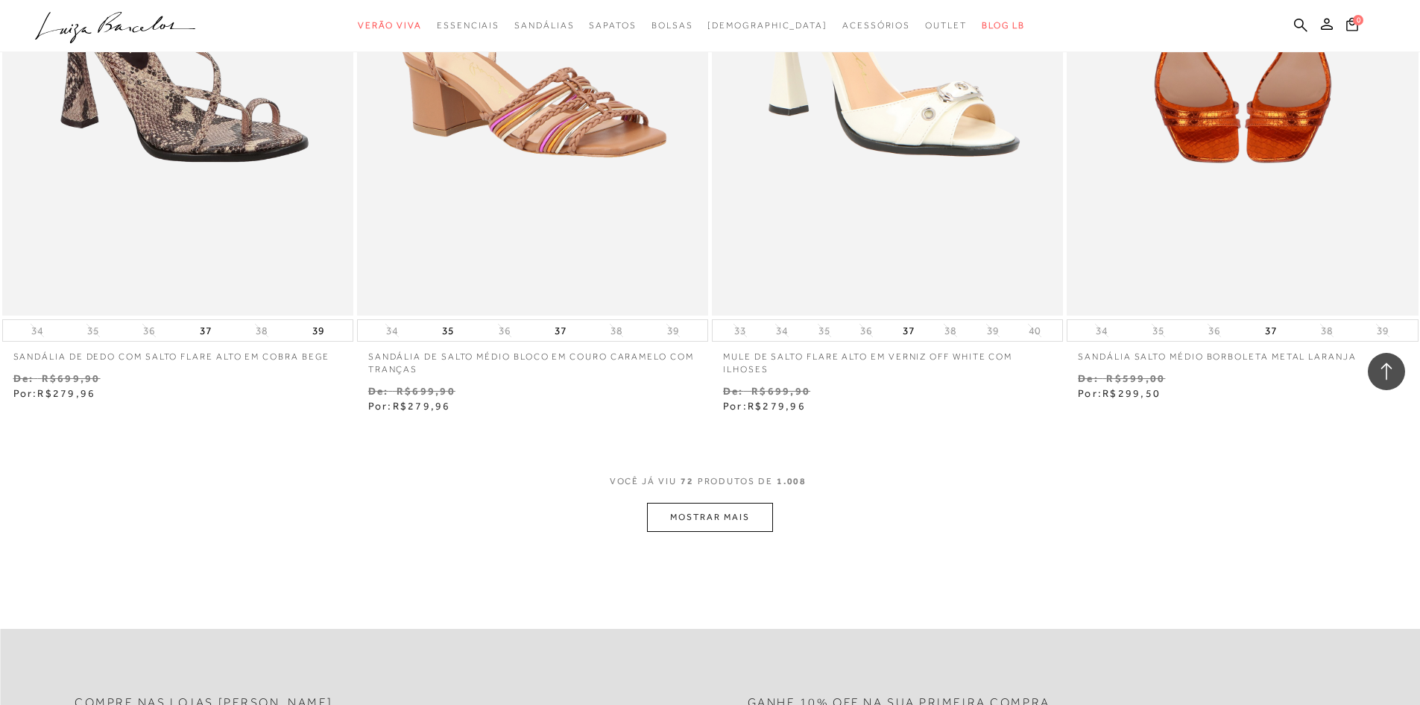
click at [761, 506] on button "MOSTRAR MAIS" at bounding box center [709, 517] width 125 height 29
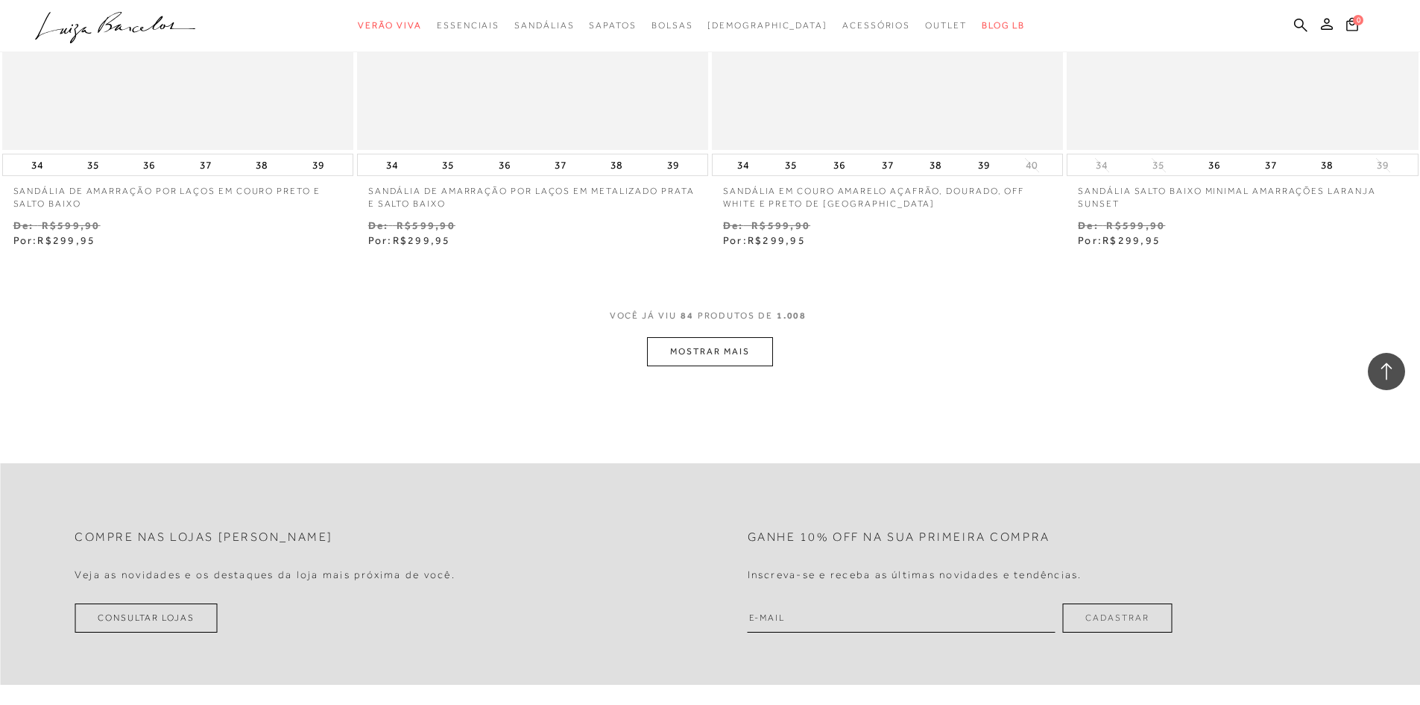
scroll to position [13271, 0]
click at [728, 341] on button "MOSTRAR MAIS" at bounding box center [709, 348] width 125 height 29
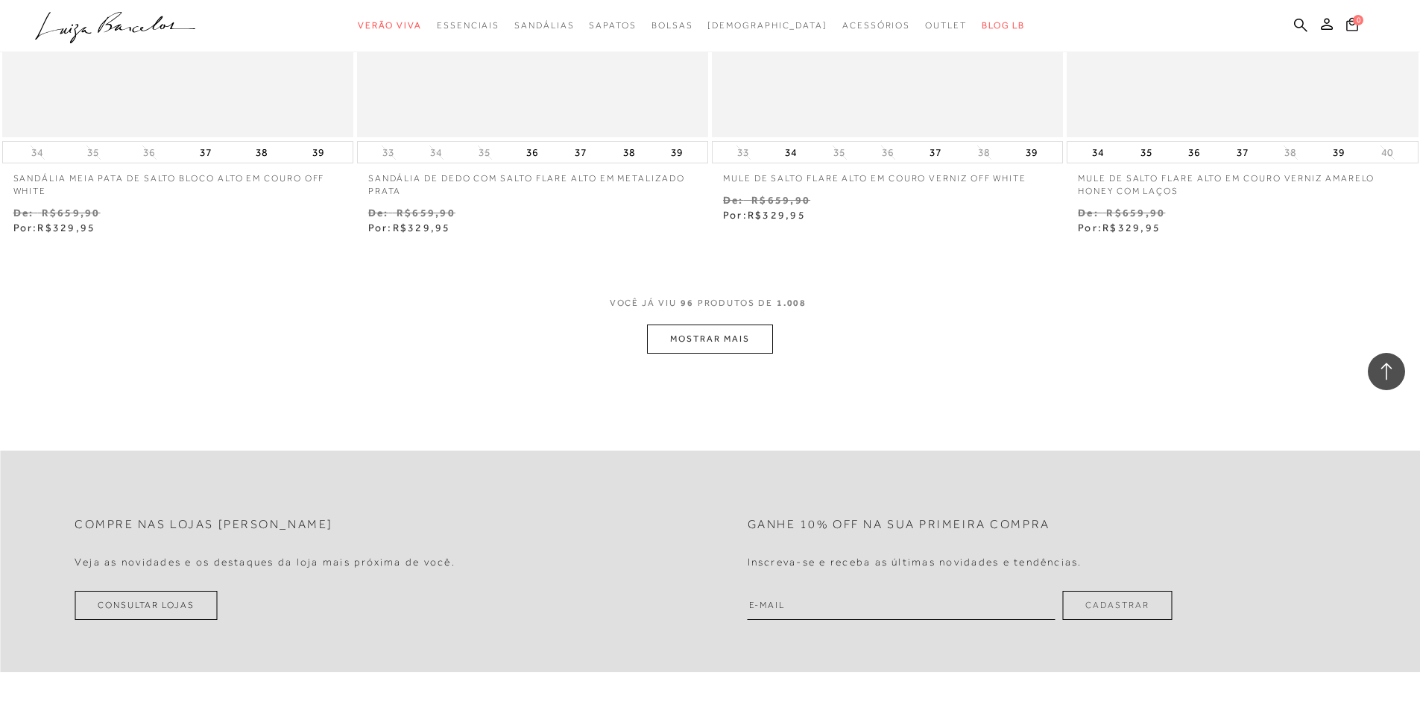
scroll to position [15210, 0]
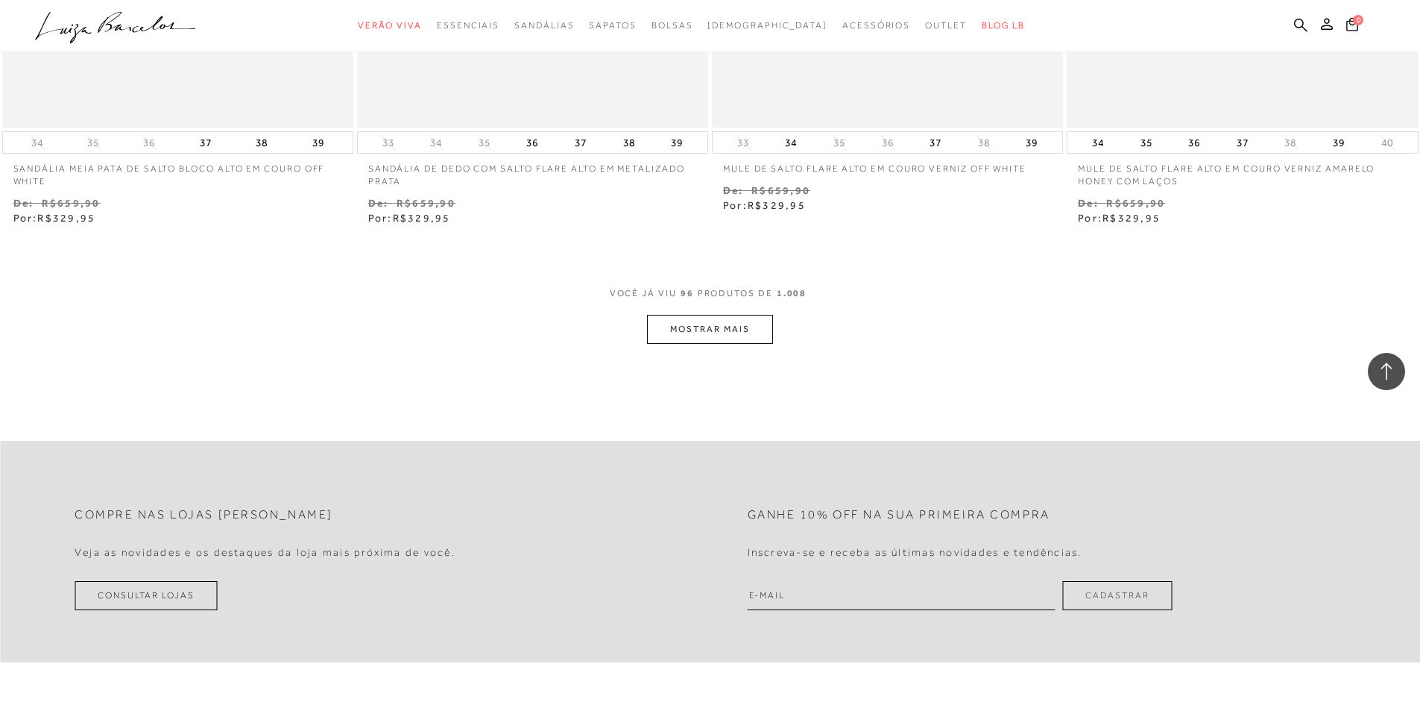
click at [724, 327] on button "MOSTRAR MAIS" at bounding box center [709, 329] width 125 height 29
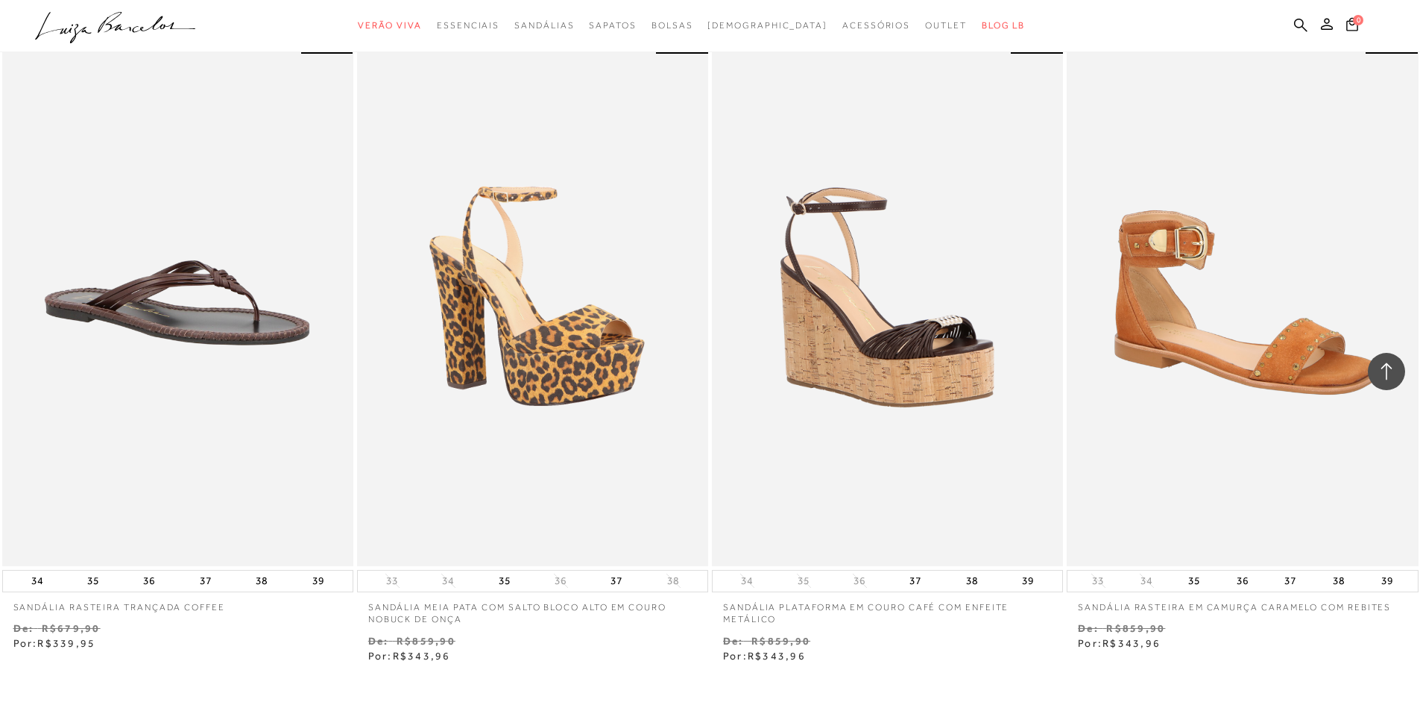
scroll to position [16701, 0]
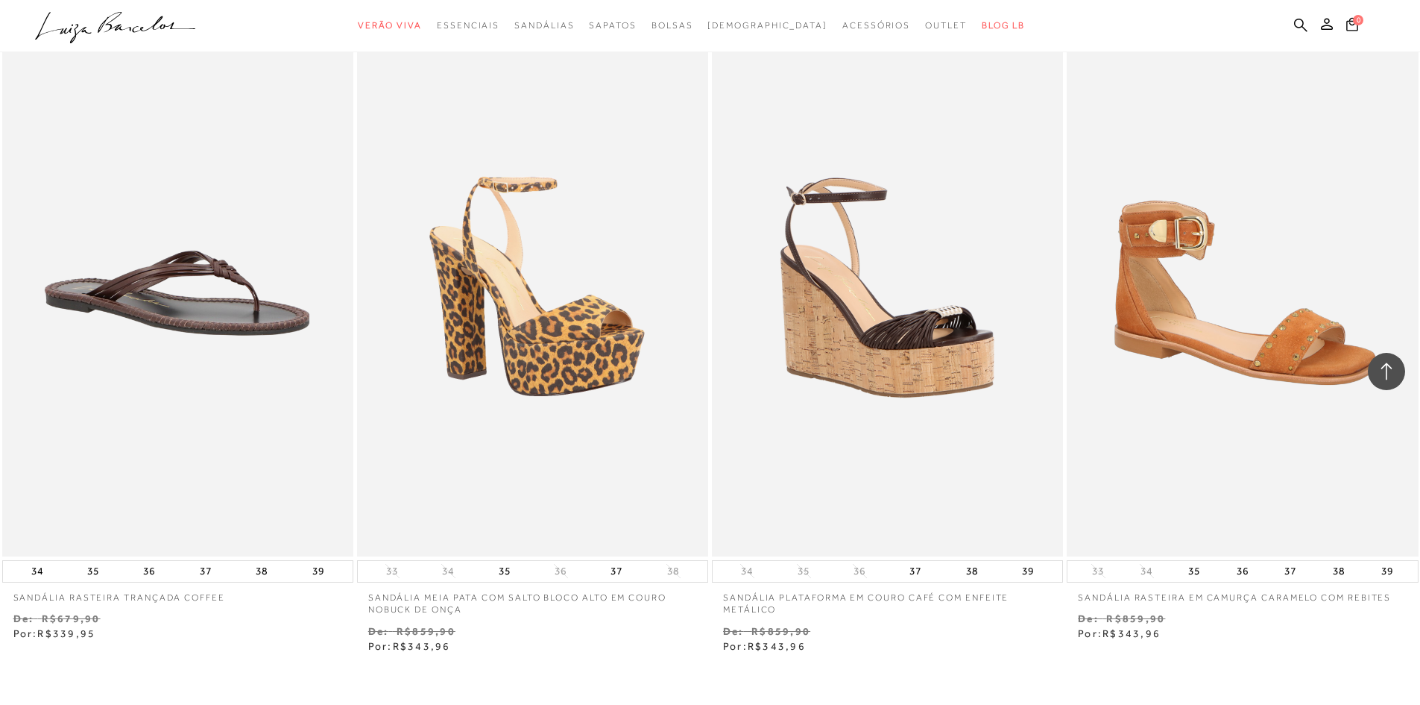
click at [886, 350] on img at bounding box center [888, 292] width 348 height 523
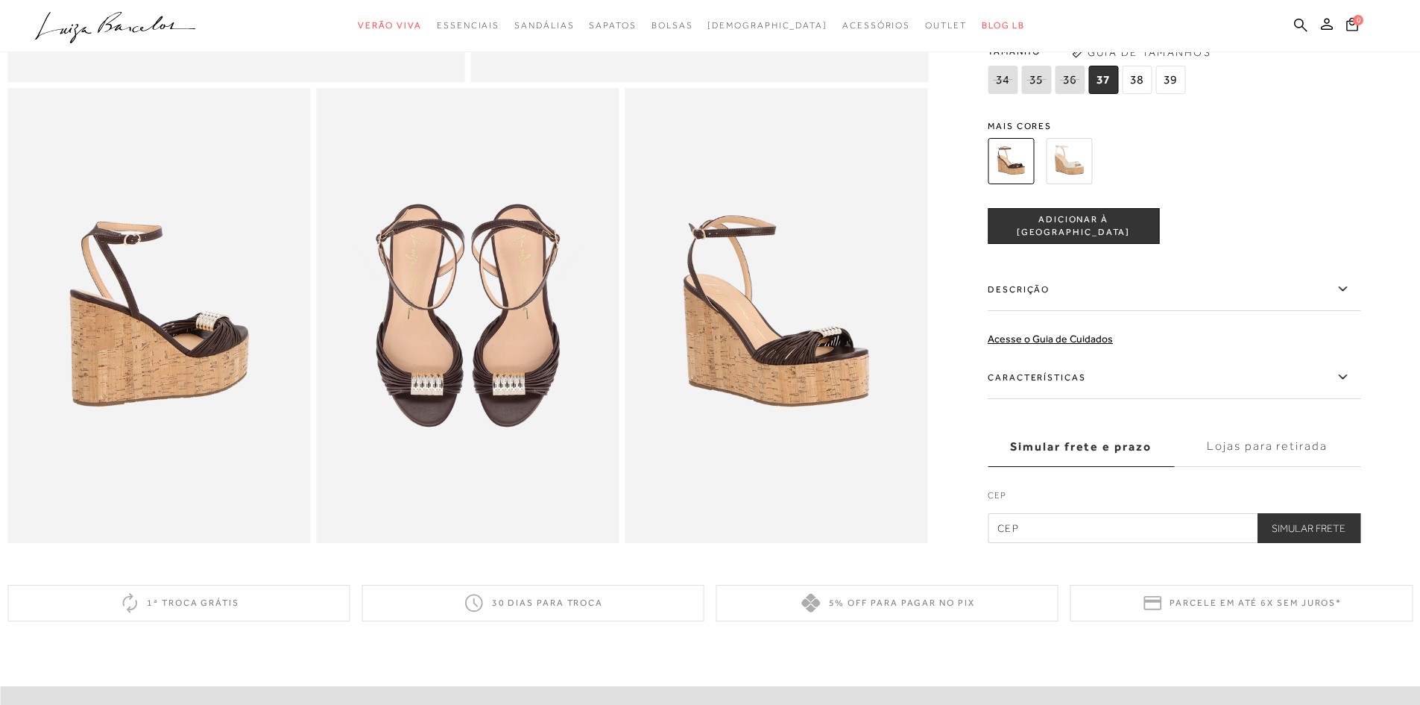
scroll to position [746, 0]
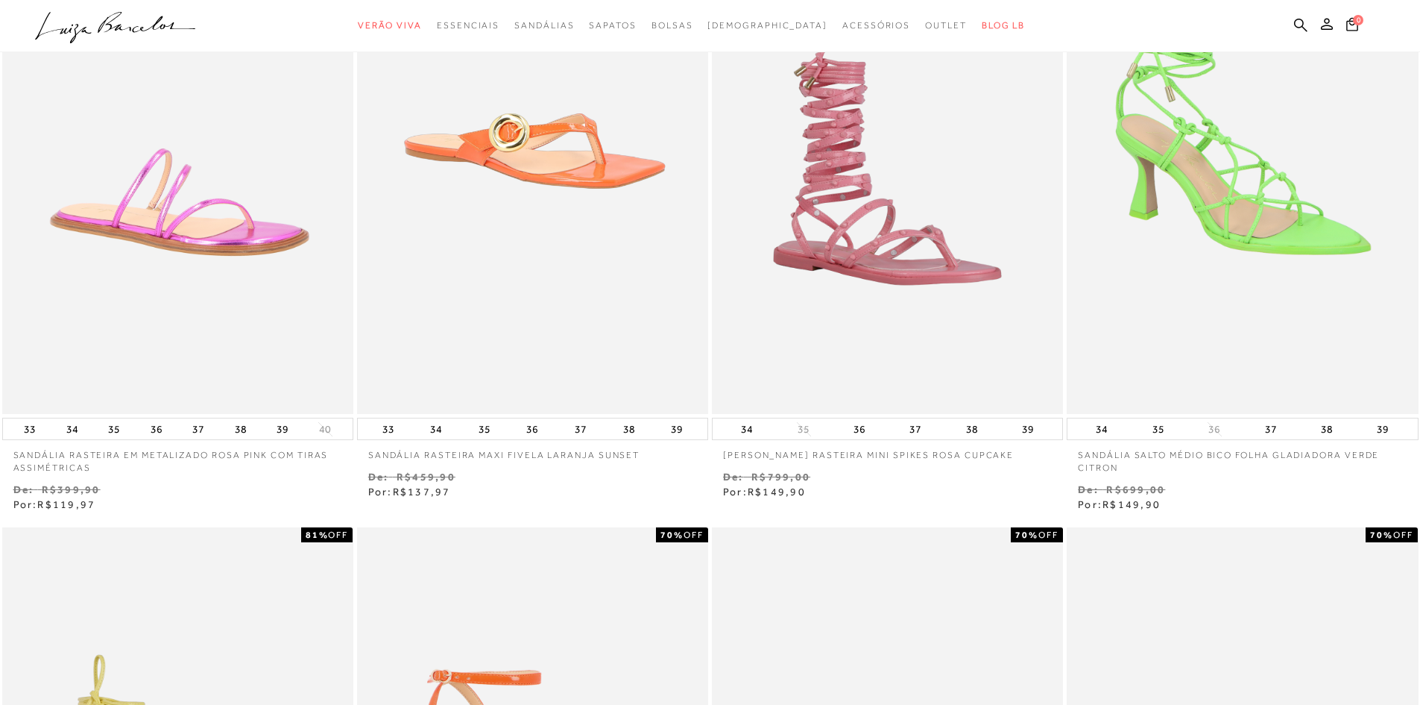
scroll to position [298, 0]
